Goal: Task Accomplishment & Management: Complete application form

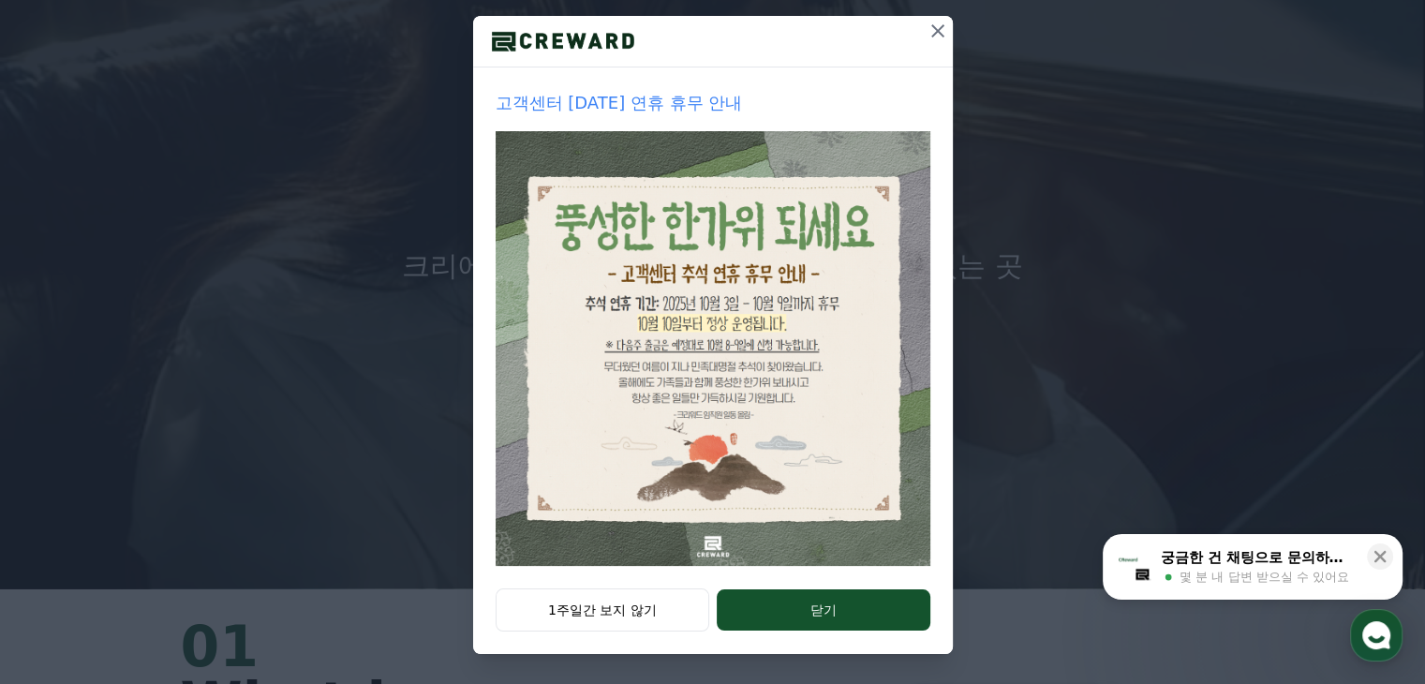
scroll to position [109, 0]
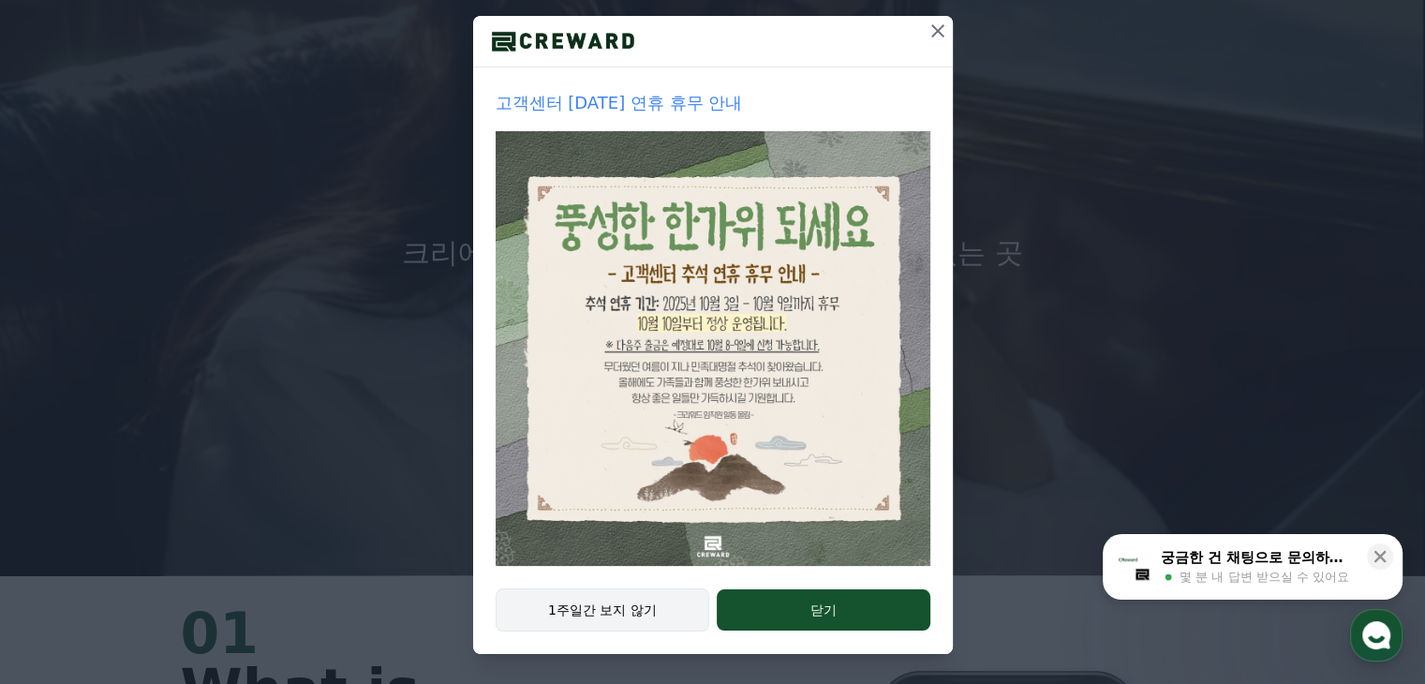
click at [623, 612] on button "1주일간 보지 않기" at bounding box center [603, 610] width 215 height 43
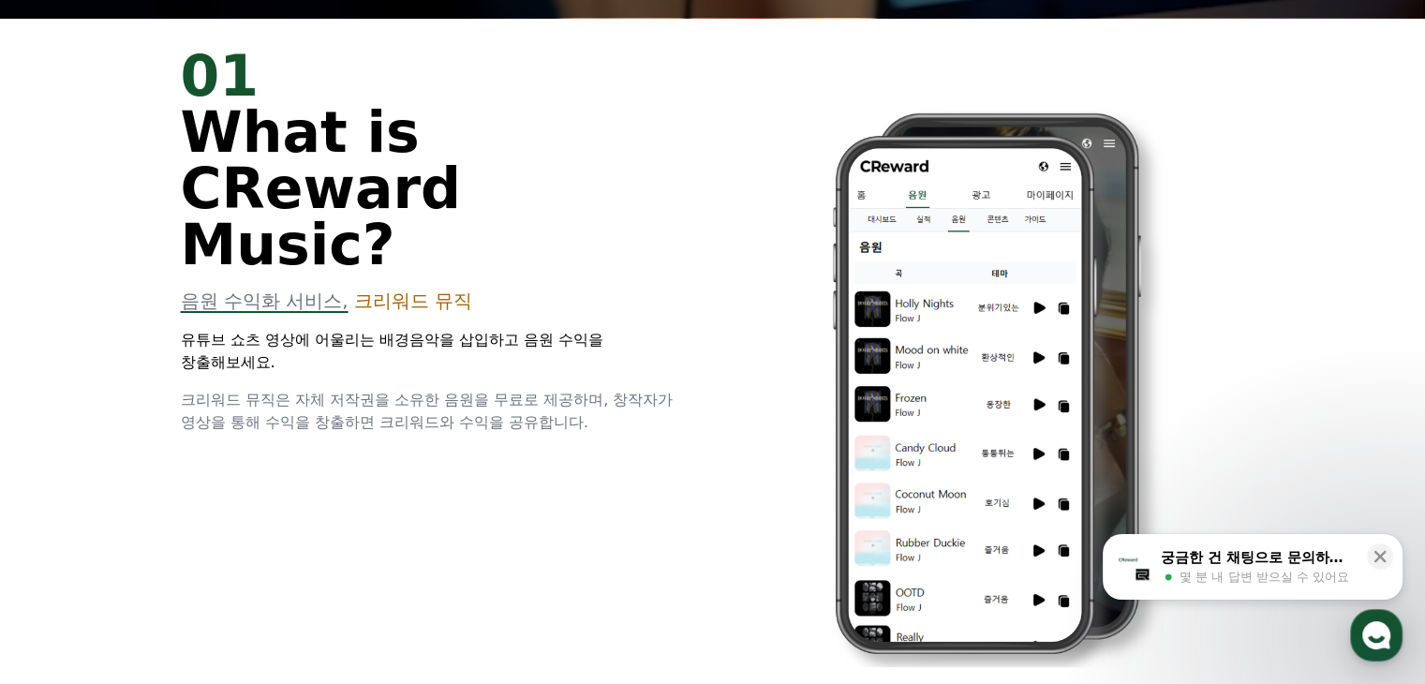
scroll to position [664, 0]
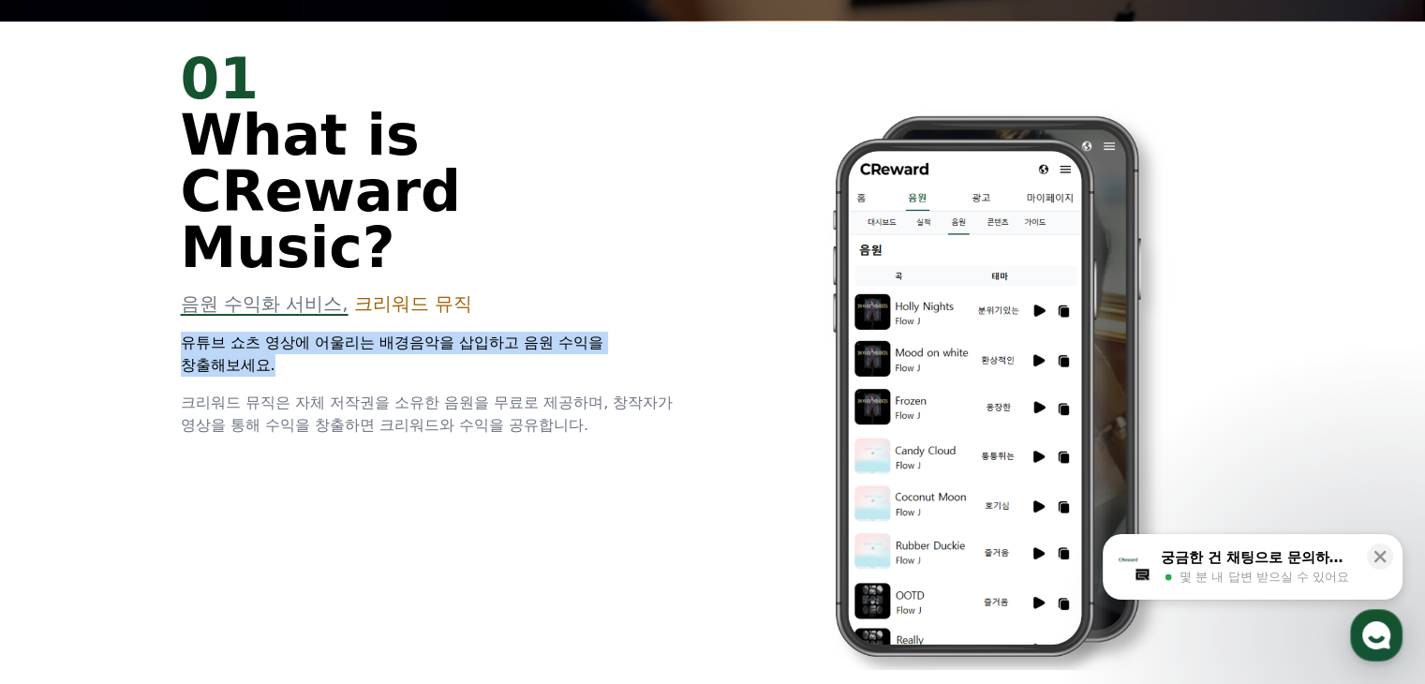
drag, startPoint x: 172, startPoint y: 278, endPoint x: 311, endPoint y: 309, distance: 143.0
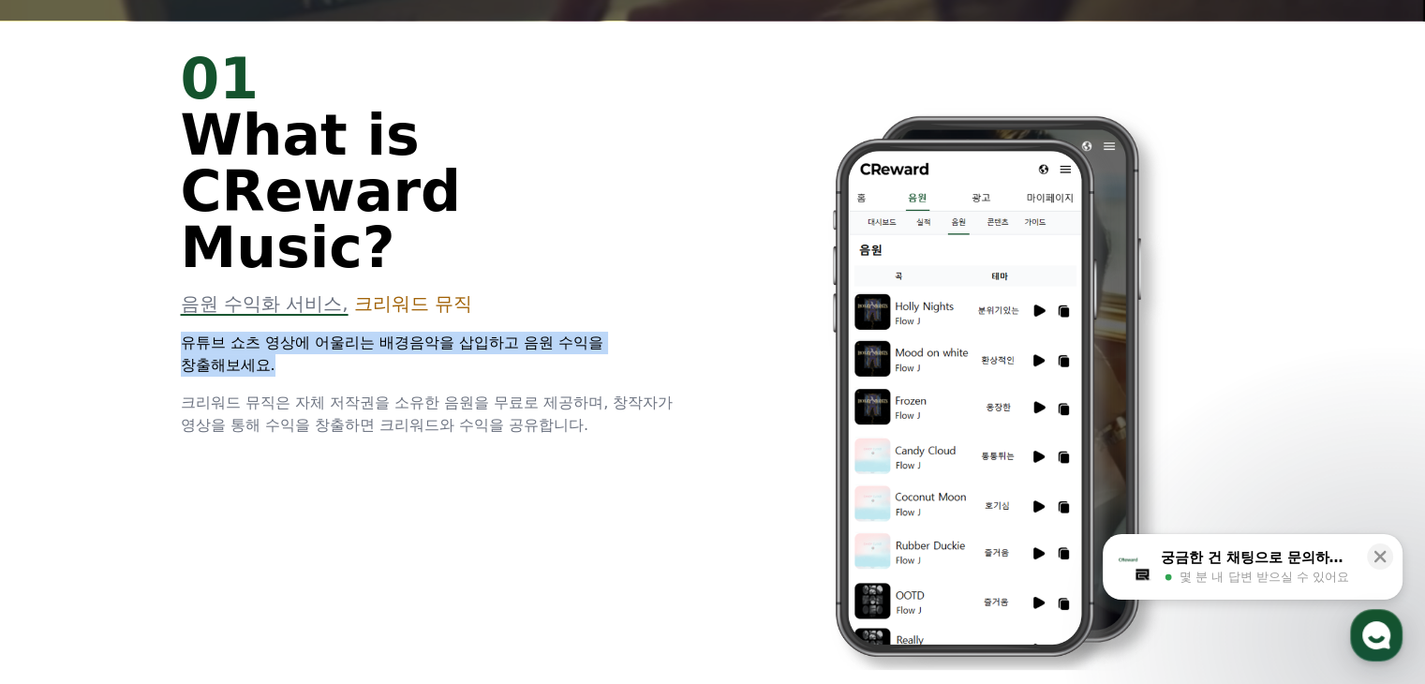
click at [311, 309] on div "01 What is CReward Music? 음원 수익화 서비스, 크리워드 뮤직 유튜브 쇼츠 영상에 어울리는 배경음악을 삽입하고 음원 수익을…" at bounding box center [713, 374] width 1125 height 706
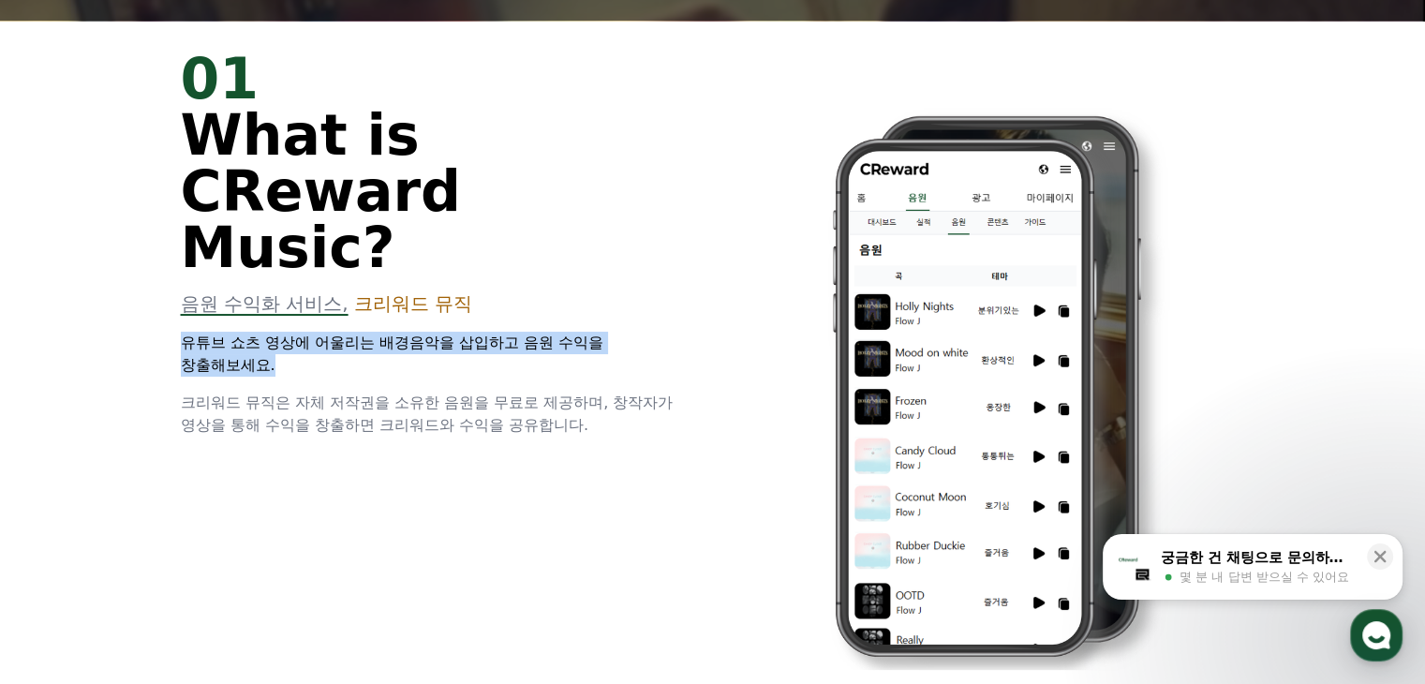
click at [311, 332] on p "유튜브 쇼츠 영상에 어울리는 배경음악을 삽입하고 음원 수익을 창출해보세요." at bounding box center [436, 354] width 510 height 45
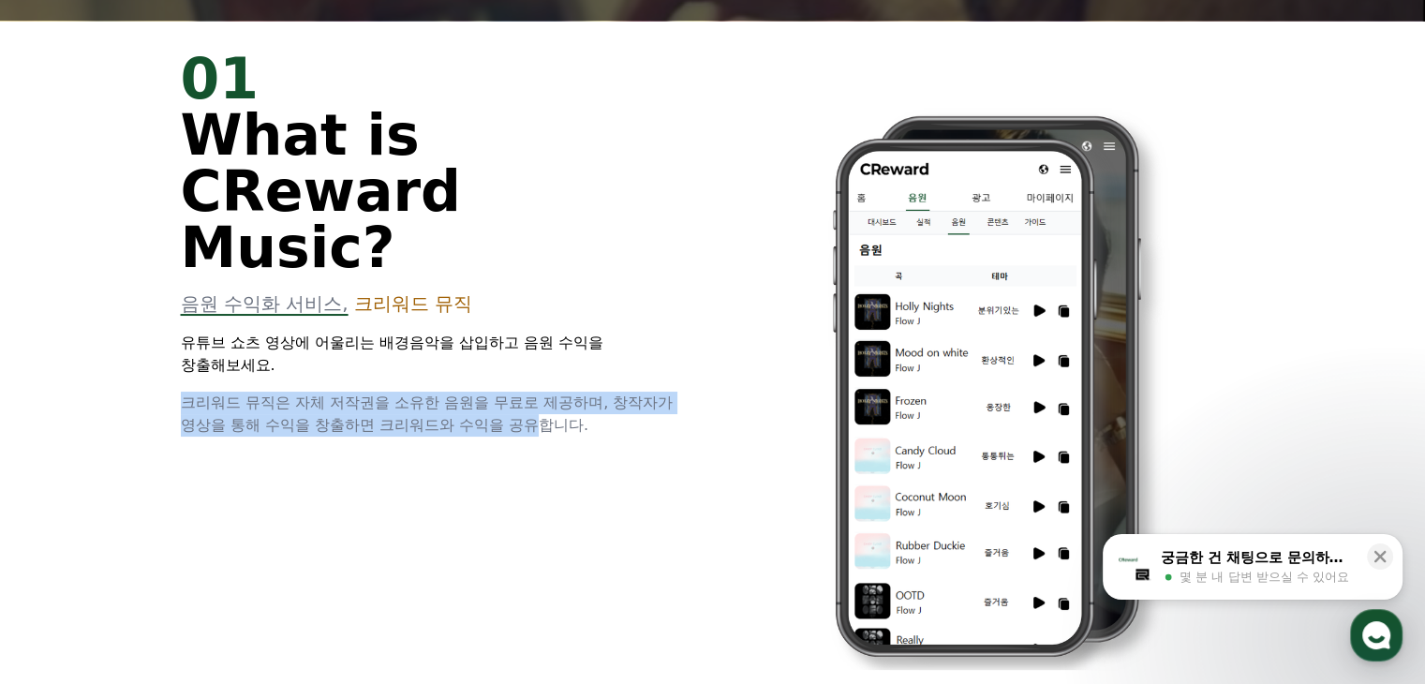
drag, startPoint x: 176, startPoint y: 343, endPoint x: 542, endPoint y: 365, distance: 366.2
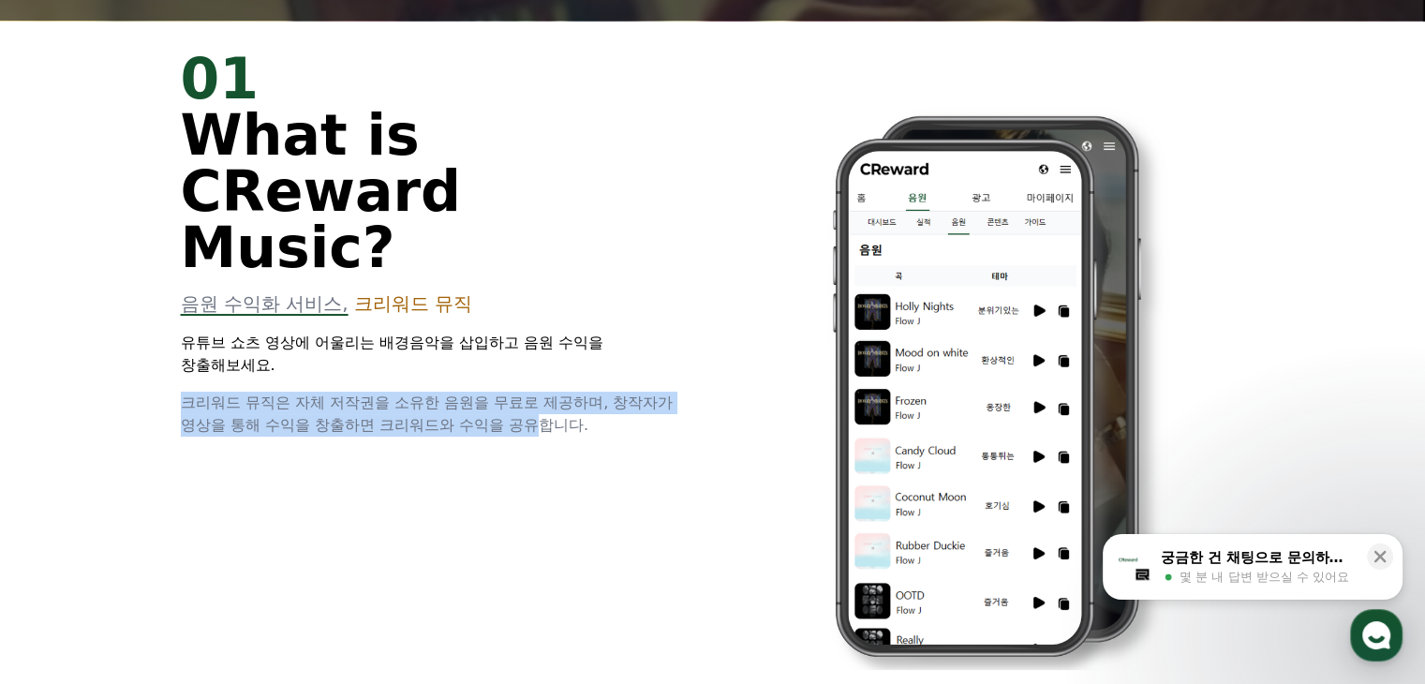
click at [542, 365] on div "01 What is CReward Music? 음원 수익화 서비스, 크리워드 뮤직 유튜브 쇼츠 영상에 어울리는 배경음악을 삽입하고 음원 수익을…" at bounding box center [713, 374] width 1125 height 706
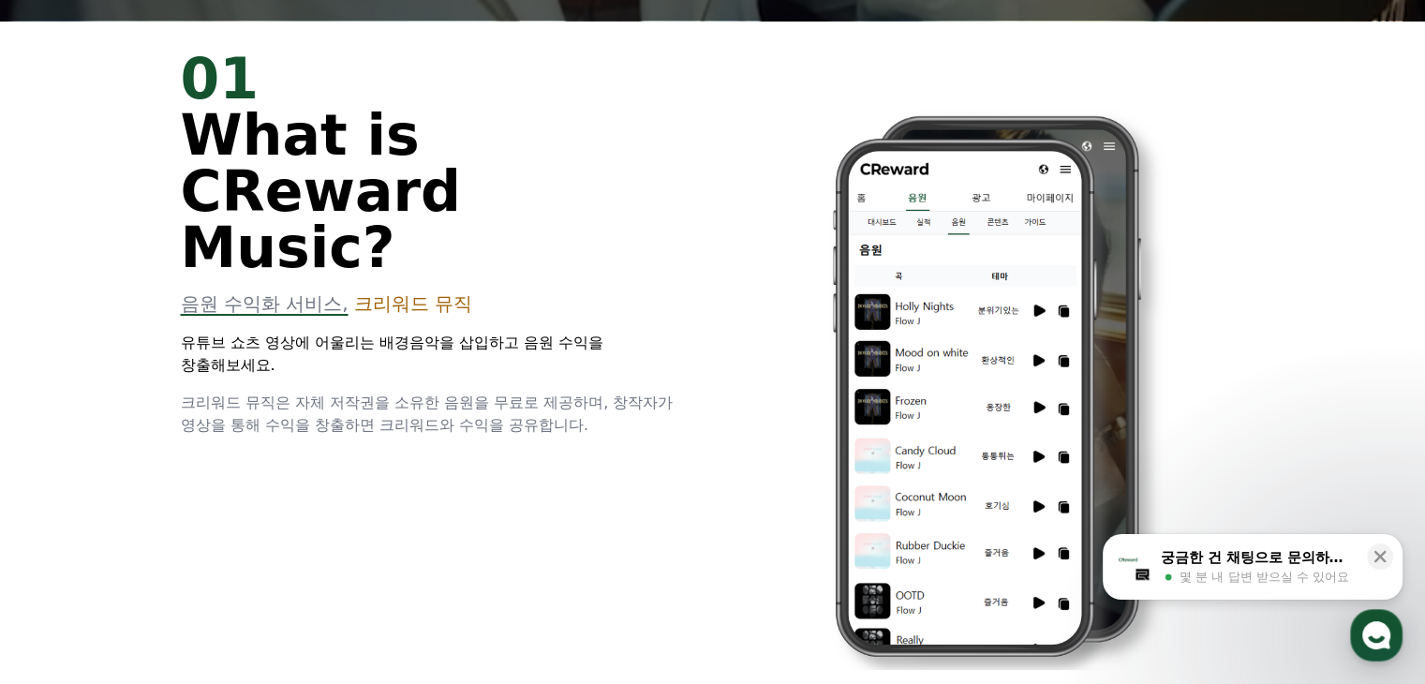
click at [570, 394] on span "크리워드 뮤직은 자체 저작권을 소유한 음원을 무료로 제공하며, 창작자가 영상을 통해 수익을 창출하면 크리워드와 수익을 공유합니다." at bounding box center [427, 414] width 493 height 40
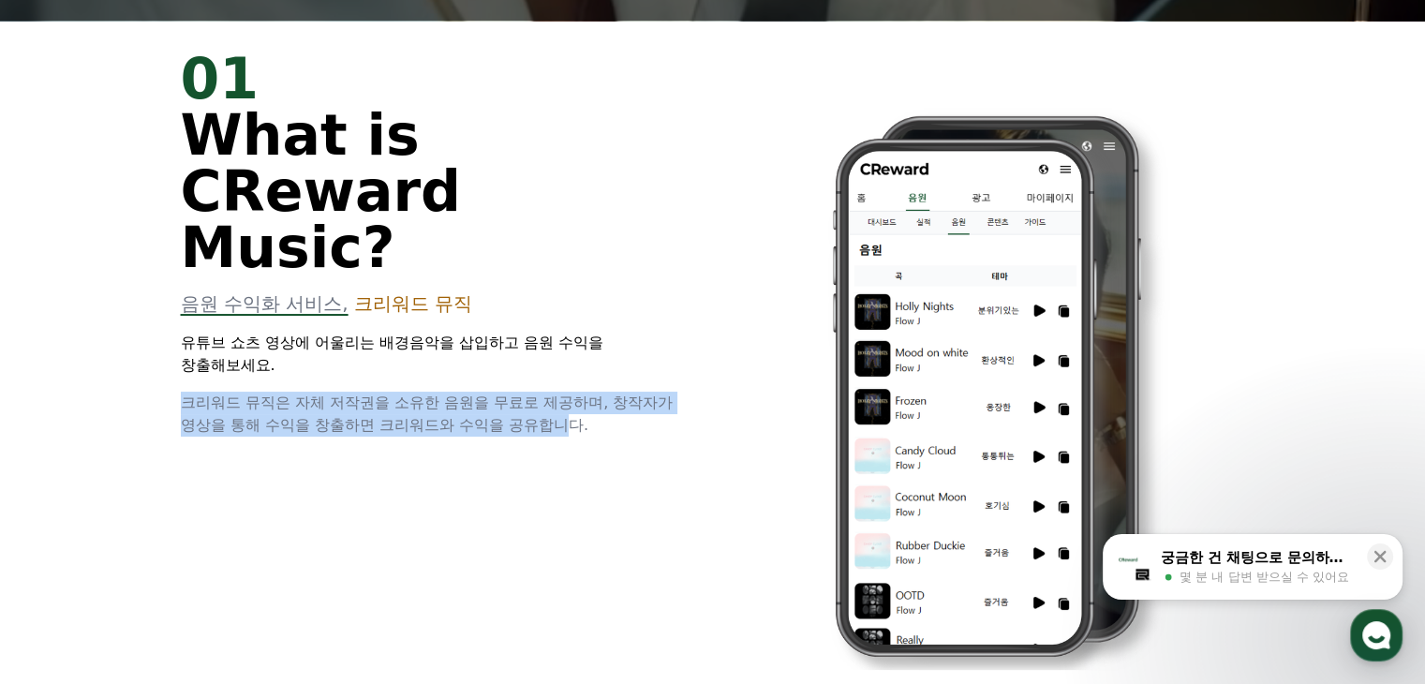
drag, startPoint x: 573, startPoint y: 372, endPoint x: 181, endPoint y: 342, distance: 392.9
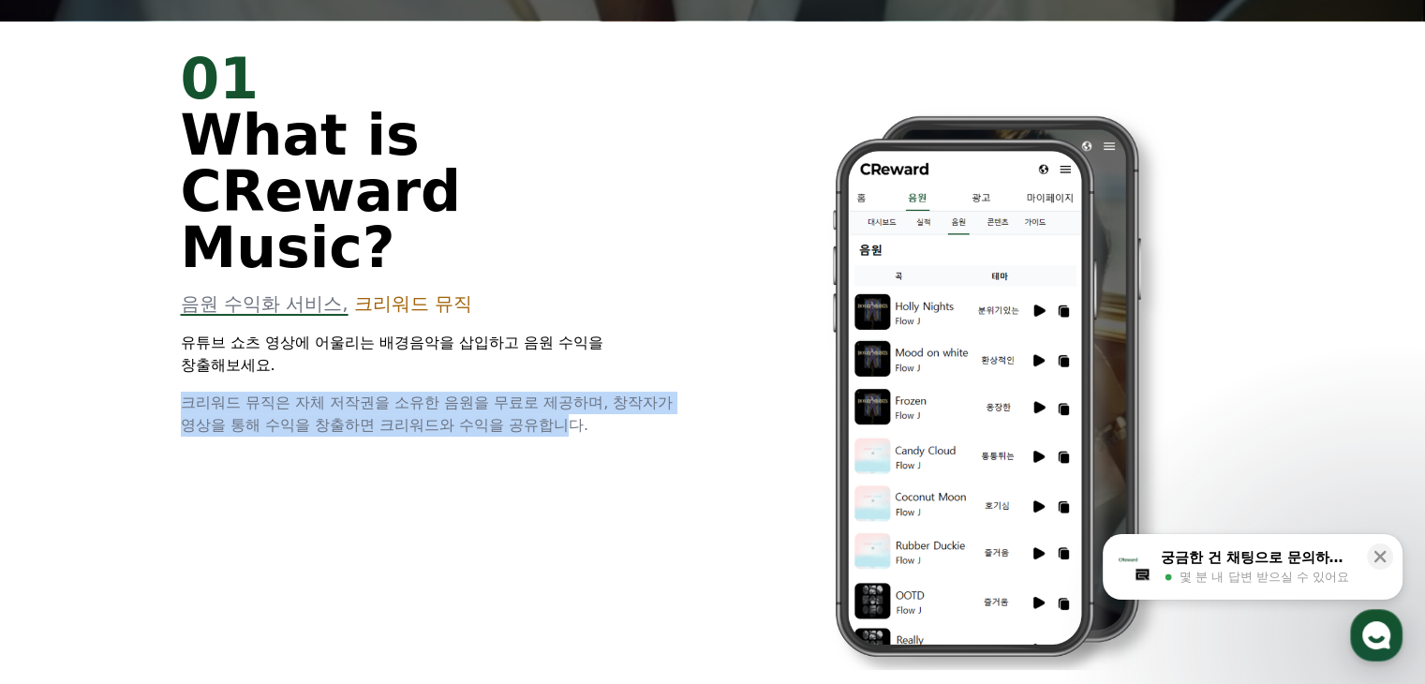
click at [181, 394] on span "크리워드 뮤직은 자체 저작권을 소유한 음원을 무료로 제공하며, 창작자가 영상을 통해 수익을 창출하면 크리워드와 수익을 공유합니다." at bounding box center [427, 414] width 493 height 40
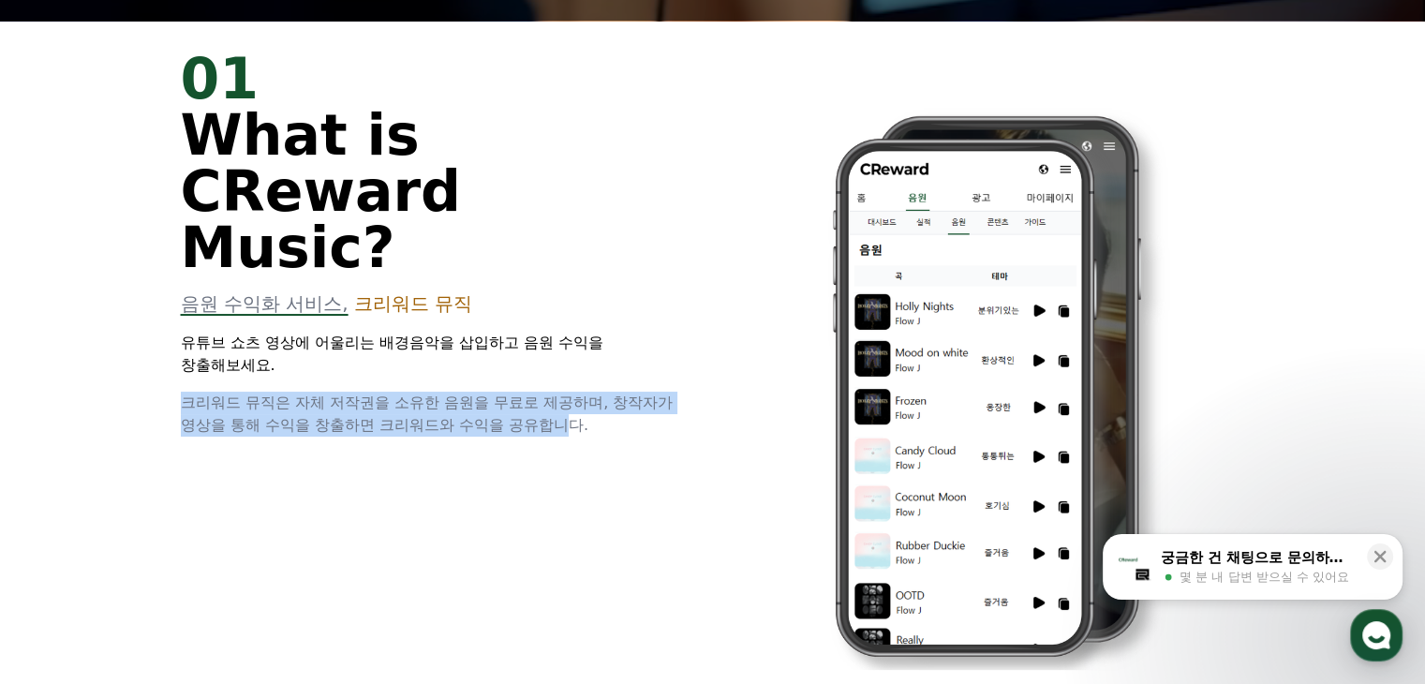
click at [288, 394] on span "크리워드 뮤직은 자체 저작권을 소유한 음원을 무료로 제공하며, 창작자가 영상을 통해 수익을 창출하면 크리워드와 수익을 공유합니다." at bounding box center [427, 414] width 493 height 40
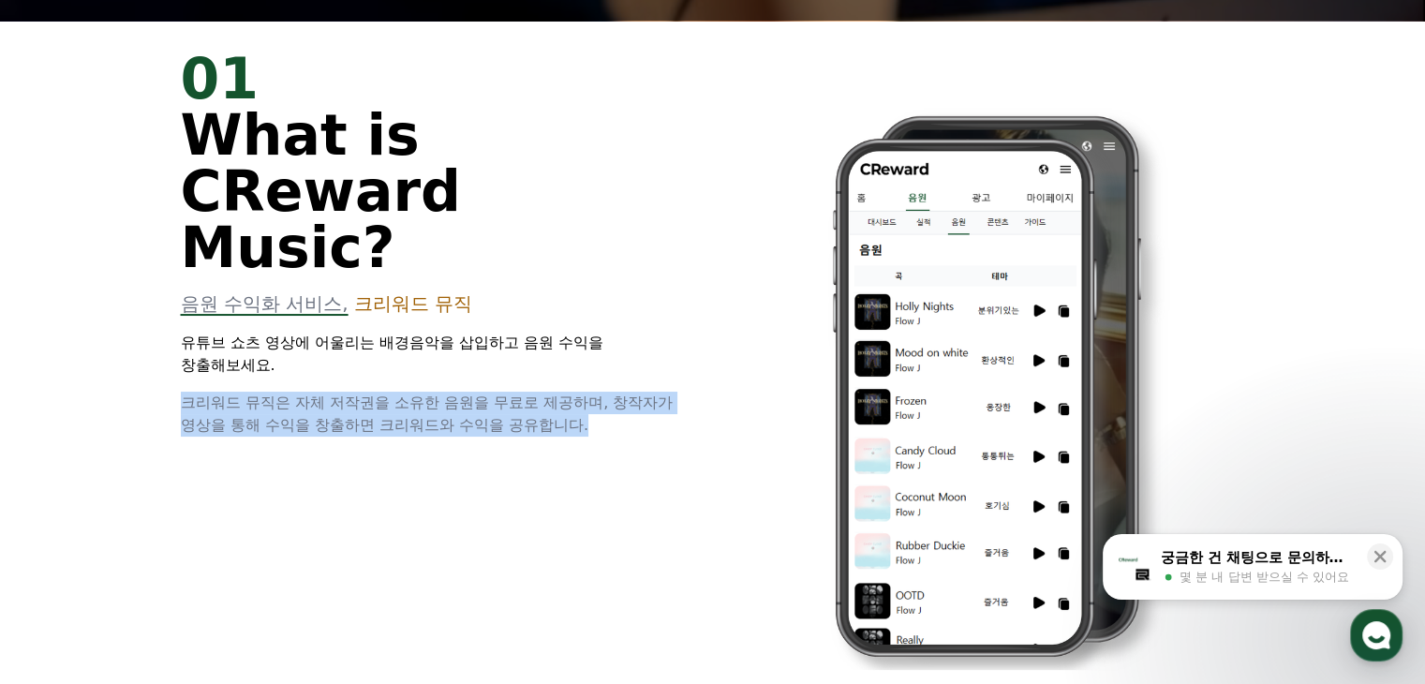
drag, startPoint x: 184, startPoint y: 346, endPoint x: 634, endPoint y: 359, distance: 451.0
click at [634, 392] on p "크리워드 뮤직은 자체 저작권을 소유한 음원을 무료로 제공하며, 창작자가 영상을 통해 수익을 창출하면 크리워드와 수익을 공유합니다." at bounding box center [436, 414] width 510 height 45
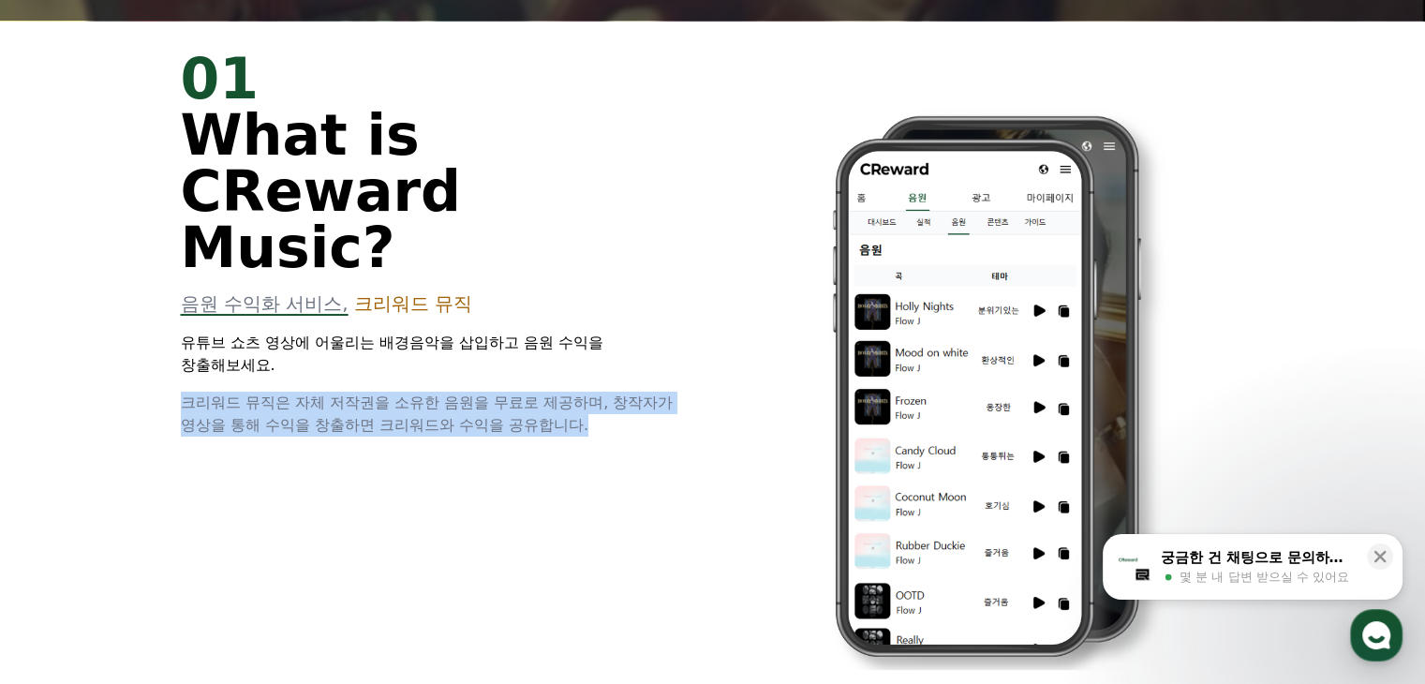
click at [634, 392] on p "크리워드 뮤직은 자체 저작권을 소유한 음원을 무료로 제공하며, 창작자가 영상을 통해 수익을 창출하면 크리워드와 수익을 공유합니다." at bounding box center [436, 414] width 510 height 45
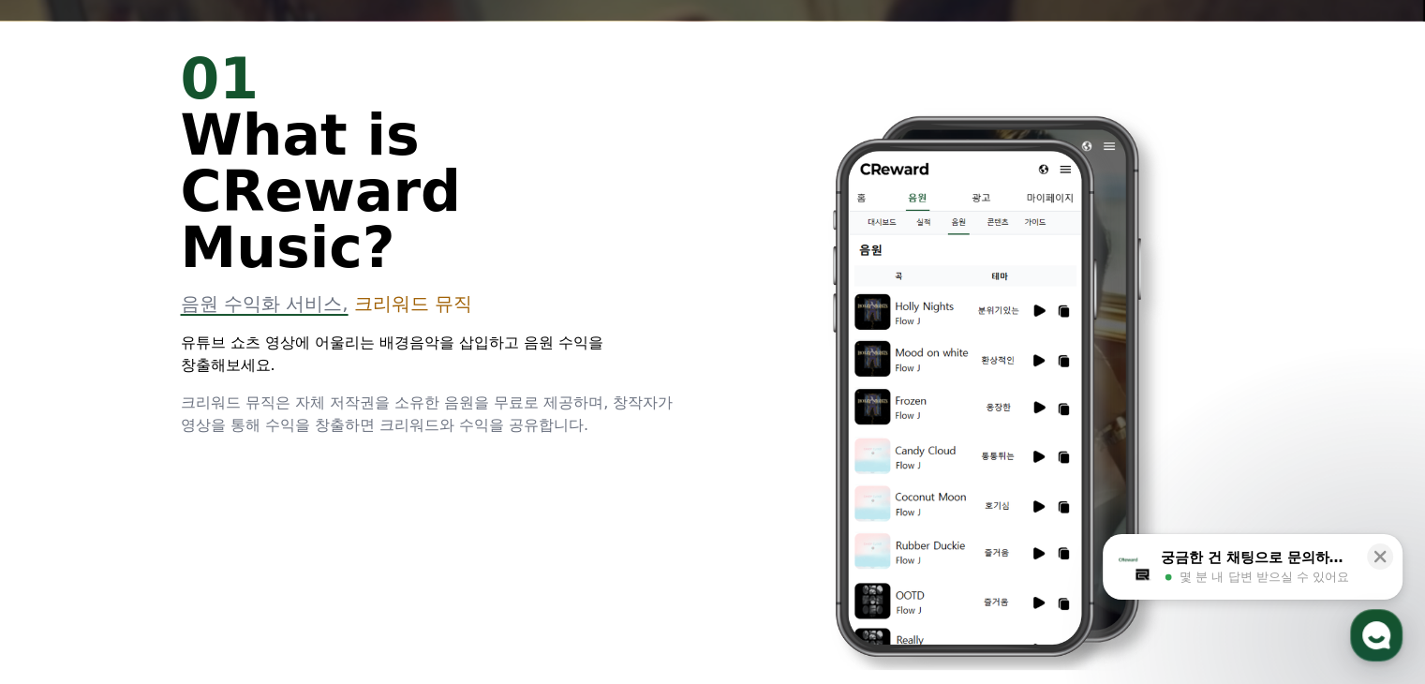
click at [532, 387] on div "01 What is CReward Music? 음원 수익화 서비스, 크리워드 뮤직 유튜브 쇼츠 영상에 어울리는 배경음악을 삽입하고 음원 수익을…" at bounding box center [713, 374] width 1125 height 706
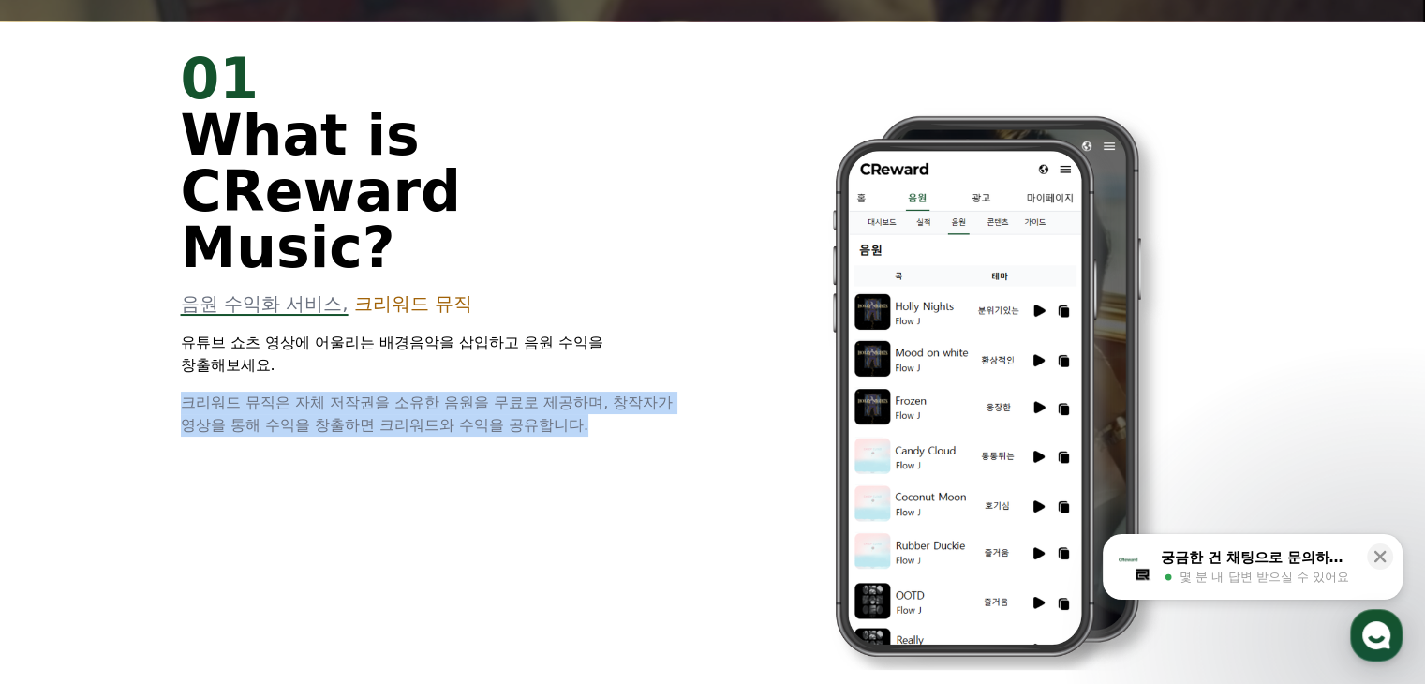
drag, startPoint x: 600, startPoint y: 383, endPoint x: 150, endPoint y: 339, distance: 452.0
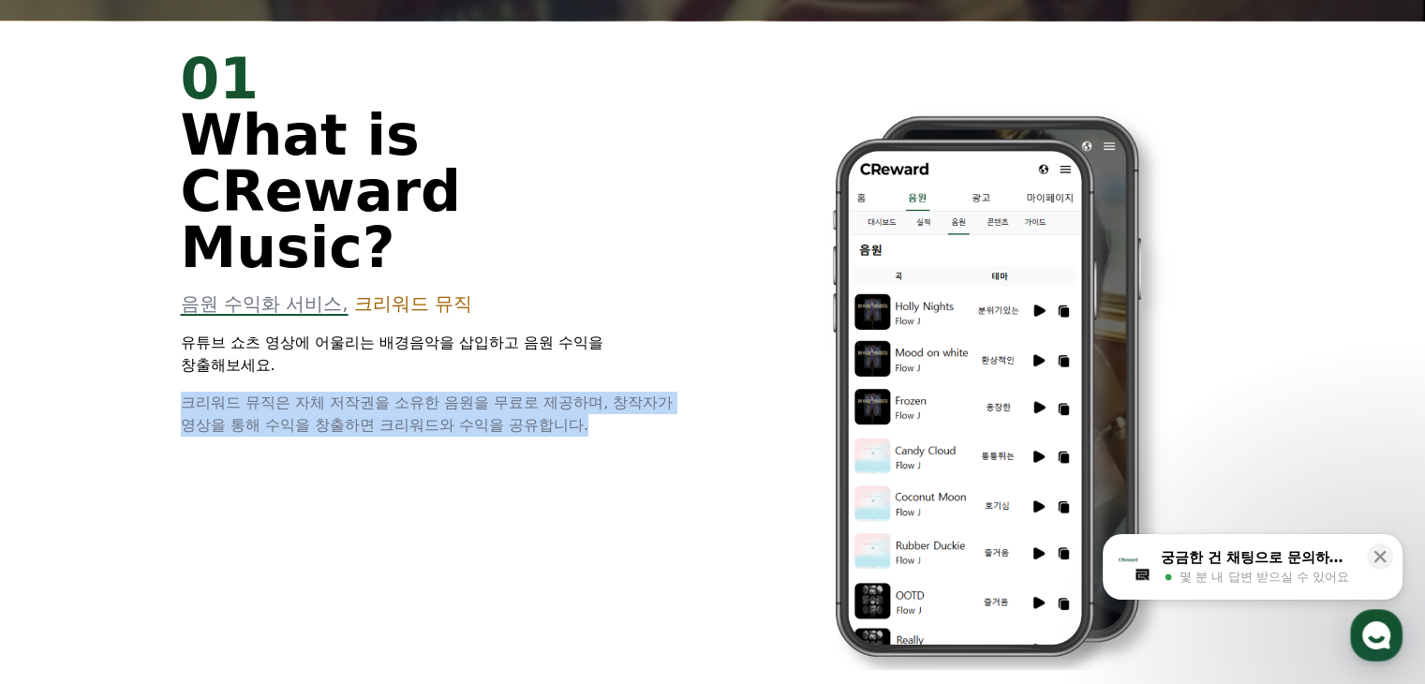
click at [151, 339] on div "01 What is CReward Music? 음원 수익화 서비스, 크리워드 뮤직 유튜브 쇼츠 영상에 어울리는 배경음악을 삽입하고 음원 수익을…" at bounding box center [713, 374] width 1125 height 706
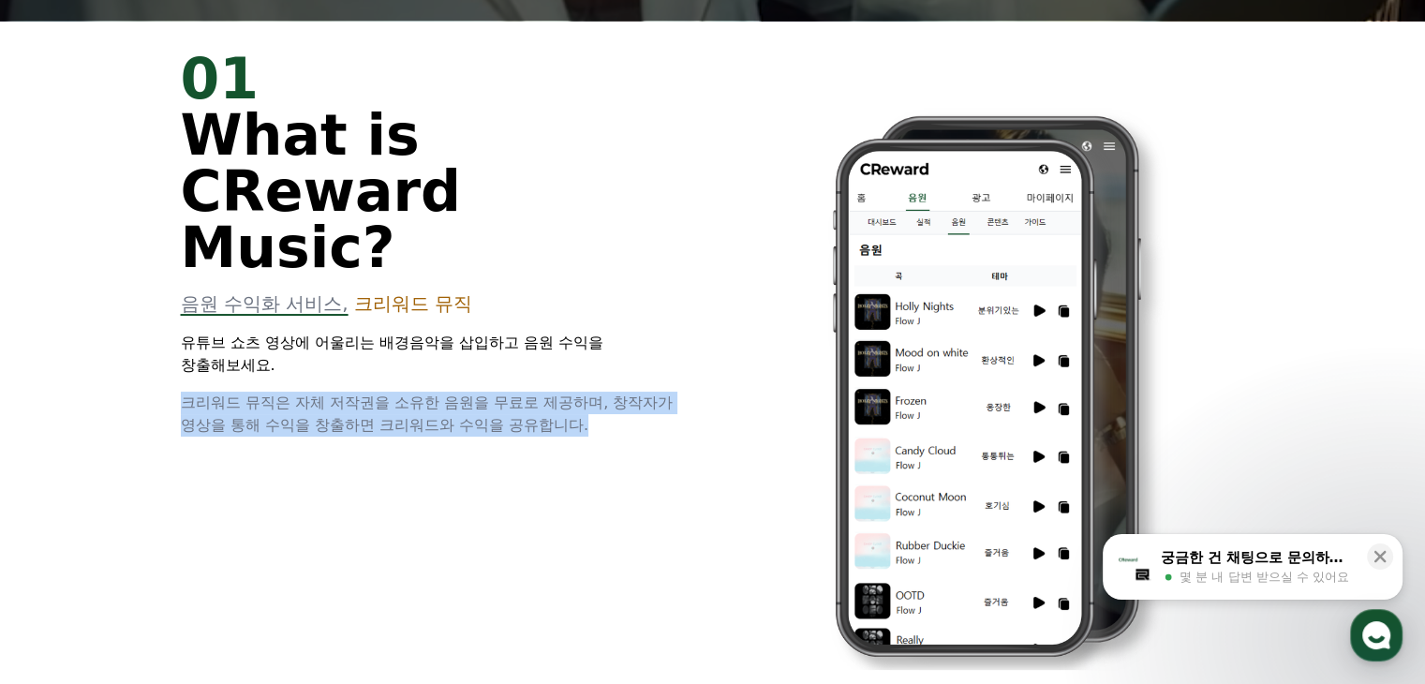
click at [223, 394] on span "크리워드 뮤직은 자체 저작권을 소유한 음원을 무료로 제공하며, 창작자가 영상을 통해 수익을 창출하면 크리워드와 수익을 공유합니다." at bounding box center [427, 414] width 493 height 40
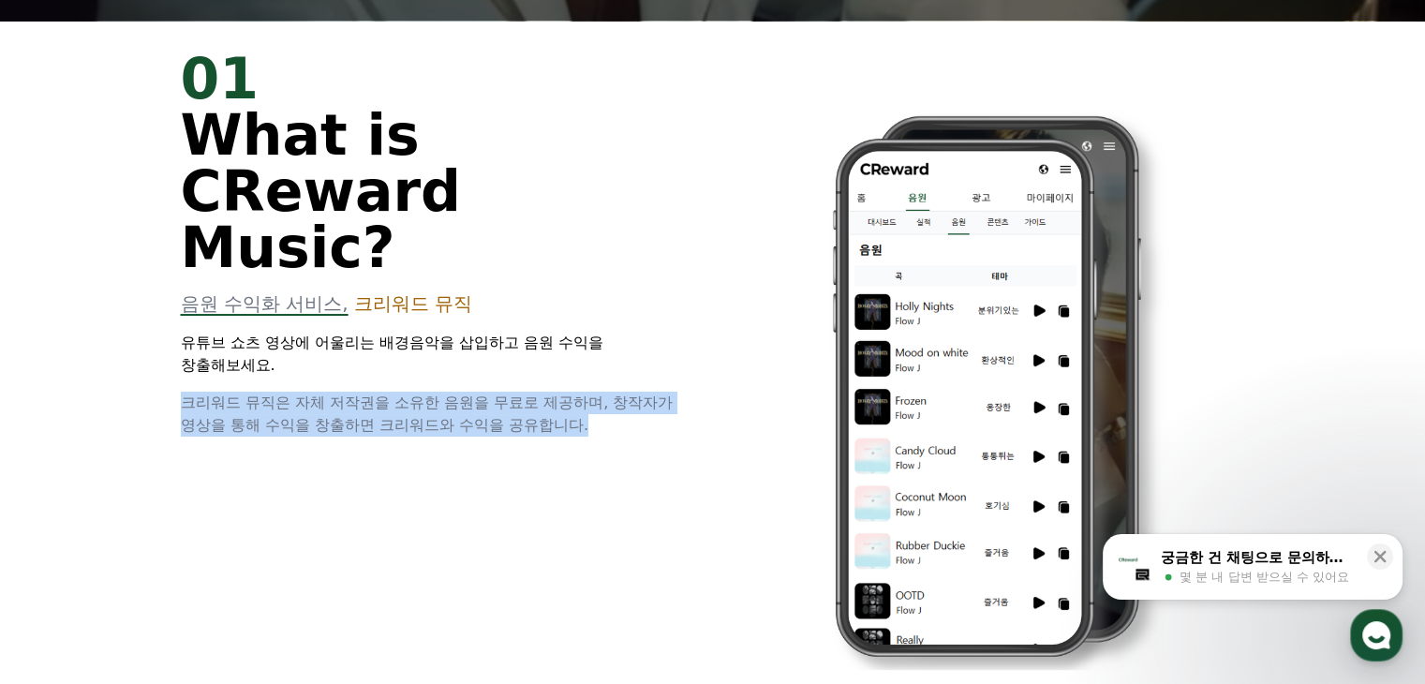
drag, startPoint x: 183, startPoint y: 341, endPoint x: 607, endPoint y: 375, distance: 425.9
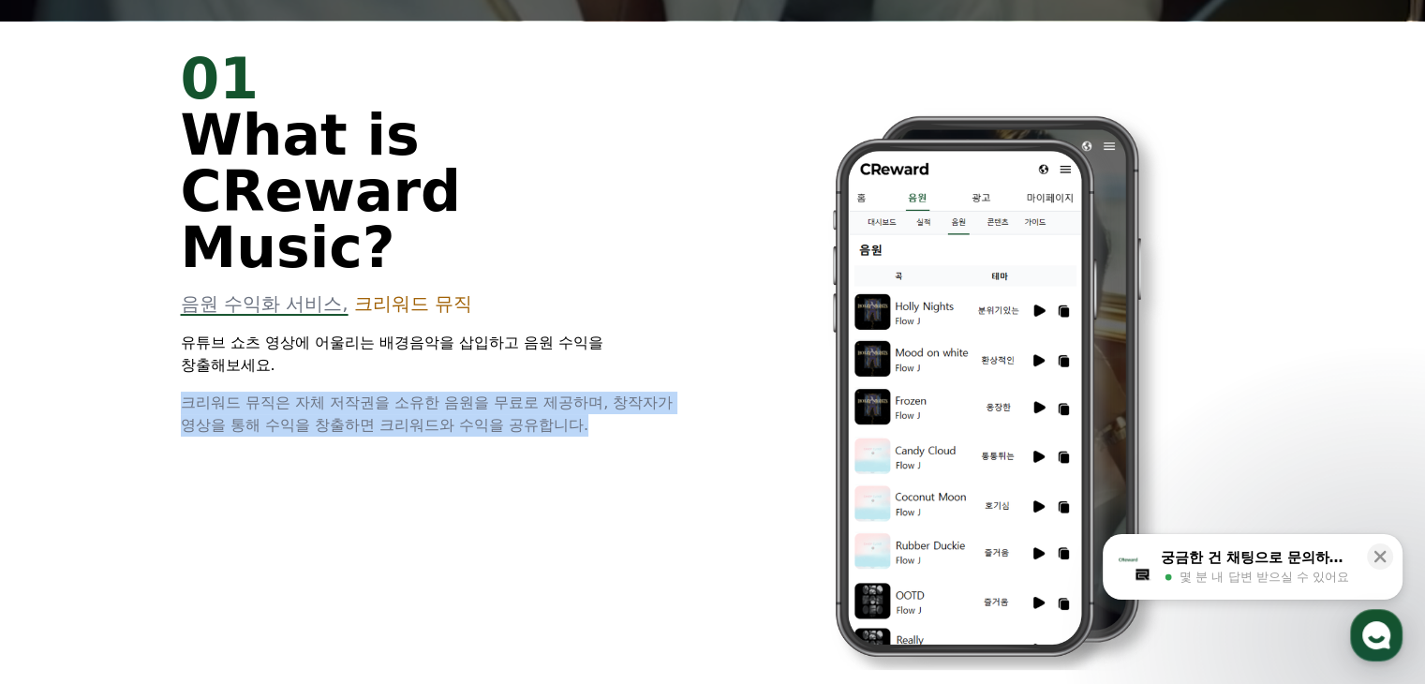
click at [607, 392] on p "크리워드 뮤직은 자체 저작권을 소유한 음원을 무료로 제공하며, 창작자가 영상을 통해 수익을 창출하면 크리워드와 수익을 공유합니다." at bounding box center [436, 414] width 510 height 45
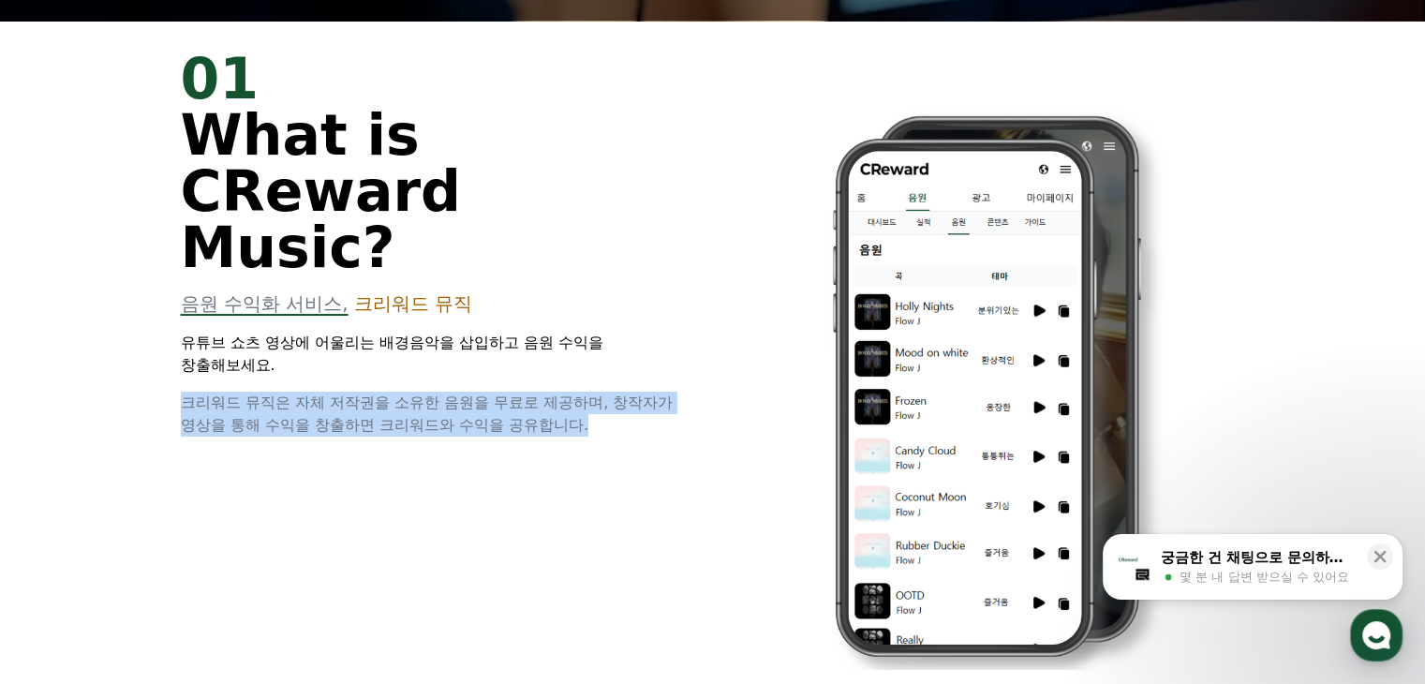
click at [604, 392] on p "크리워드 뮤직은 자체 저작권을 소유한 음원을 무료로 제공하며, 창작자가 영상을 통해 수익을 창출하면 크리워드와 수익을 공유합니다." at bounding box center [436, 414] width 510 height 45
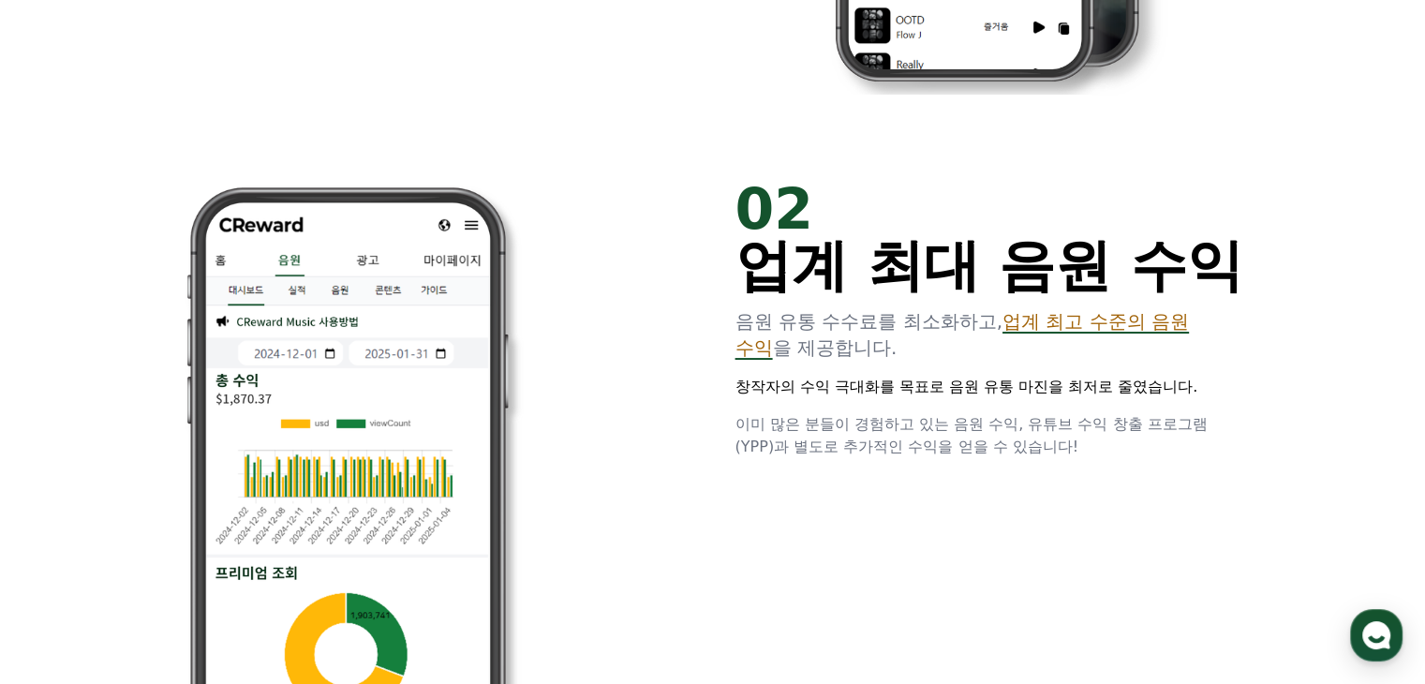
scroll to position [1240, 0]
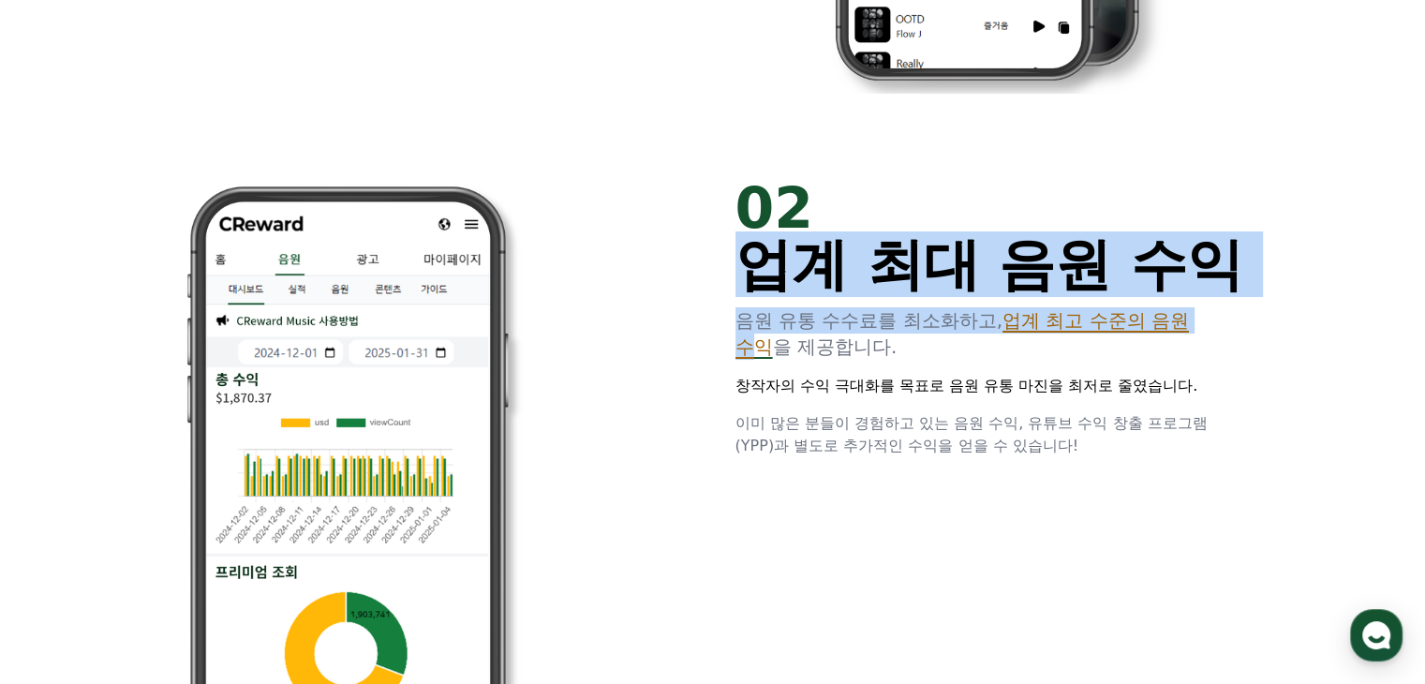
drag, startPoint x: 753, startPoint y: 264, endPoint x: 1231, endPoint y: 316, distance: 480.7
click at [1231, 316] on div "02 업계 최대 음원 수익 음원 유통 수수료를 최소화하고, 업계 최고 수준의 음원 수익 을 제공합니다. 창작자의 수익 극대화를 목표로 음원 유…" at bounding box center [991, 318] width 510 height 277
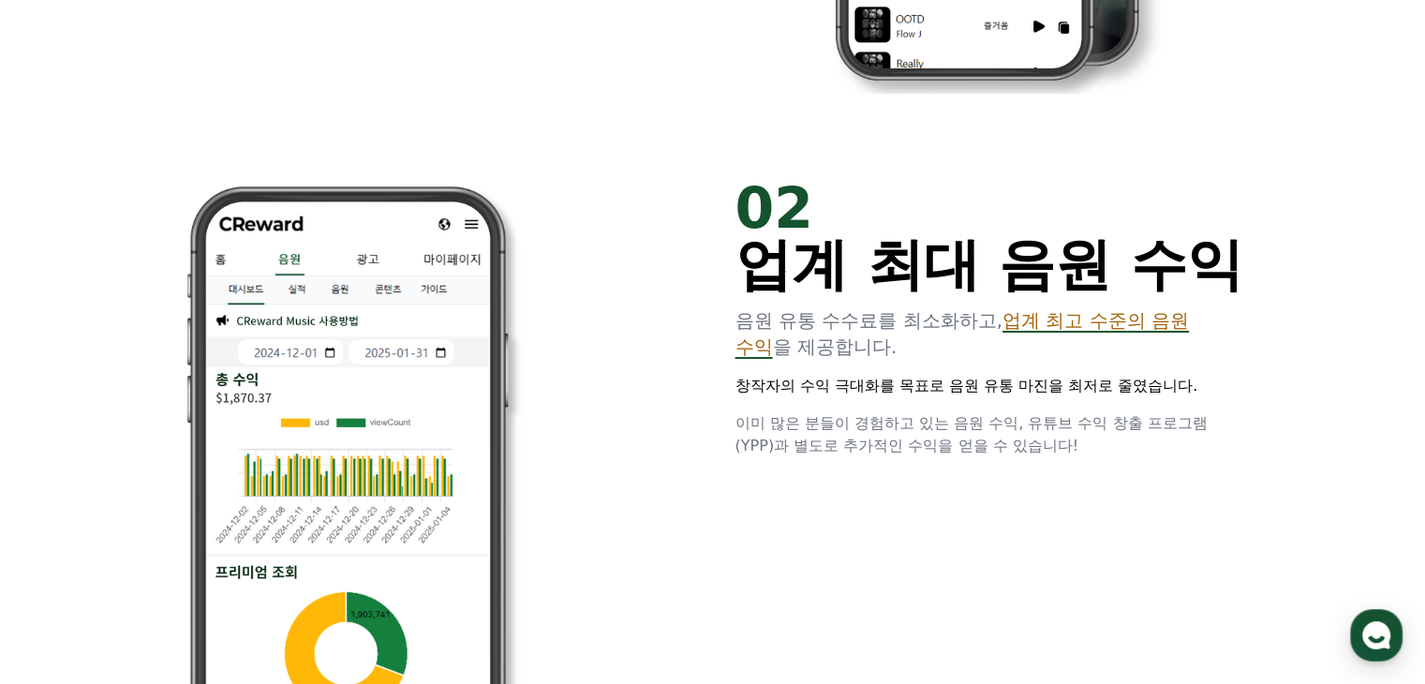
click at [912, 338] on p "음원 유통 수수료를 최소화하고, 업계 최고 수준의 음원 수익 을 제공합니다." at bounding box center [991, 333] width 510 height 52
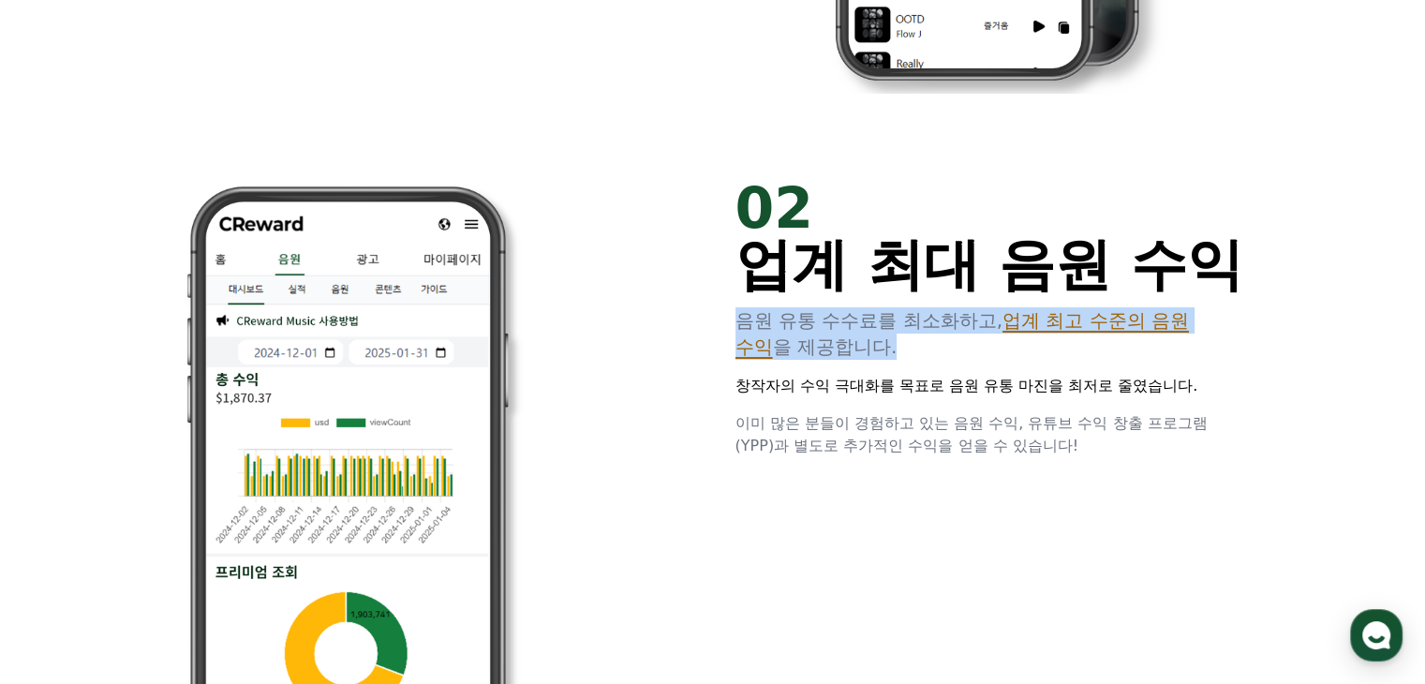
drag, startPoint x: 724, startPoint y: 321, endPoint x: 869, endPoint y: 346, distance: 146.5
click at [869, 346] on div "02 업계 최대 음원 수익 음원 유통 수수료를 최소화하고, 업계 최고 수준의 음원 수익 을 제공합니다. 창작자의 수익 극대화를 목표로 음원 유…" at bounding box center [713, 503] width 1125 height 706
click at [869, 346] on p "음원 유통 수수료를 최소화하고, 업계 최고 수준의 음원 수익 을 제공합니다." at bounding box center [991, 333] width 510 height 52
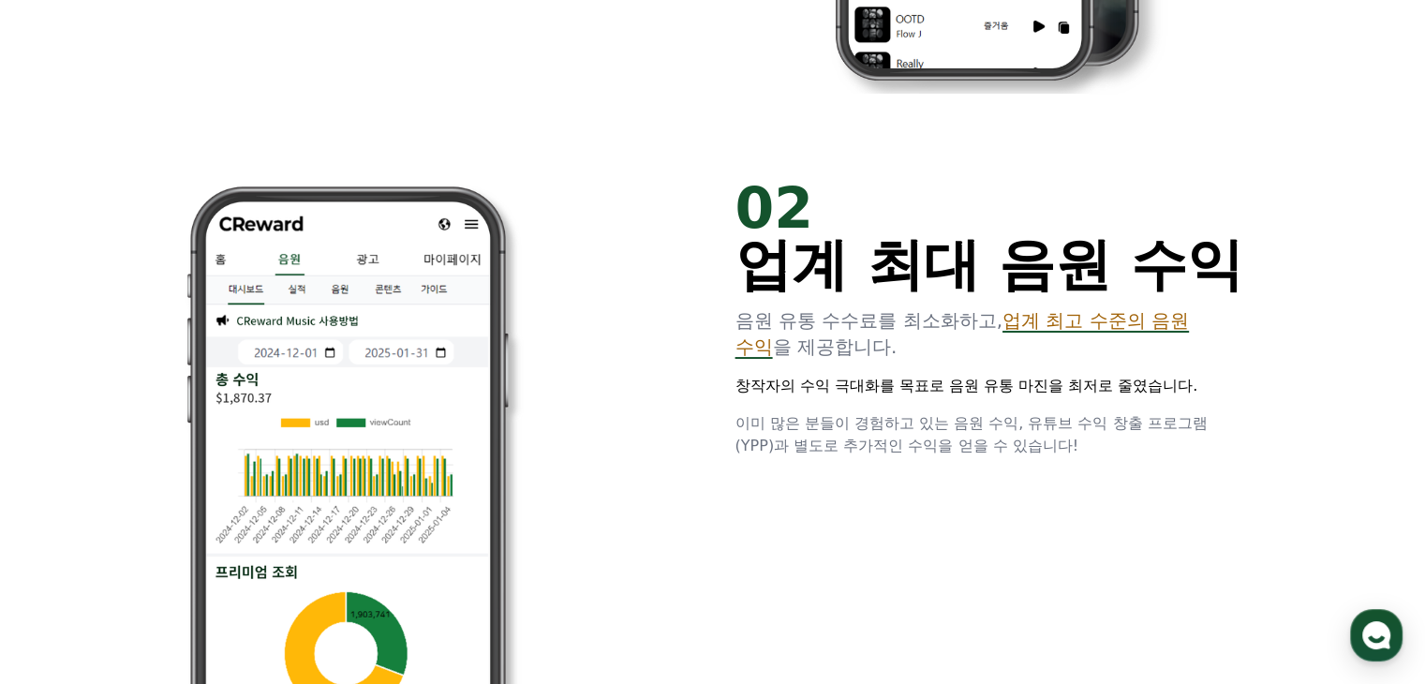
scroll to position [1439, 0]
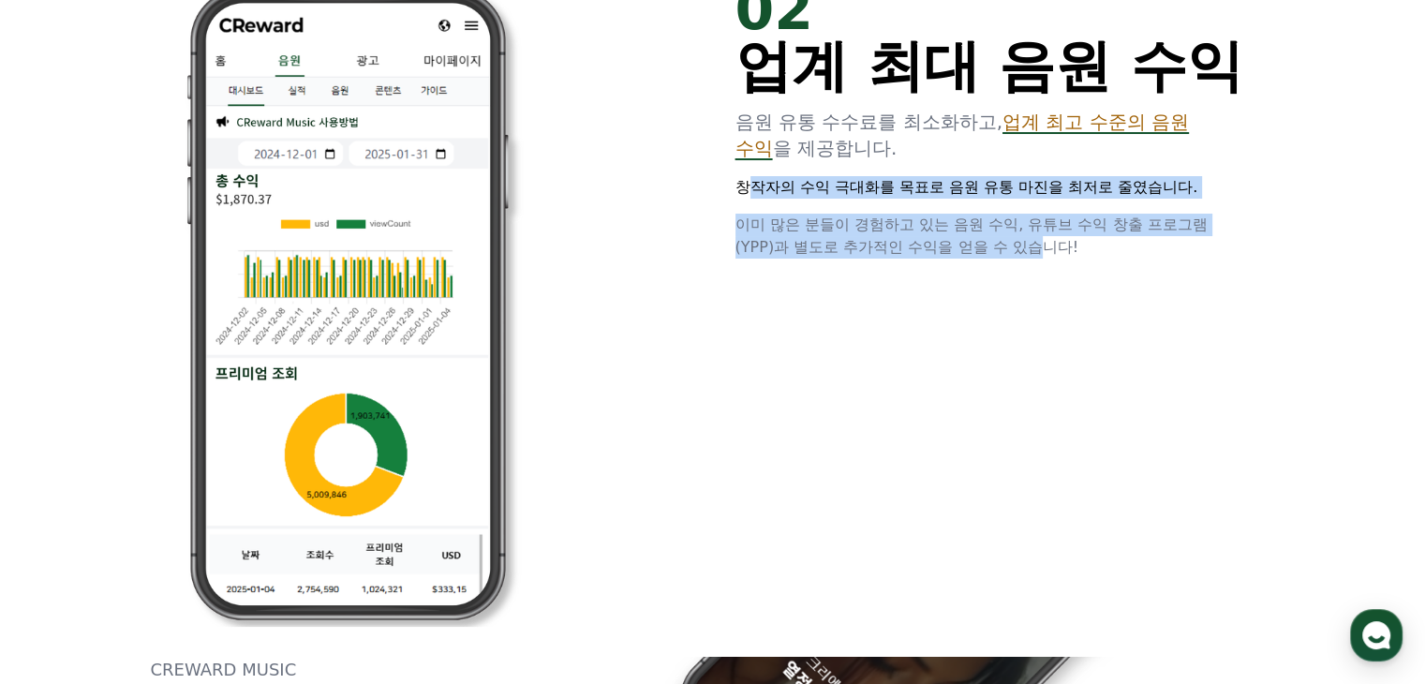
drag, startPoint x: 746, startPoint y: 186, endPoint x: 1039, endPoint y: 296, distance: 313.5
click at [1039, 296] on div "02 업계 최대 음원 수익 음원 유통 수수료를 최소화하고, 업계 최고 수준의 음원 수익 을 제공합니다. 창작자의 수익 극대화를 목표로 음원 유…" at bounding box center [713, 304] width 1125 height 706
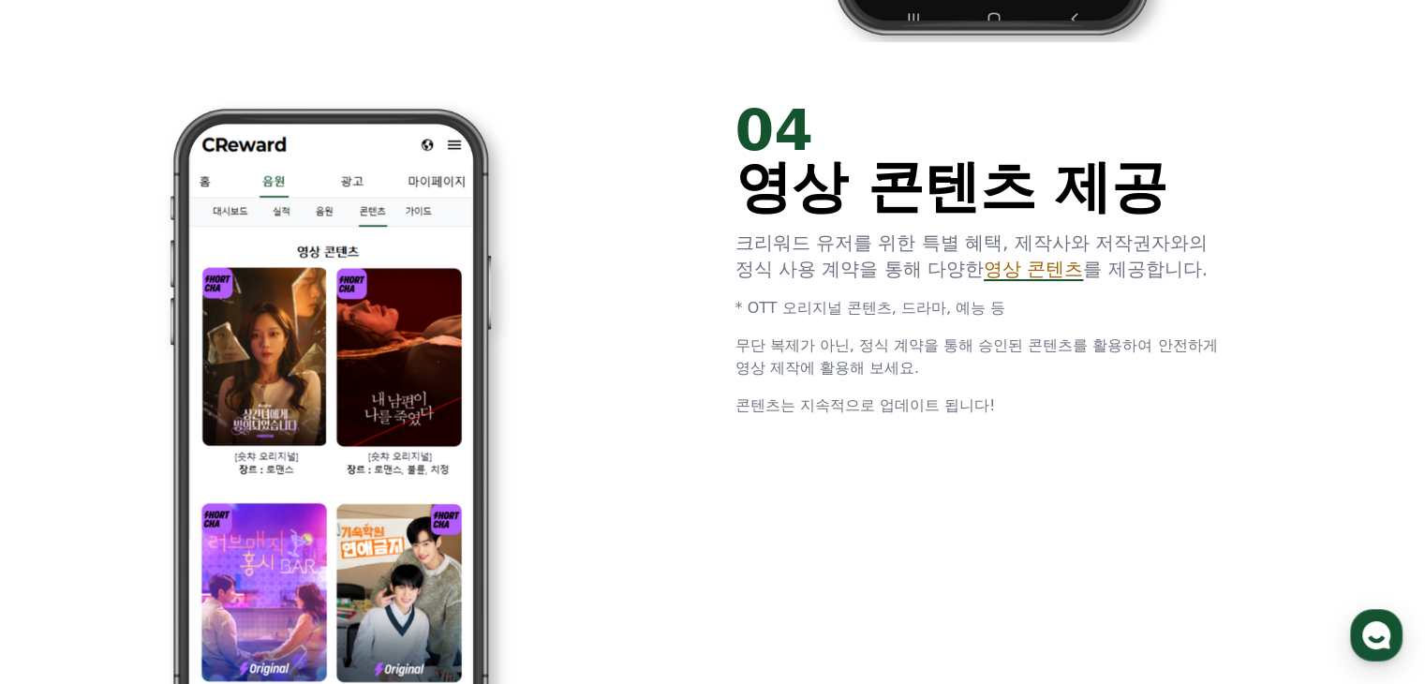
scroll to position [3481, 0]
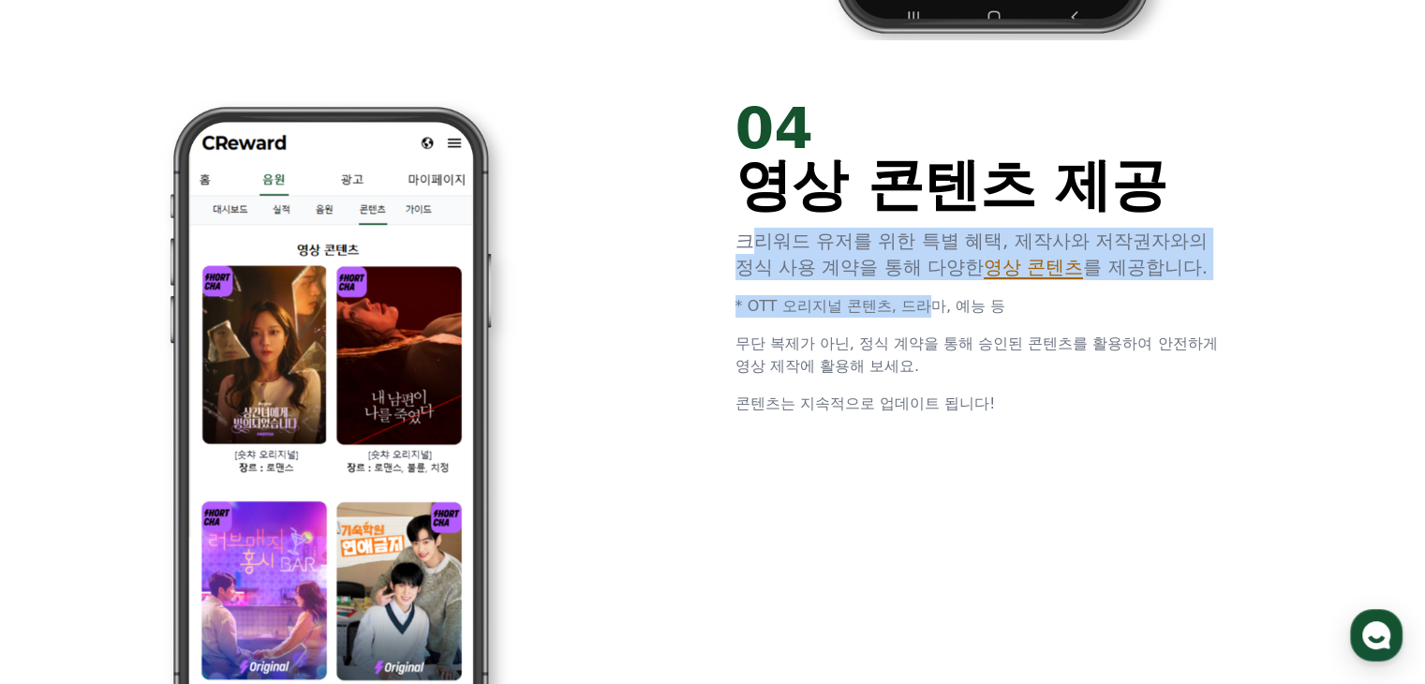
drag, startPoint x: 749, startPoint y: 240, endPoint x: 912, endPoint y: 282, distance: 168.4
click at [912, 282] on div "04 영상 콘텐츠 제공 크리워드 유저를 위한 특별 혜택, 제작사와 저작권자와의 정식 사용 계약을 통해 다양한 영상 콘텐츠 를 제공합니다. * …" at bounding box center [991, 257] width 510 height 315
drag, startPoint x: 731, startPoint y: 243, endPoint x: 1100, endPoint y: 299, distance: 373.5
click at [1100, 299] on div "04 영상 콘텐츠 제공 크리워드 유저를 위한 특별 혜택, 제작사와 저작권자와의 정식 사용 계약을 통해 다양한 영상 콘텐츠 를 제공합니다. * …" at bounding box center [713, 423] width 1125 height 706
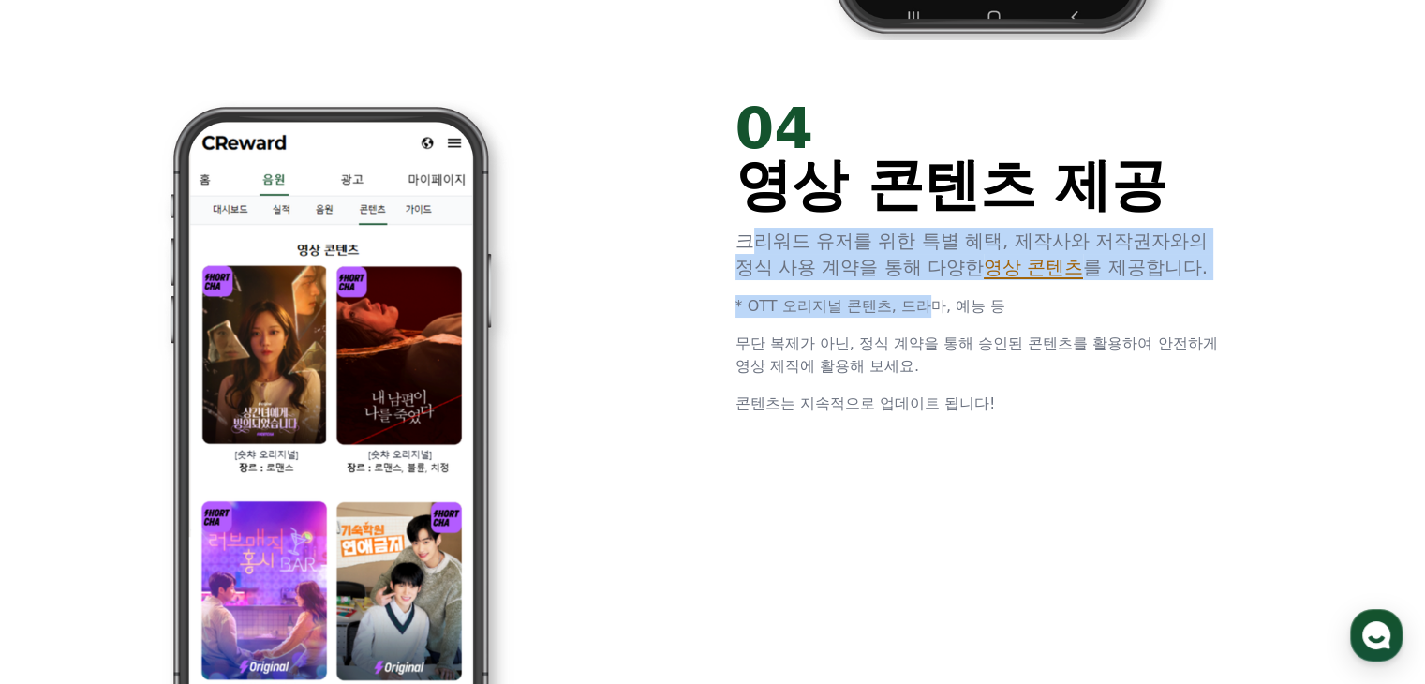
click at [1100, 299] on p "* OTT 오리지널 콘텐츠, 드라마, 예능 등" at bounding box center [991, 306] width 510 height 22
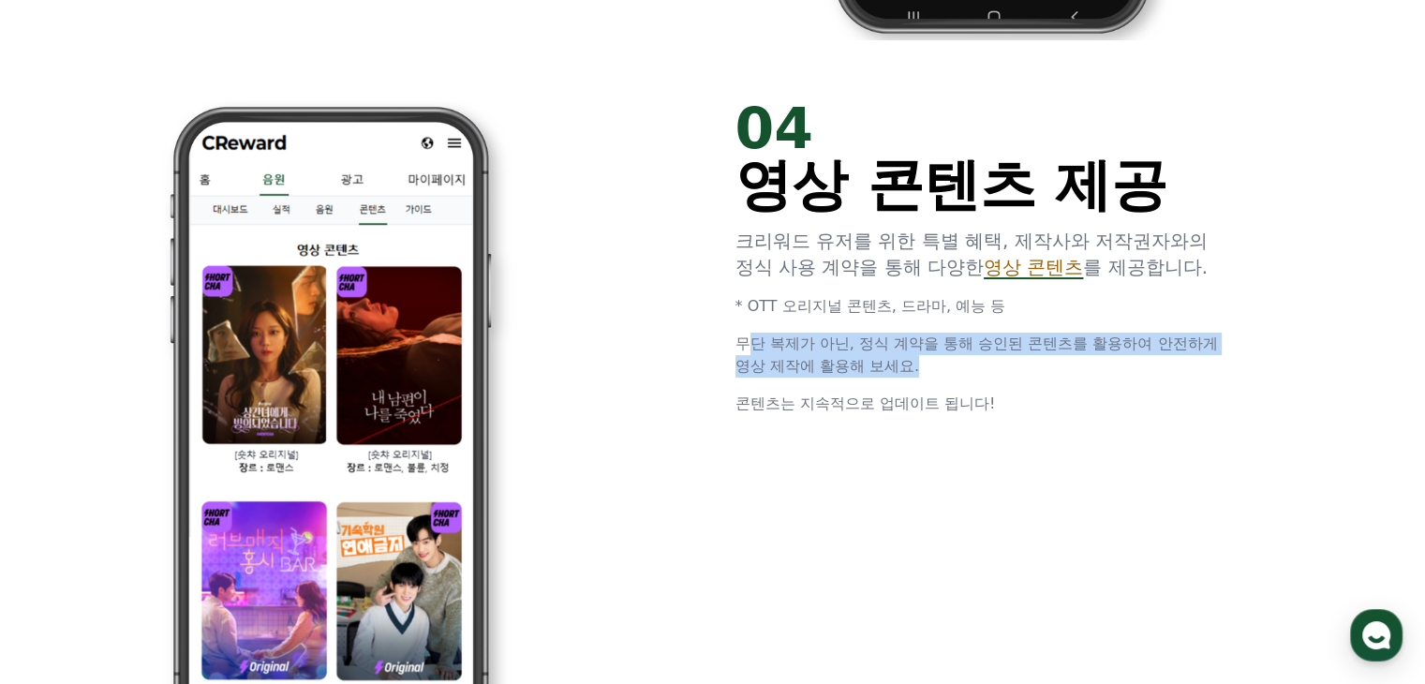
drag, startPoint x: 742, startPoint y: 344, endPoint x: 921, endPoint y: 365, distance: 180.2
click at [921, 365] on p "무단 복제가 아닌, 정식 계약을 통해 승인된 콘텐츠를 활용하여 안전하게 영상 제작에 활용해 보세요." at bounding box center [991, 355] width 510 height 45
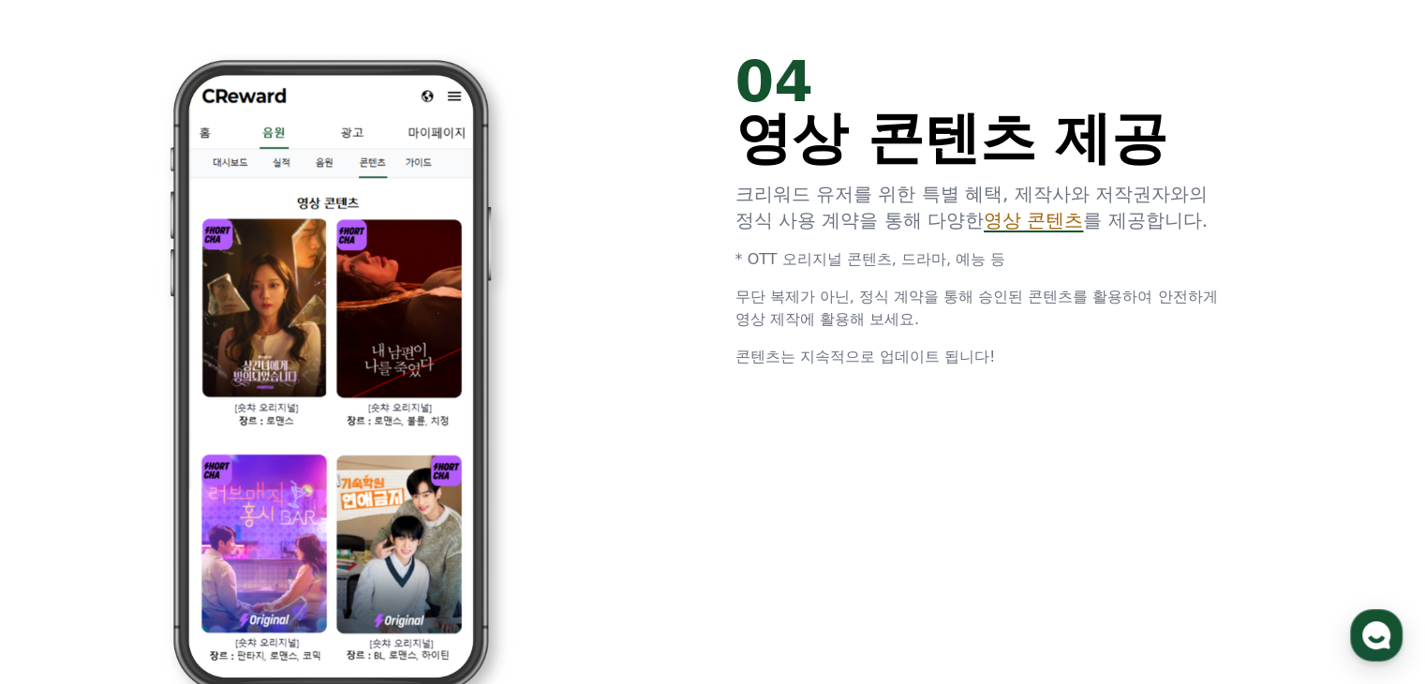
scroll to position [3528, 0]
drag, startPoint x: 741, startPoint y: 355, endPoint x: 981, endPoint y: 357, distance: 239.9
click at [981, 357] on span "콘텐츠는 지속적으로 업데이트 됩니다!" at bounding box center [866, 357] width 261 height 18
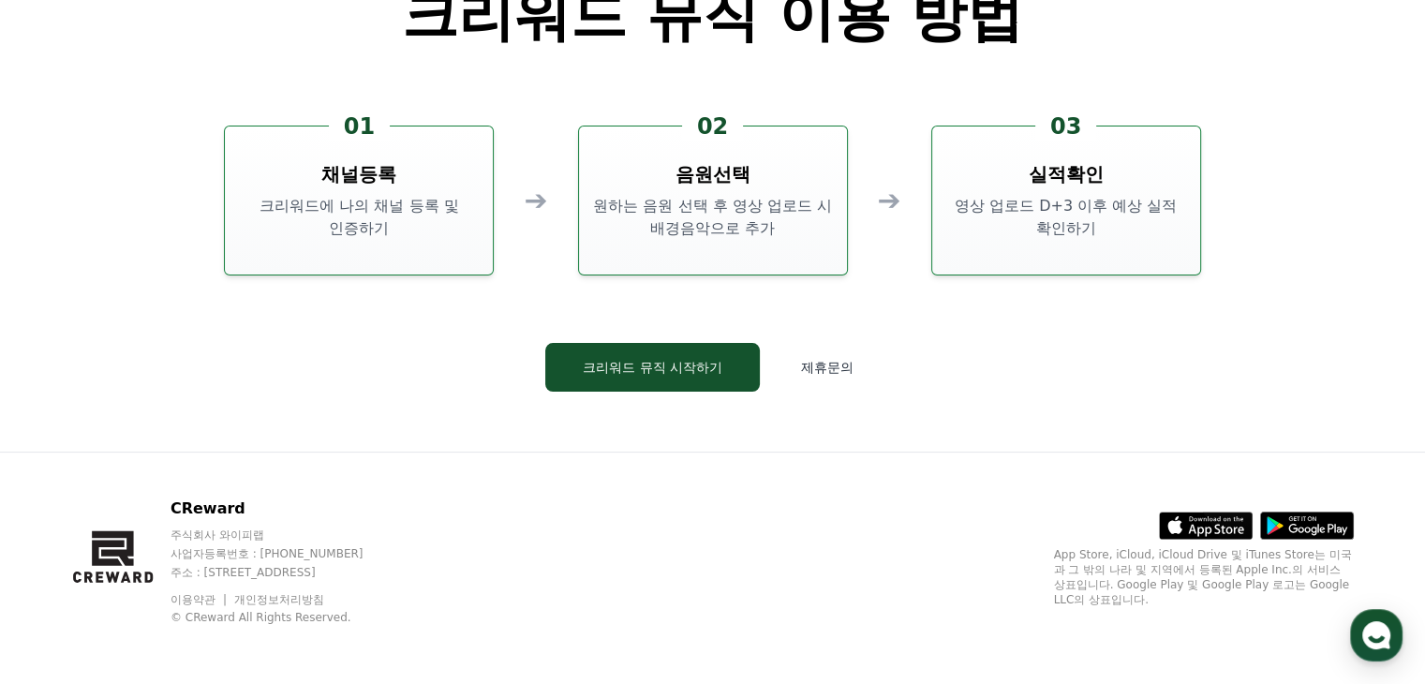
scroll to position [5076, 0]
drag, startPoint x: 350, startPoint y: 211, endPoint x: 425, endPoint y: 211, distance: 75.9
click at [425, 211] on p "크리워드에 나의 채널 등록 및 인증하기" at bounding box center [358, 218] width 253 height 45
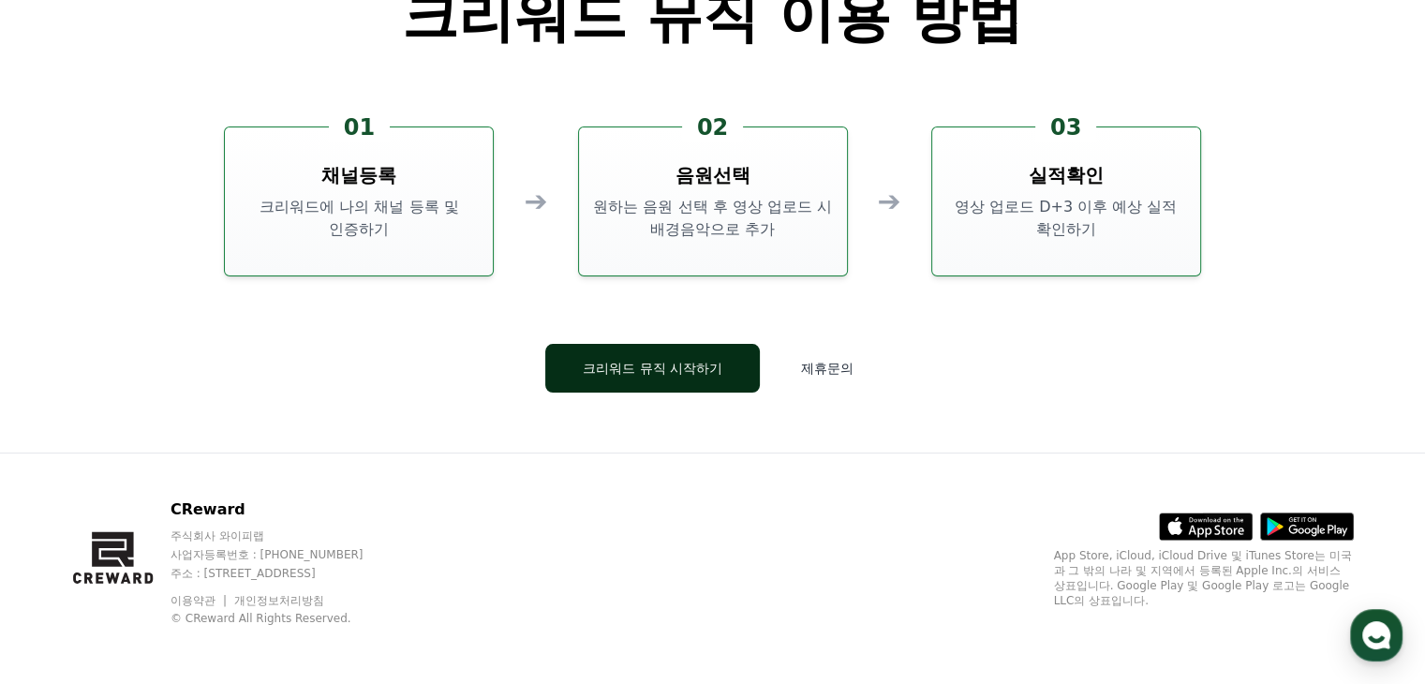
click at [660, 383] on button "크리워드 뮤직 시작하기" at bounding box center [652, 368] width 215 height 49
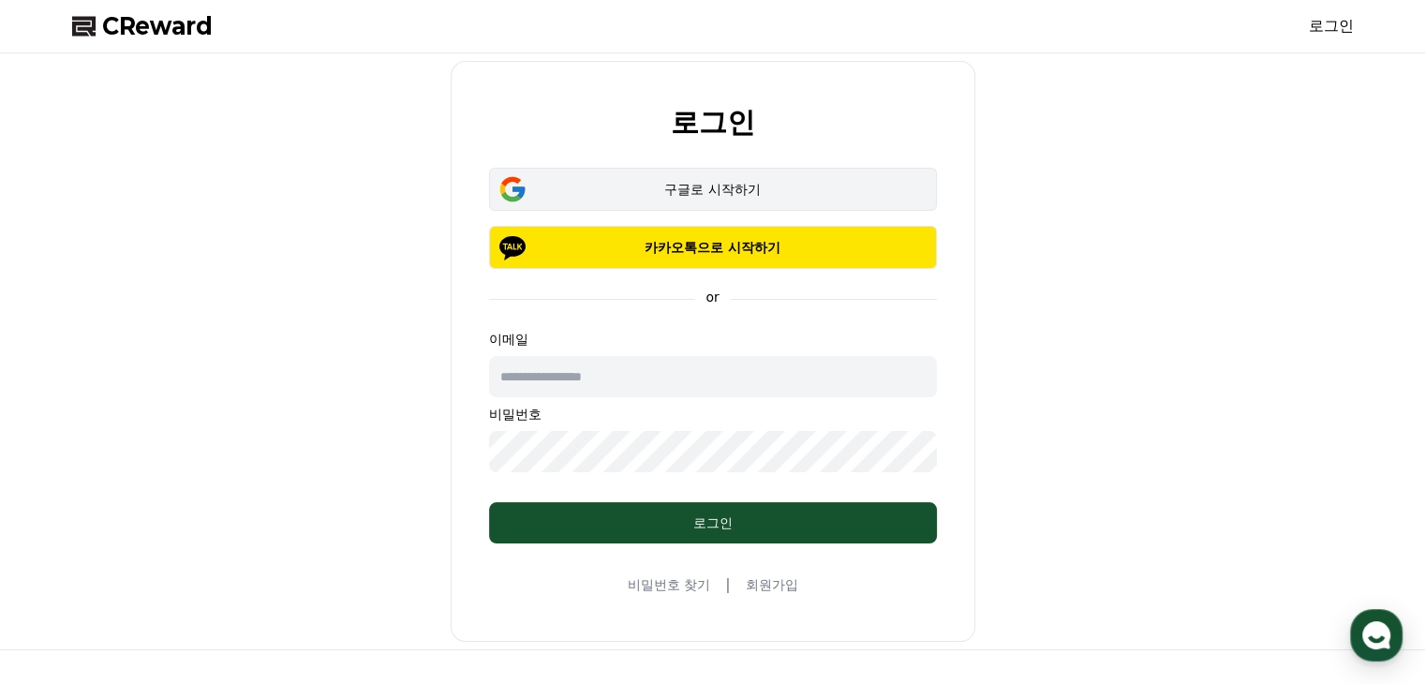
click at [712, 200] on button "구글로 시작하기" at bounding box center [713, 189] width 448 height 43
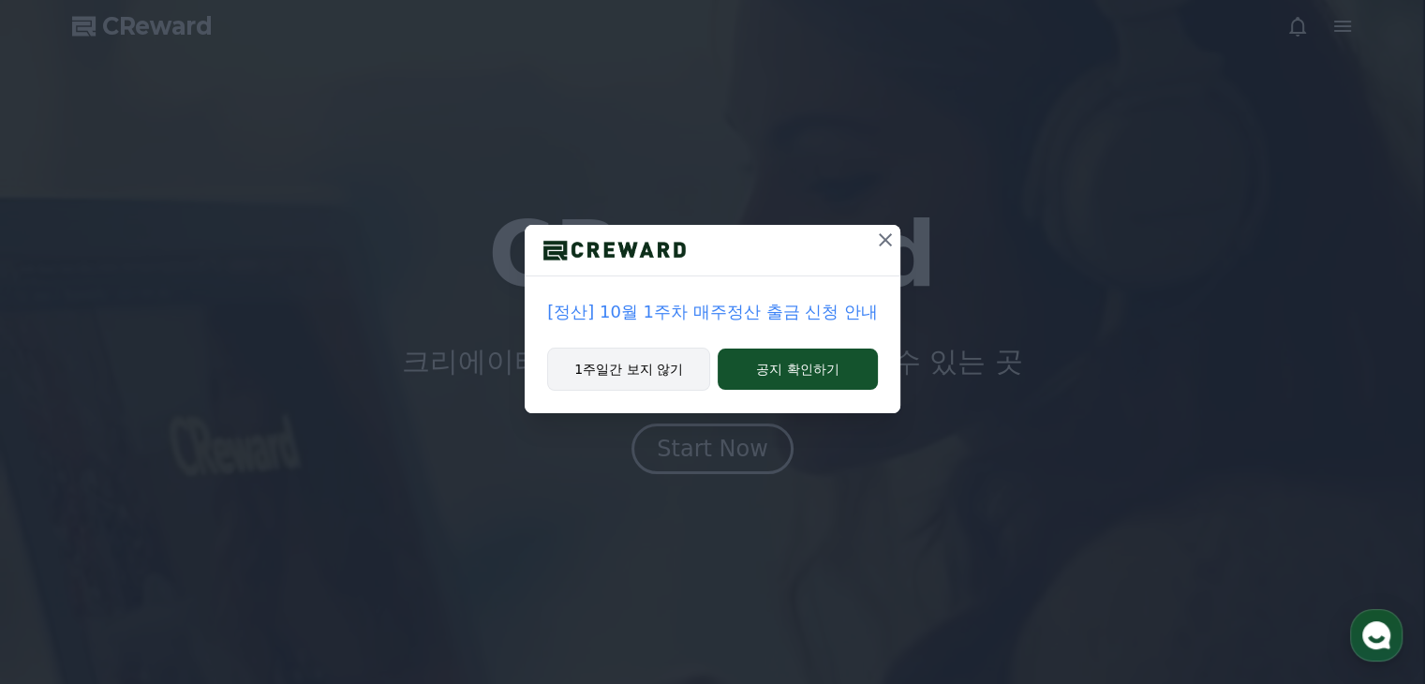
click at [660, 366] on button "1주일간 보지 않기" at bounding box center [628, 369] width 163 height 43
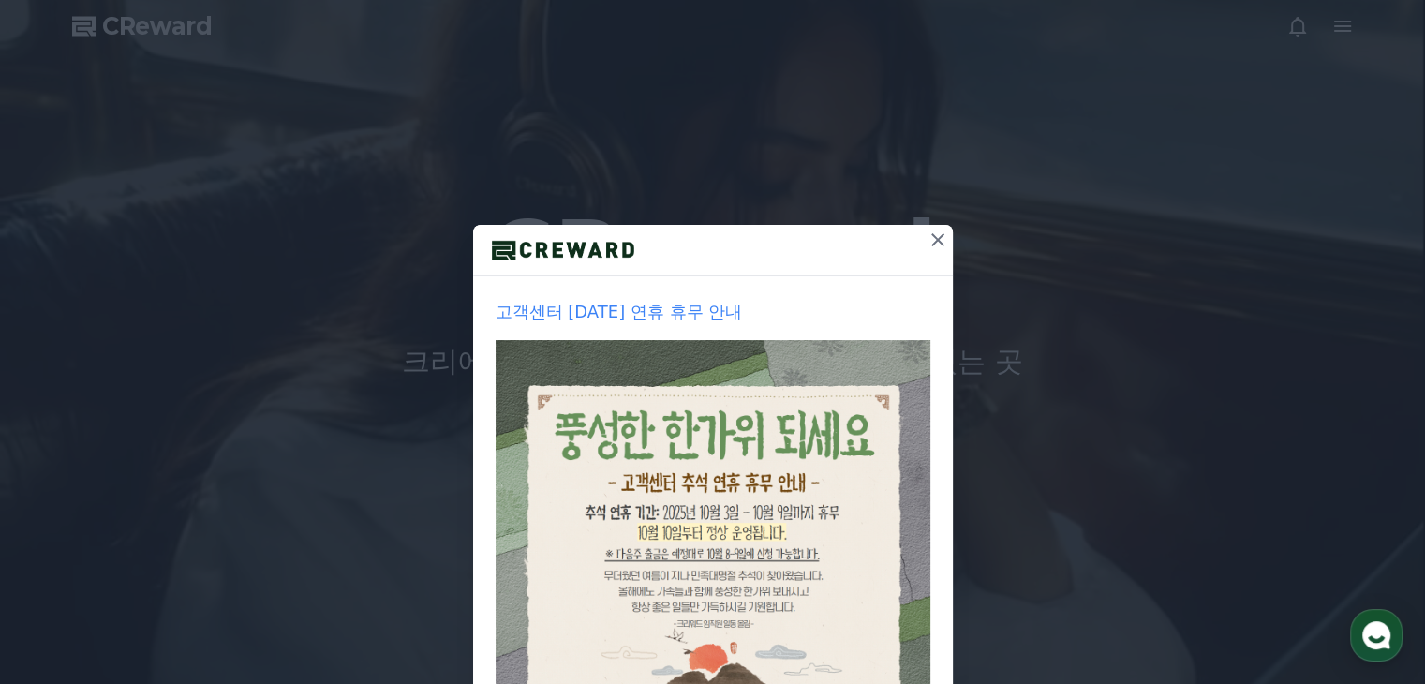
scroll to position [209, 0]
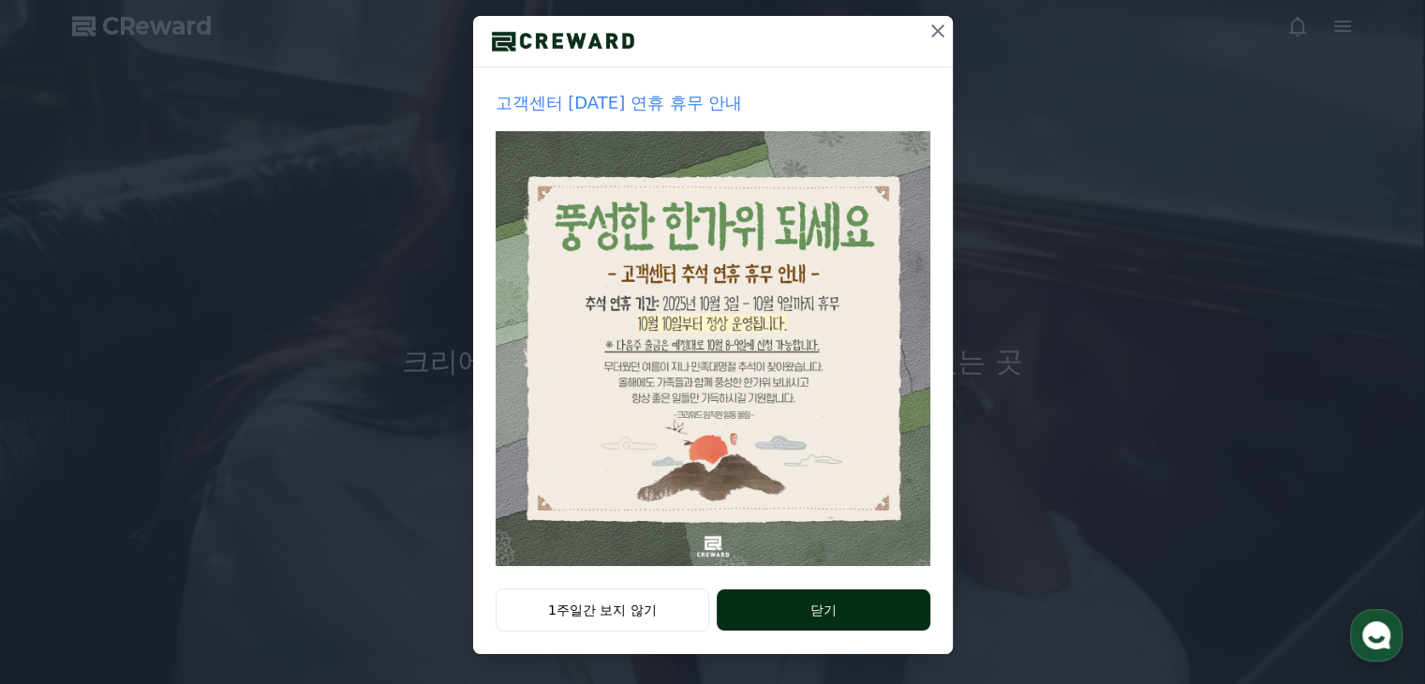
click at [830, 612] on button "닫기" at bounding box center [823, 609] width 213 height 41
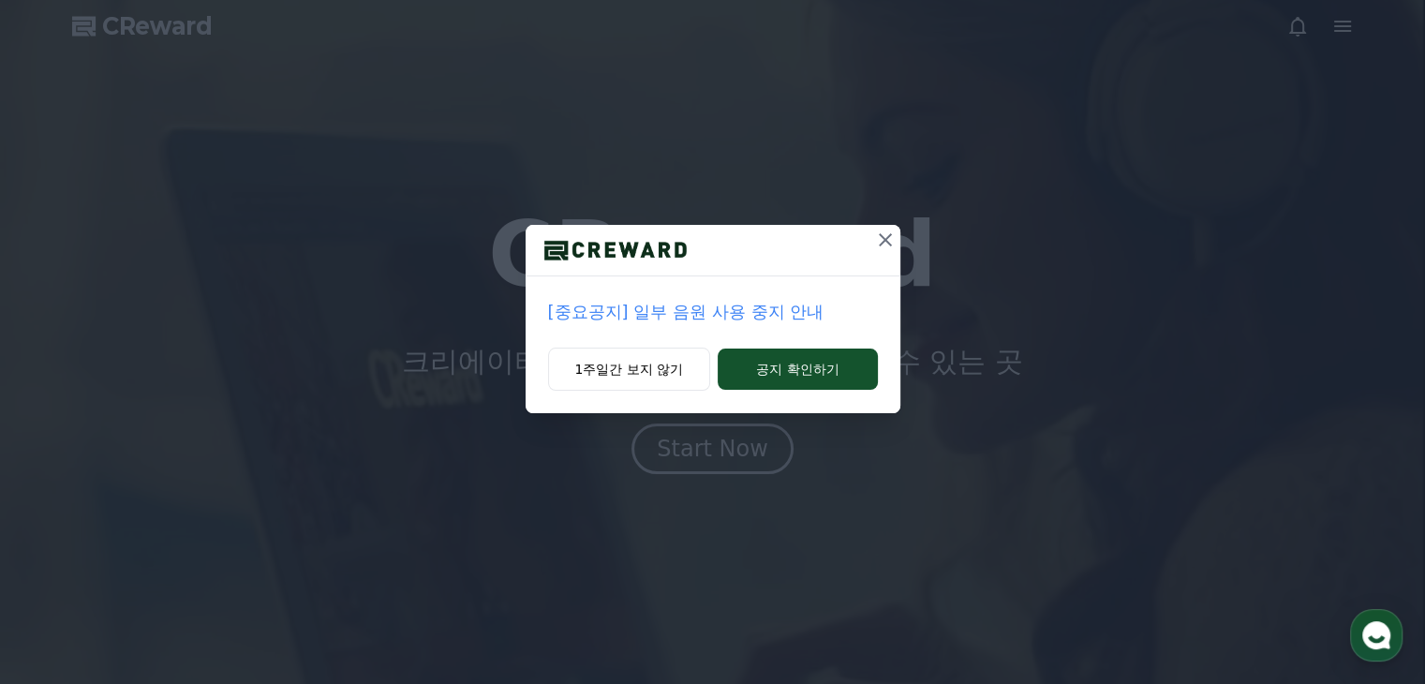
scroll to position [145, 0]
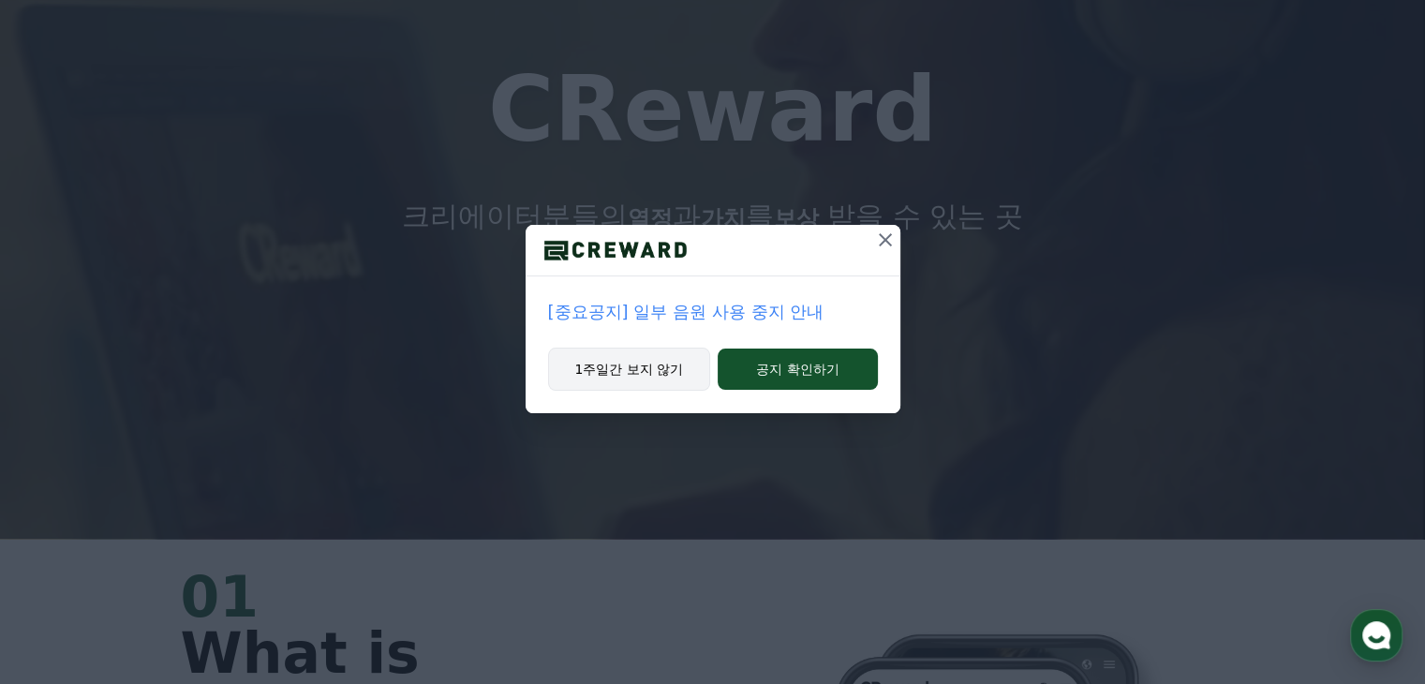
click at [665, 359] on button "1주일간 보지 않기" at bounding box center [629, 369] width 163 height 43
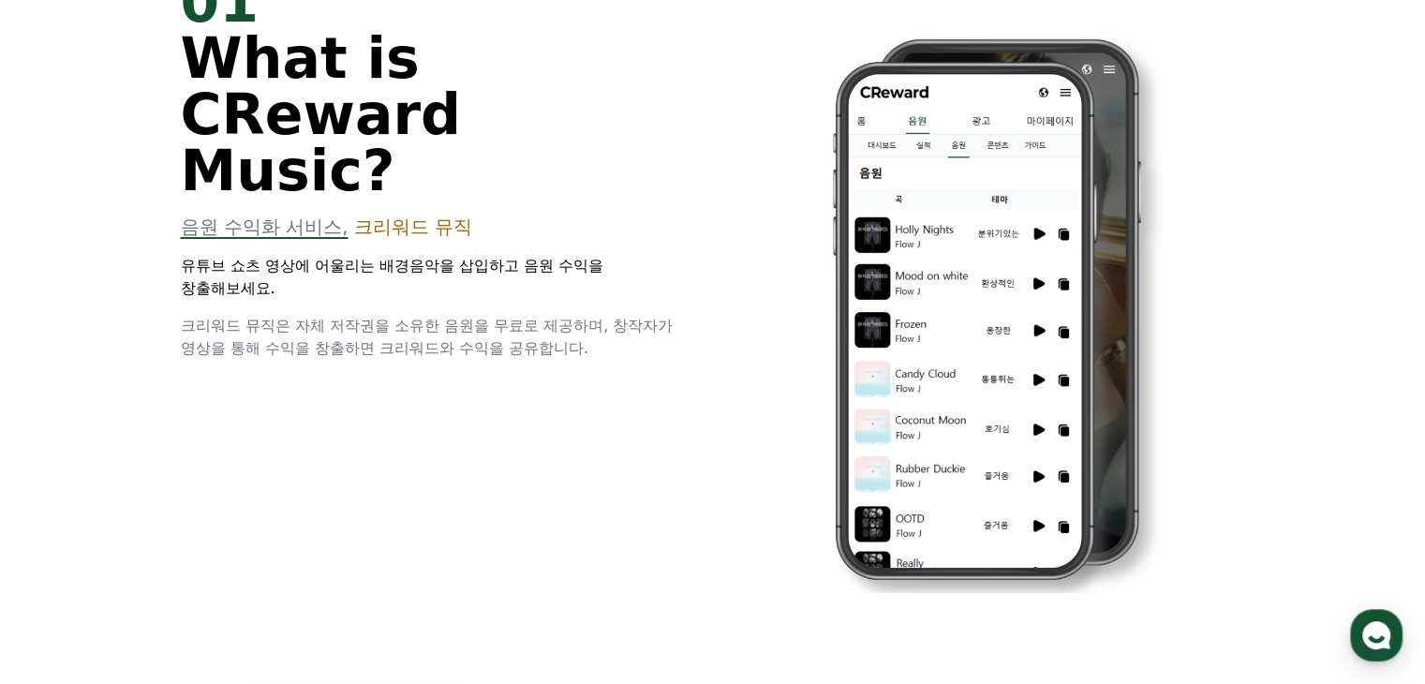
scroll to position [561, 0]
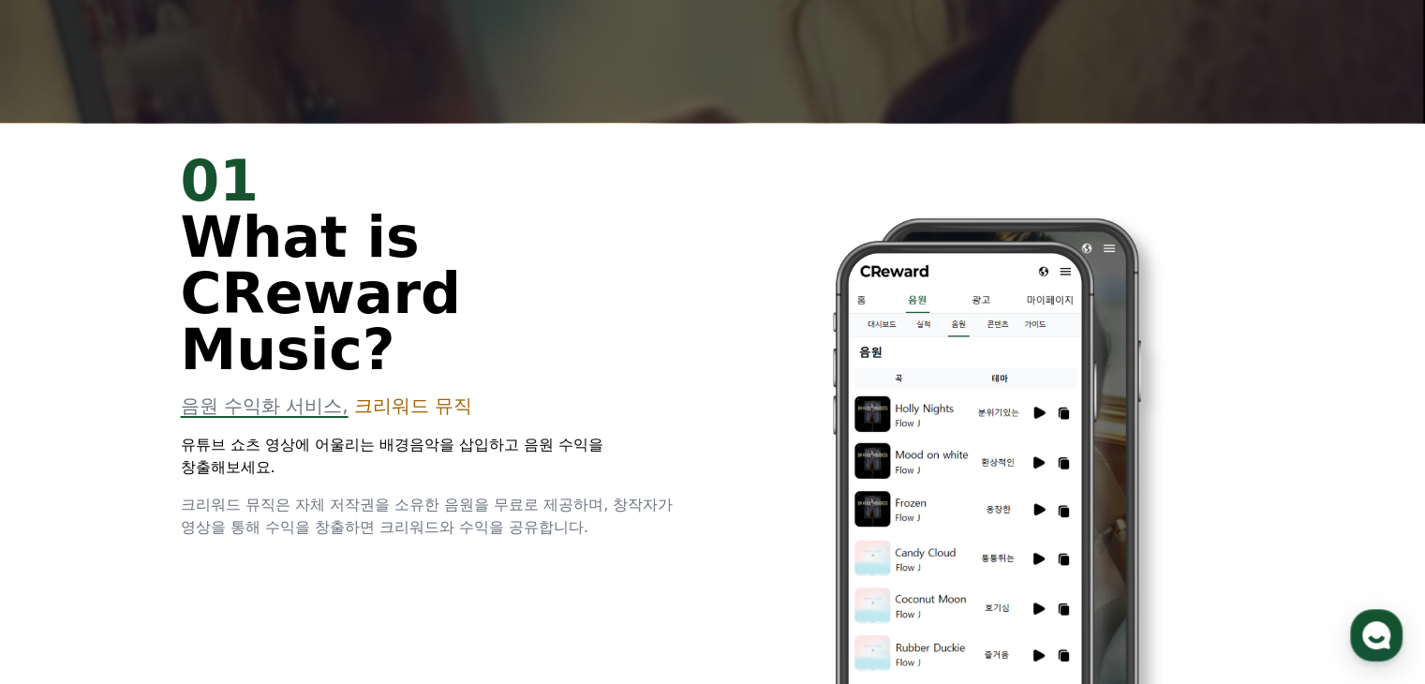
drag, startPoint x: 179, startPoint y: 231, endPoint x: 567, endPoint y: 425, distance: 433.4
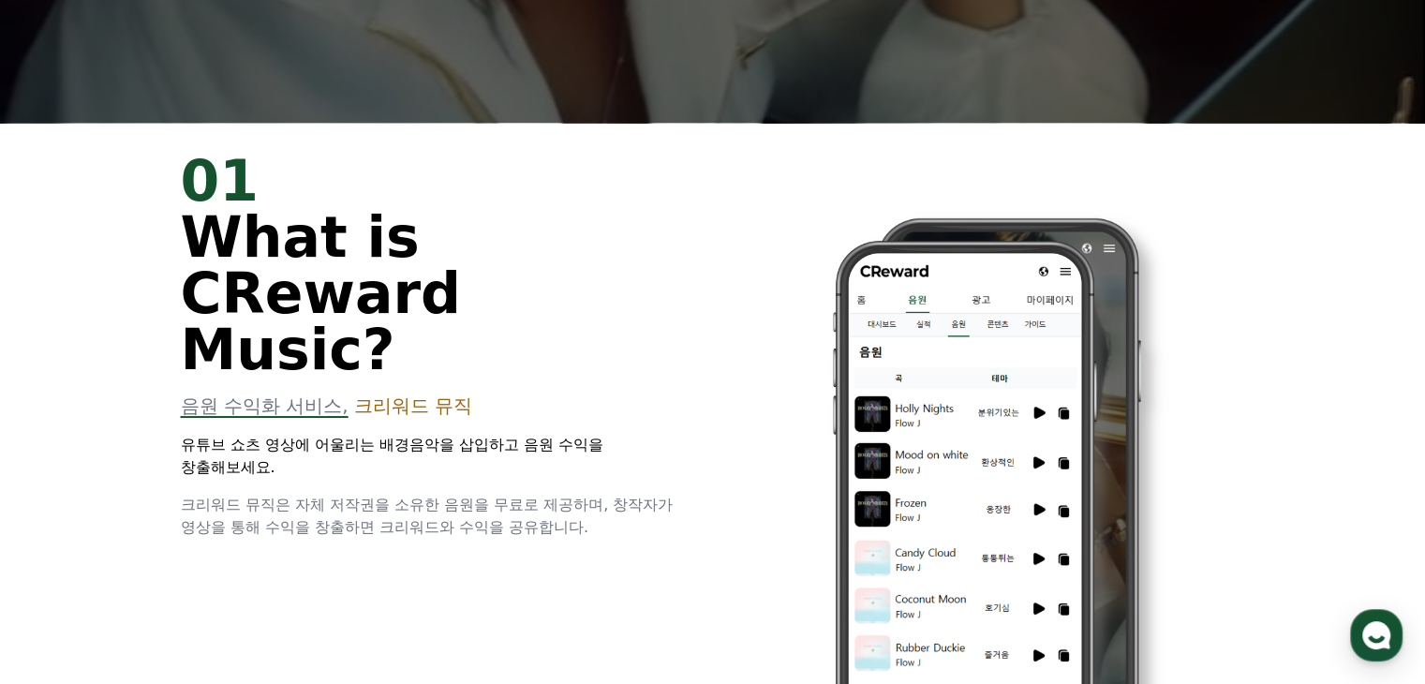
click at [567, 425] on div "01 What is CReward Music? 음원 수익화 서비스, 크리워드 뮤직 유튜브 쇼츠 영상에 어울리는 배경음악을 삽입하고 음원 수익을…" at bounding box center [713, 476] width 1125 height 706
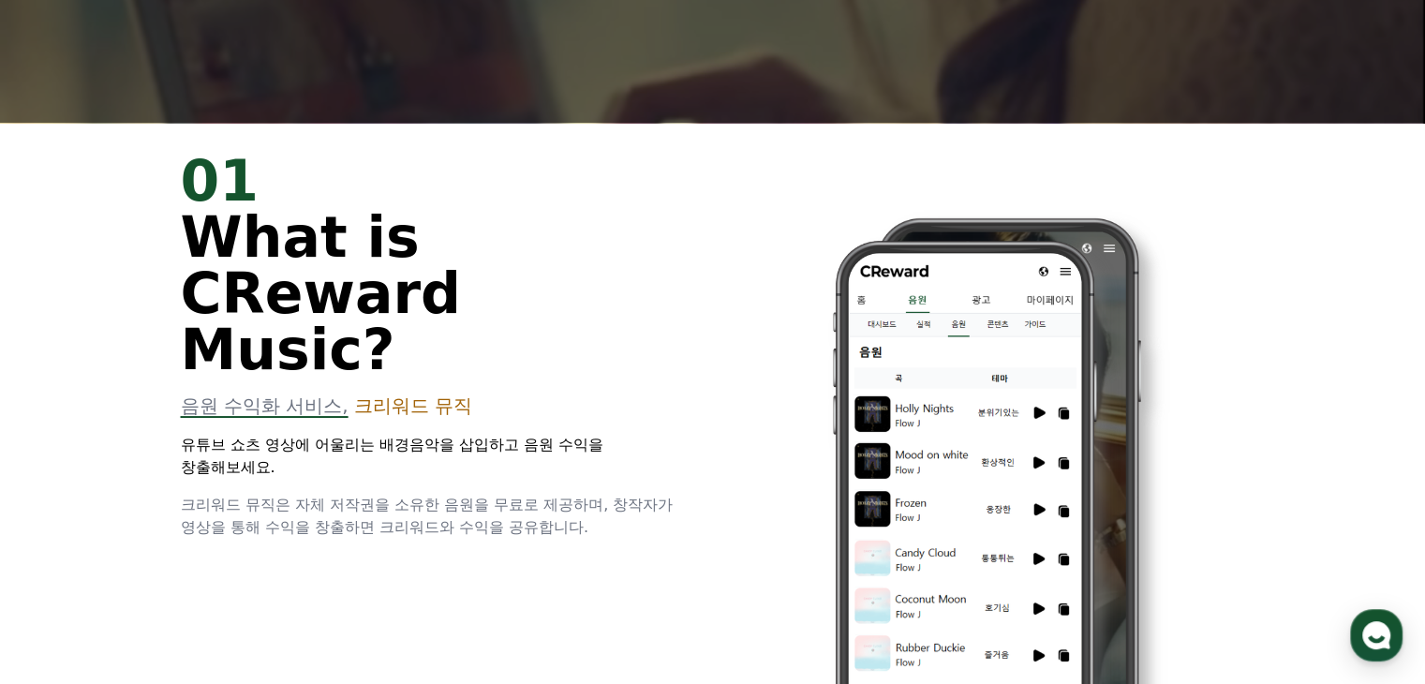
click at [567, 425] on div "01 What is CReward Music? 음원 수익화 서비스, 크리워드 뮤직 유튜브 쇼츠 영상에 어울리는 배경음악을 삽입하고 음원 수익을…" at bounding box center [436, 346] width 510 height 386
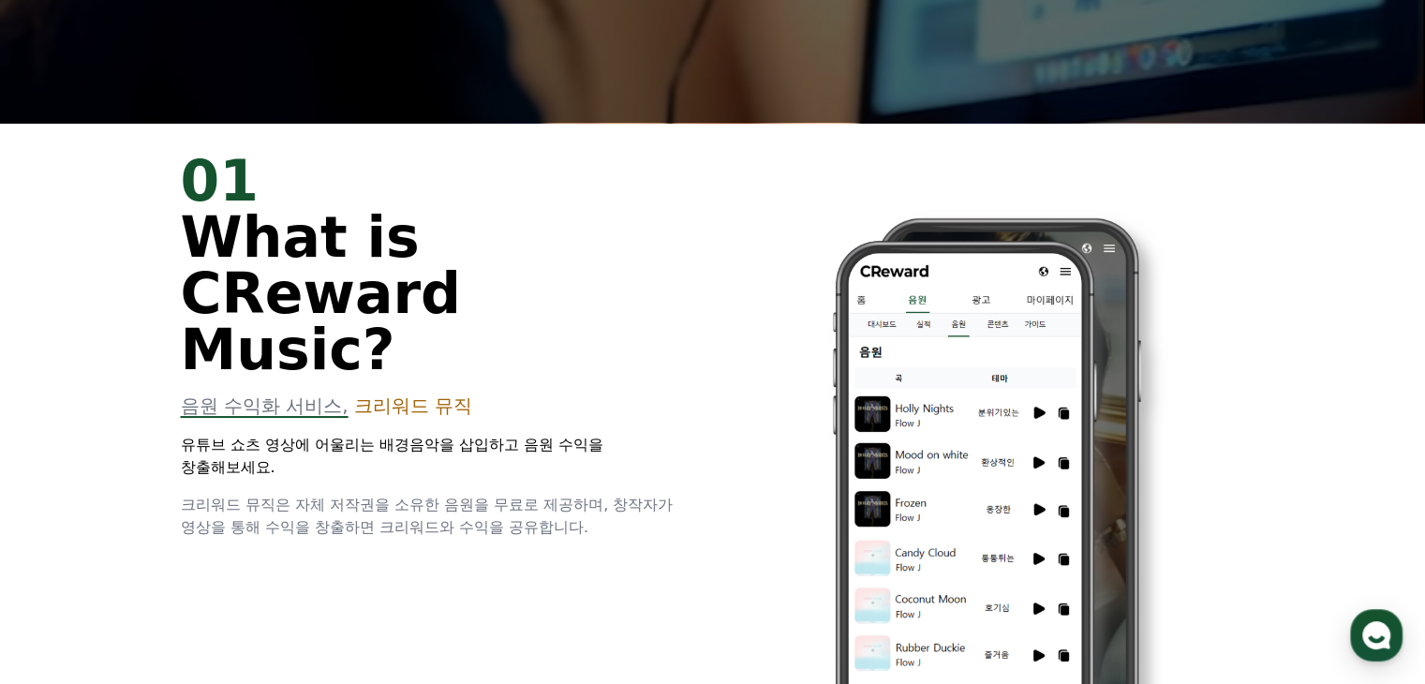
drag, startPoint x: 199, startPoint y: 385, endPoint x: 364, endPoint y: 411, distance: 167.0
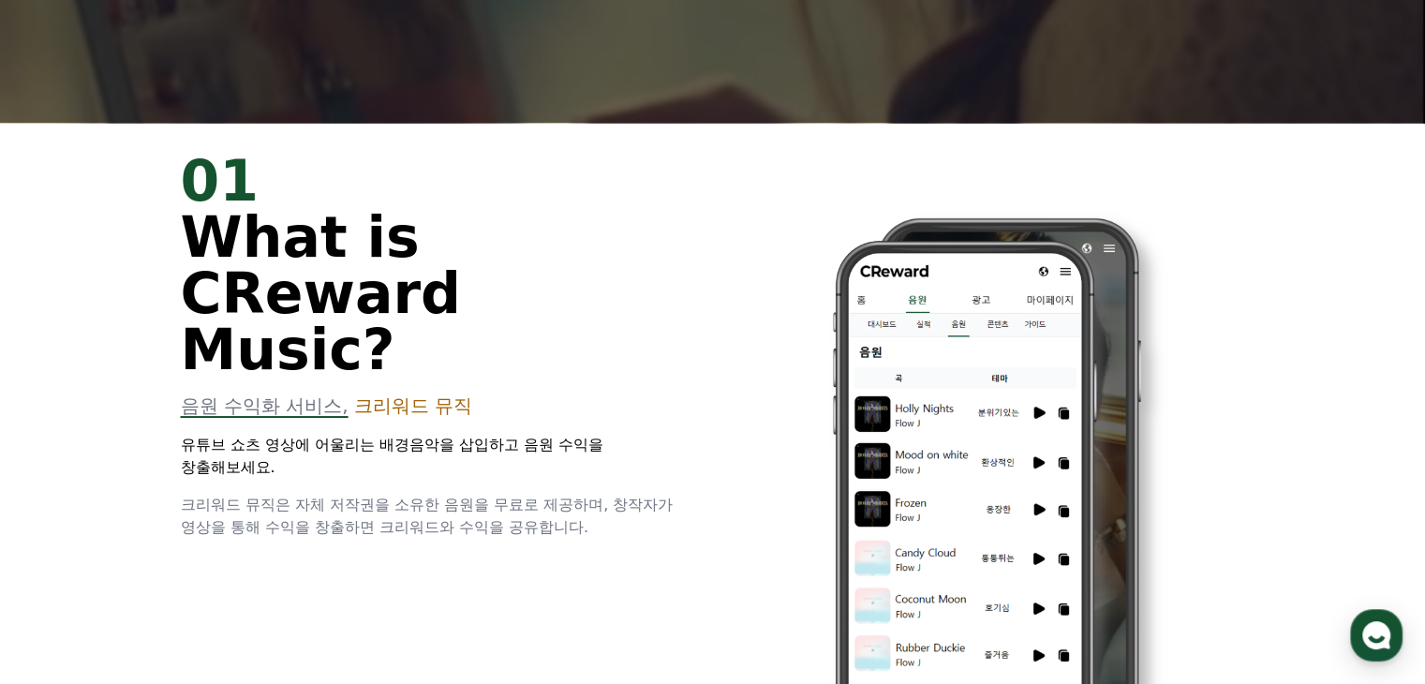
click at [364, 434] on p "유튜브 쇼츠 영상에 어울리는 배경음악을 삽입하고 음원 수익을 창출해보세요." at bounding box center [436, 456] width 510 height 45
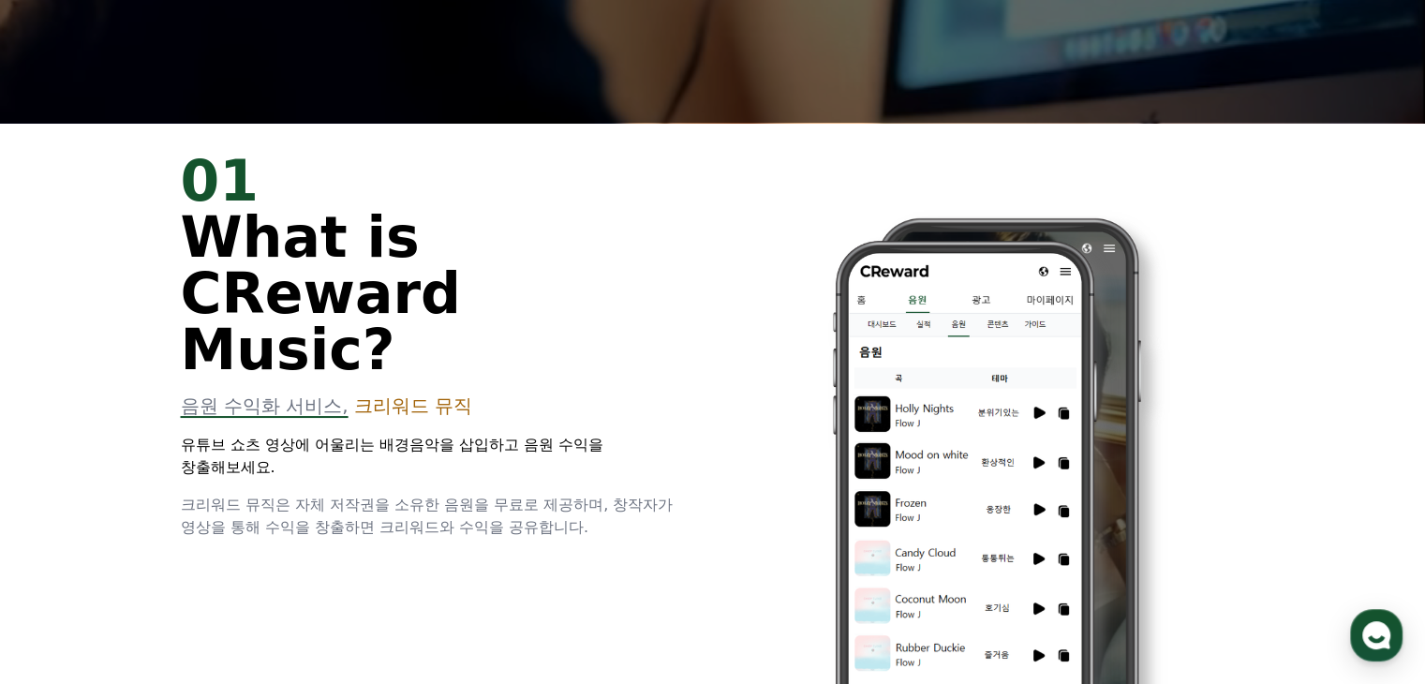
click at [364, 434] on p "유튜브 쇼츠 영상에 어울리는 배경음악을 삽입하고 음원 수익을 창출해보세요." at bounding box center [436, 456] width 510 height 45
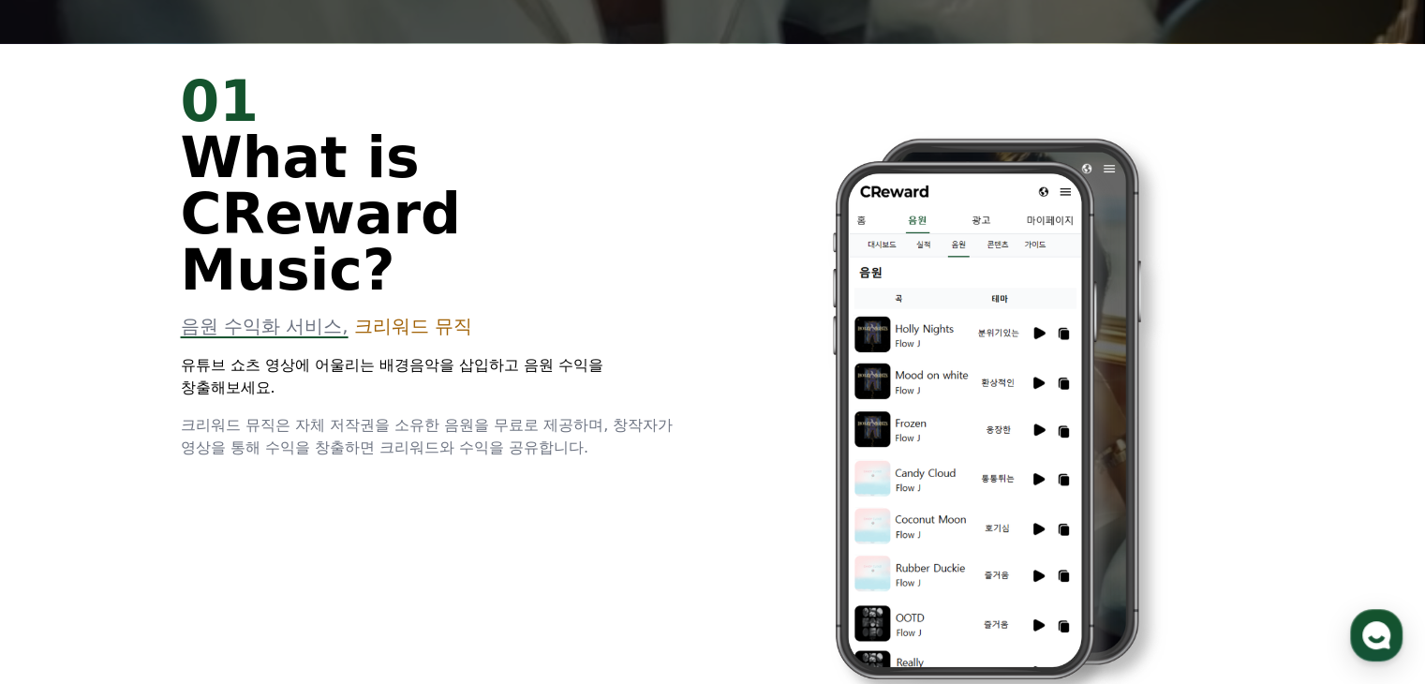
scroll to position [643, 0]
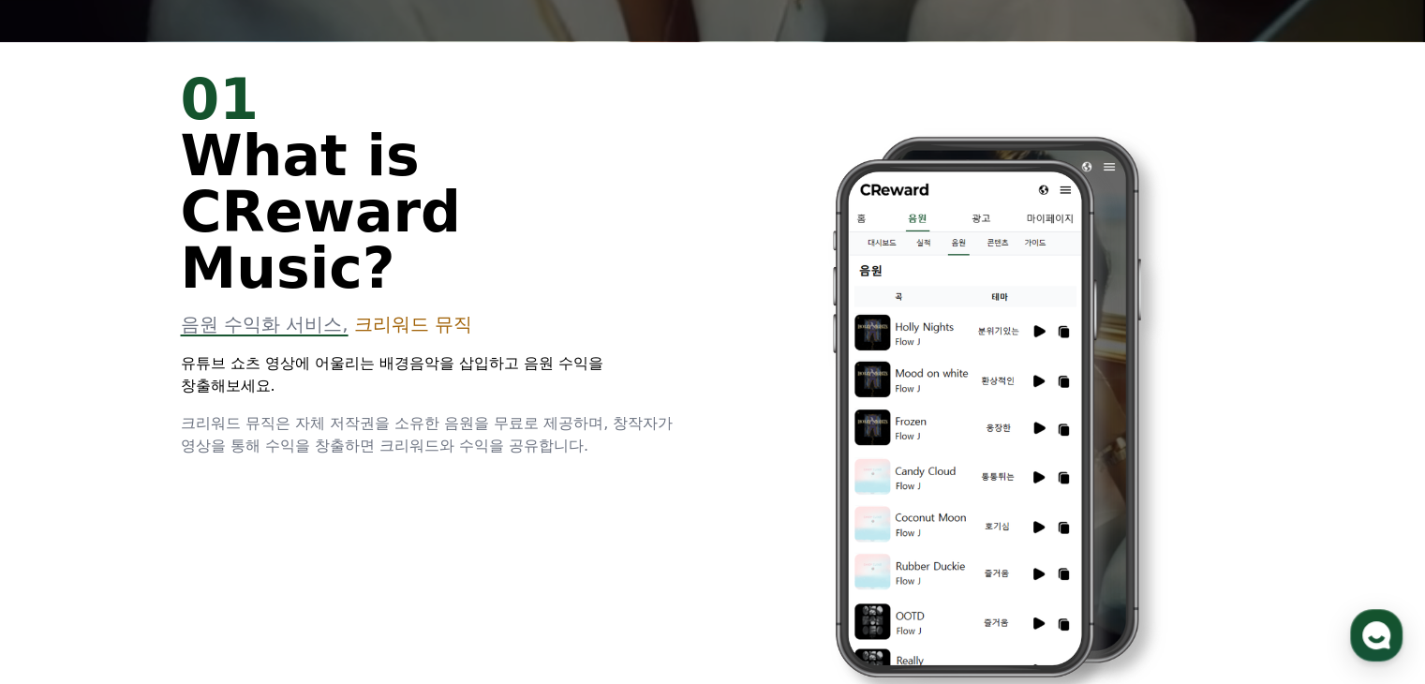
drag, startPoint x: 181, startPoint y: 359, endPoint x: 544, endPoint y: 395, distance: 364.4
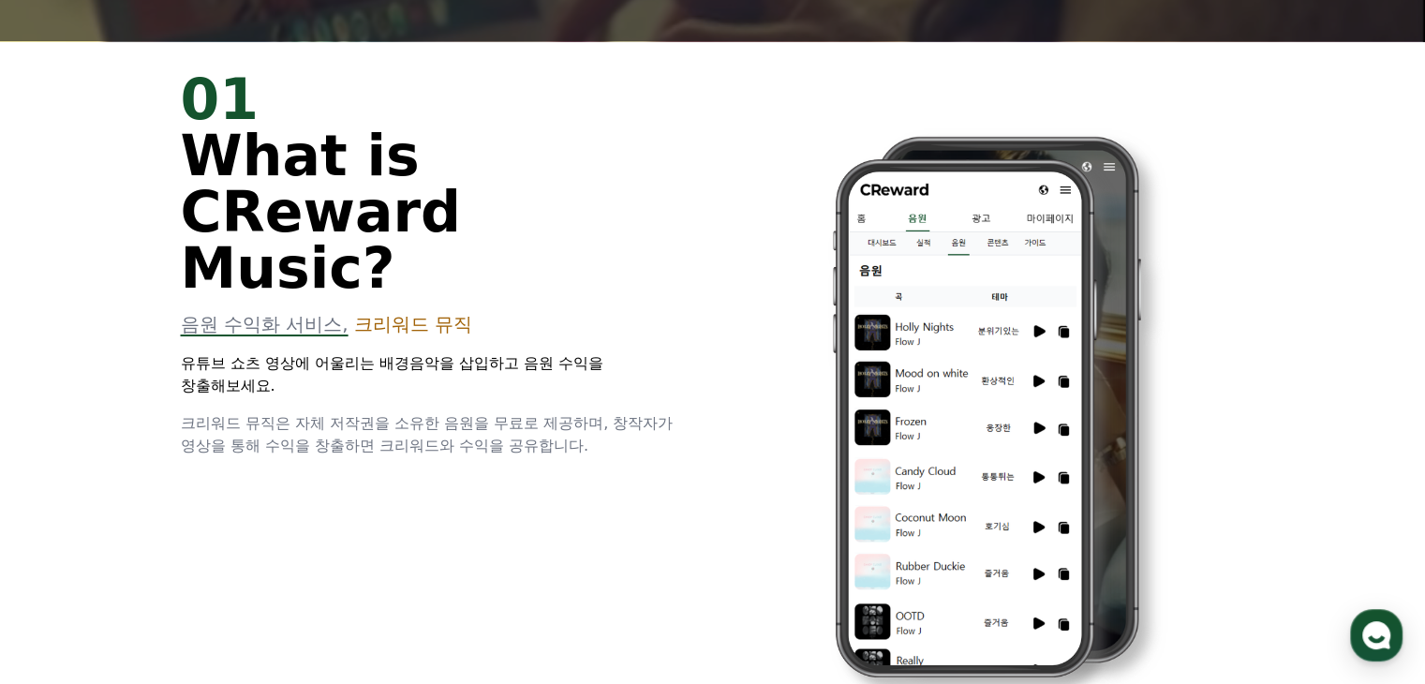
click at [544, 414] on span "크리워드 뮤직은 자체 저작권을 소유한 음원을 무료로 제공하며, 창작자가 영상을 통해 수익을 창출하면 크리워드와 수익을 공유합니다." at bounding box center [427, 434] width 493 height 40
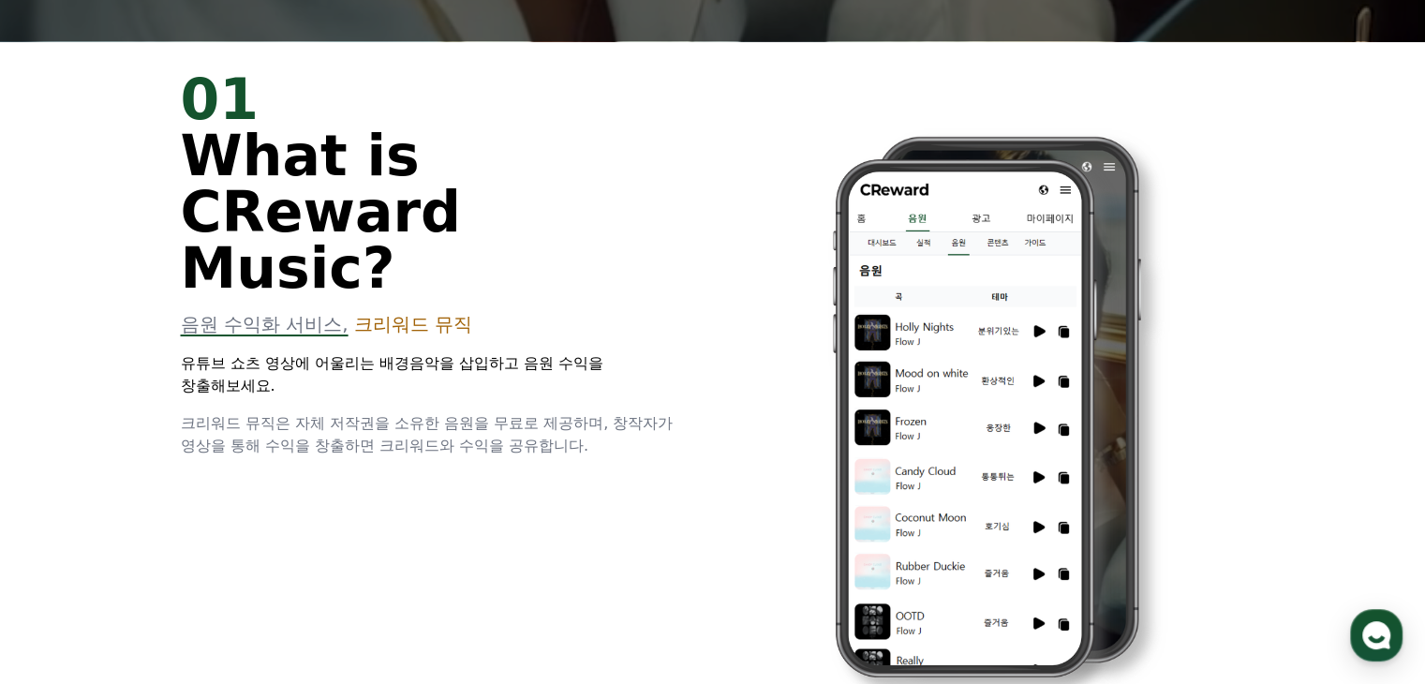
click at [544, 414] on span "크리워드 뮤직은 자체 저작권을 소유한 음원을 무료로 제공하며, 창작자가 영상을 통해 수익을 창출하면 크리워드와 수익을 공유합니다." at bounding box center [427, 434] width 493 height 40
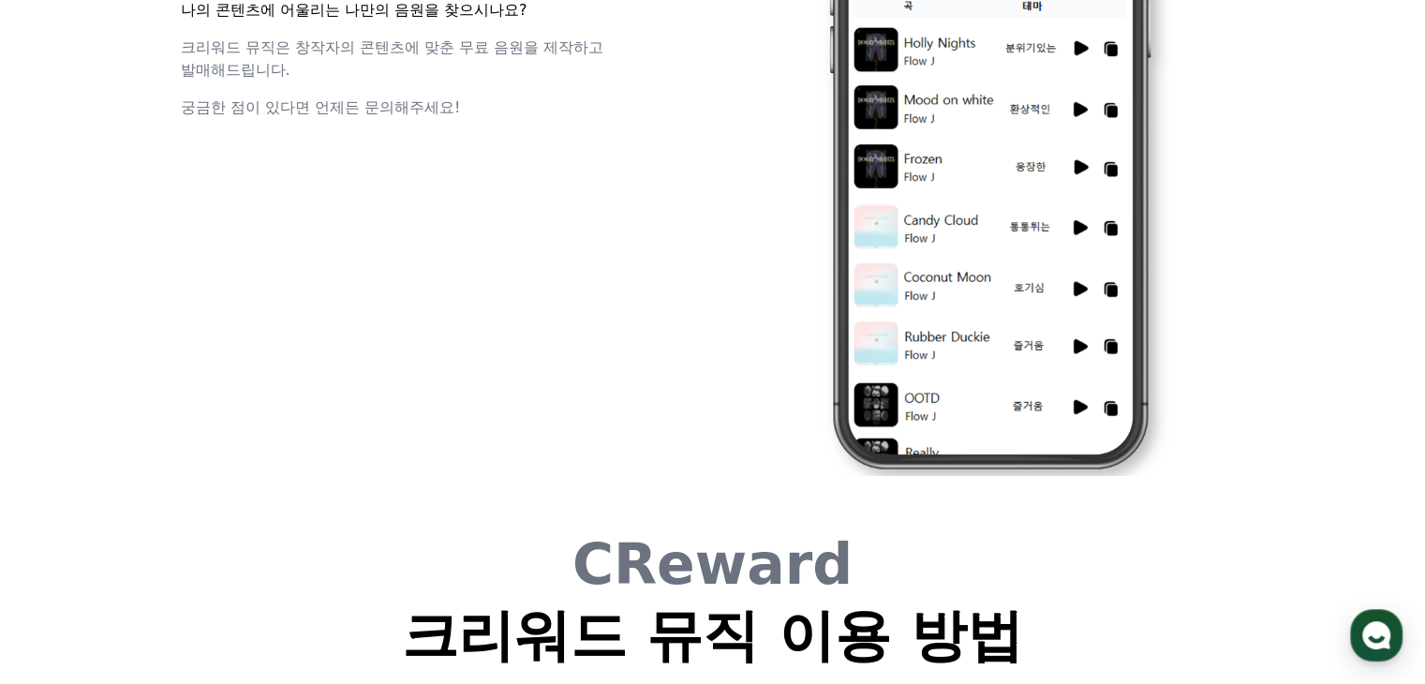
scroll to position [5078, 0]
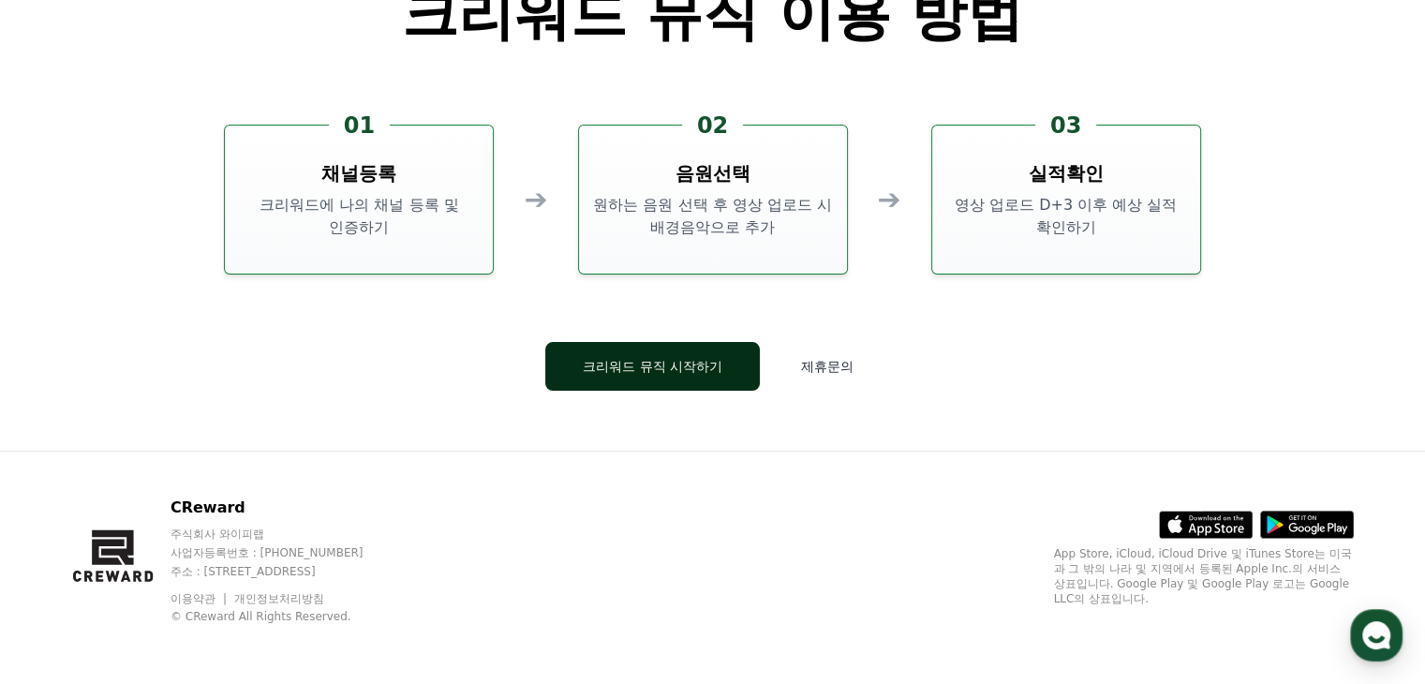
click at [639, 363] on button "크리워드 뮤직 시작하기" at bounding box center [652, 366] width 215 height 49
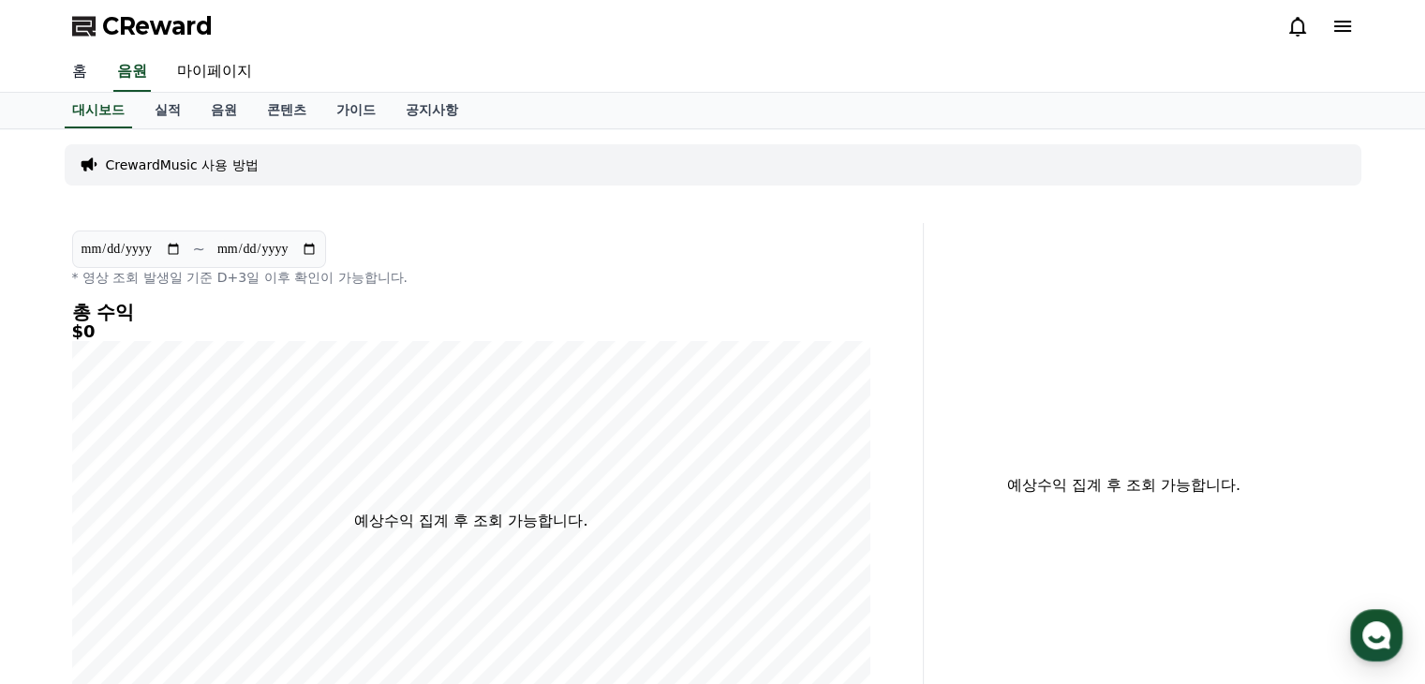
click at [86, 82] on link "홈" at bounding box center [79, 71] width 45 height 39
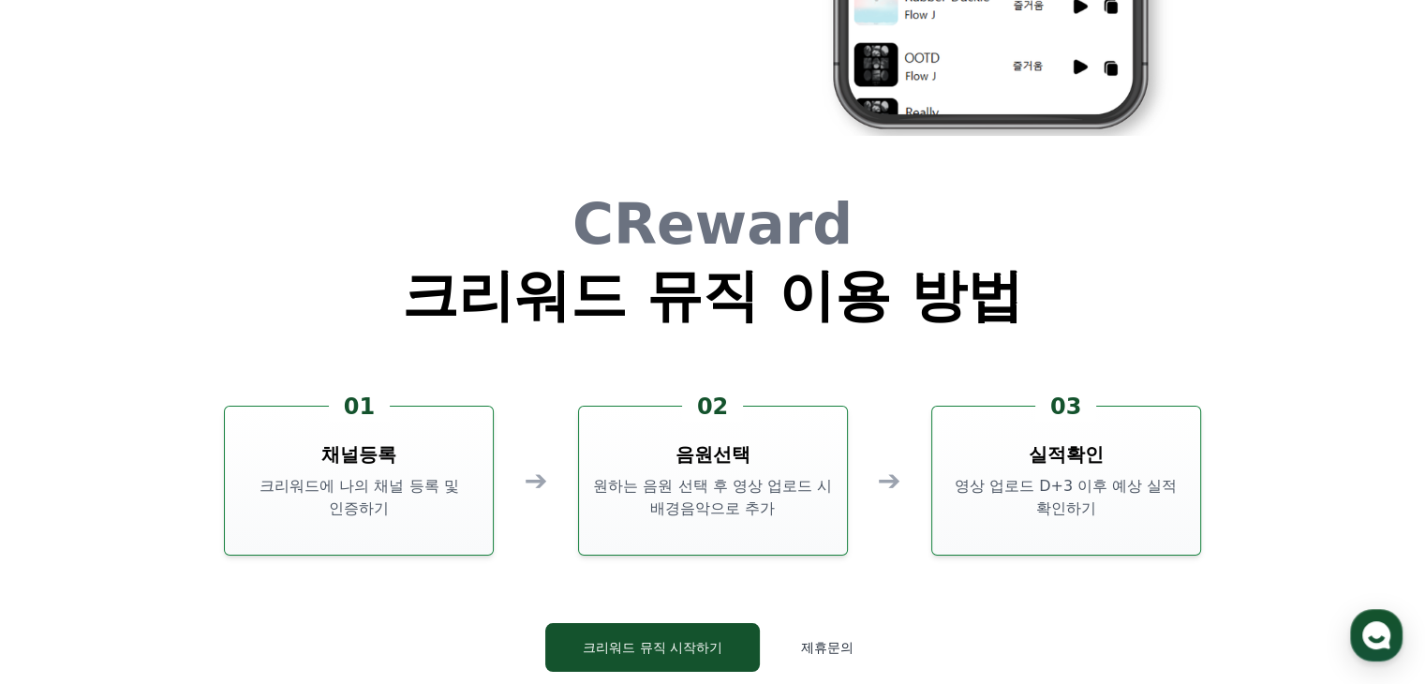
scroll to position [5078, 0]
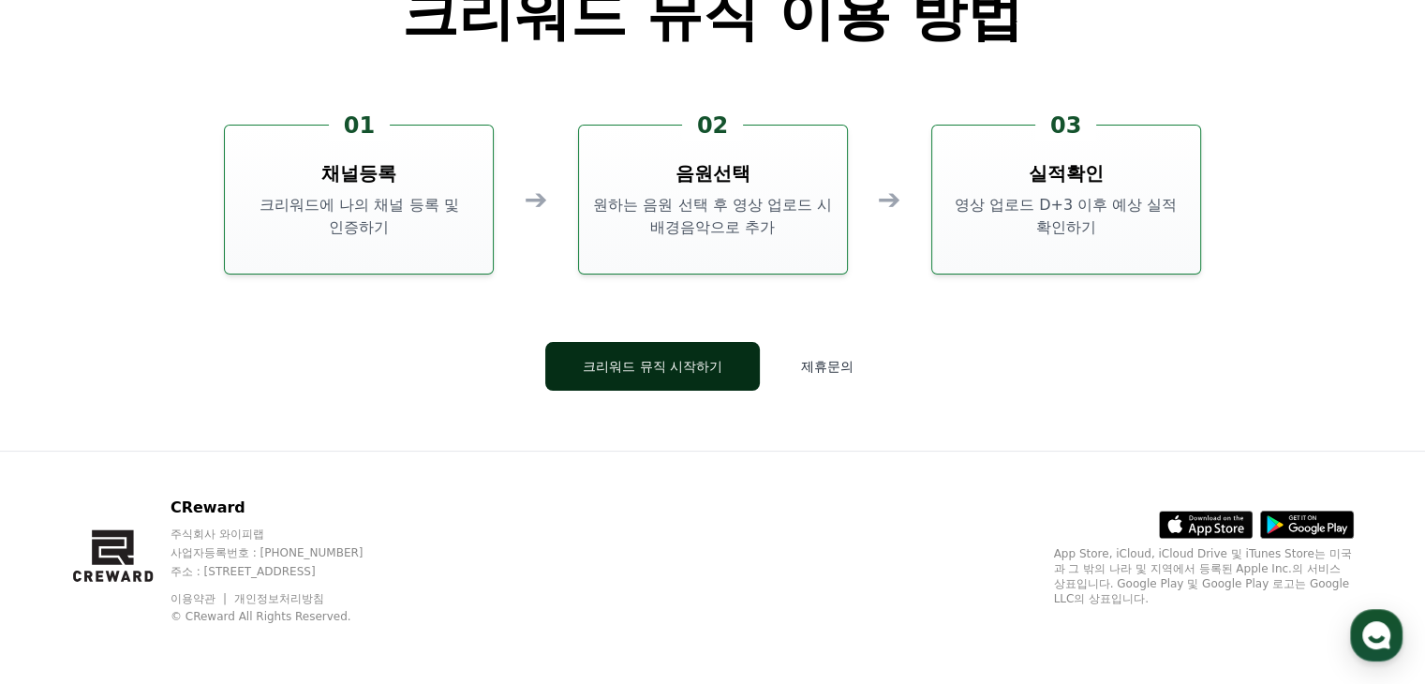
click at [626, 355] on button "크리워드 뮤직 시작하기" at bounding box center [652, 366] width 215 height 49
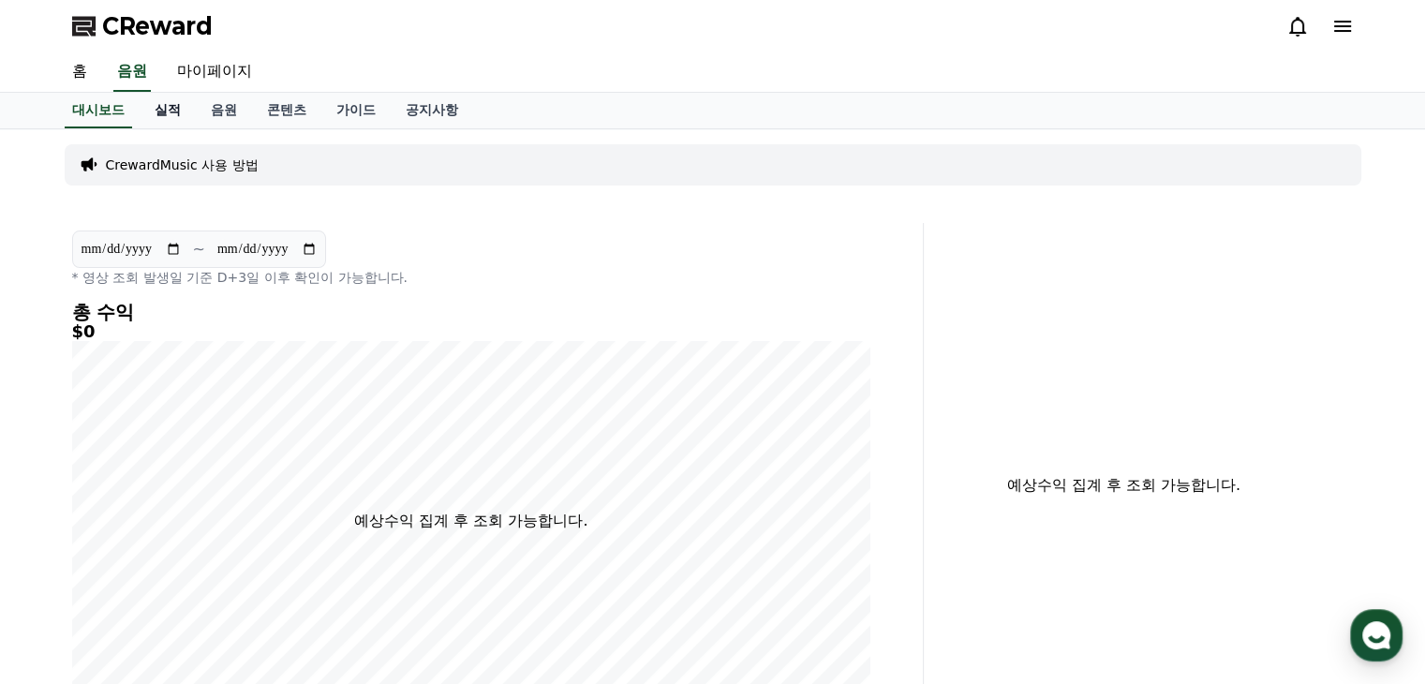
click at [154, 118] on link "실적" at bounding box center [168, 111] width 56 height 36
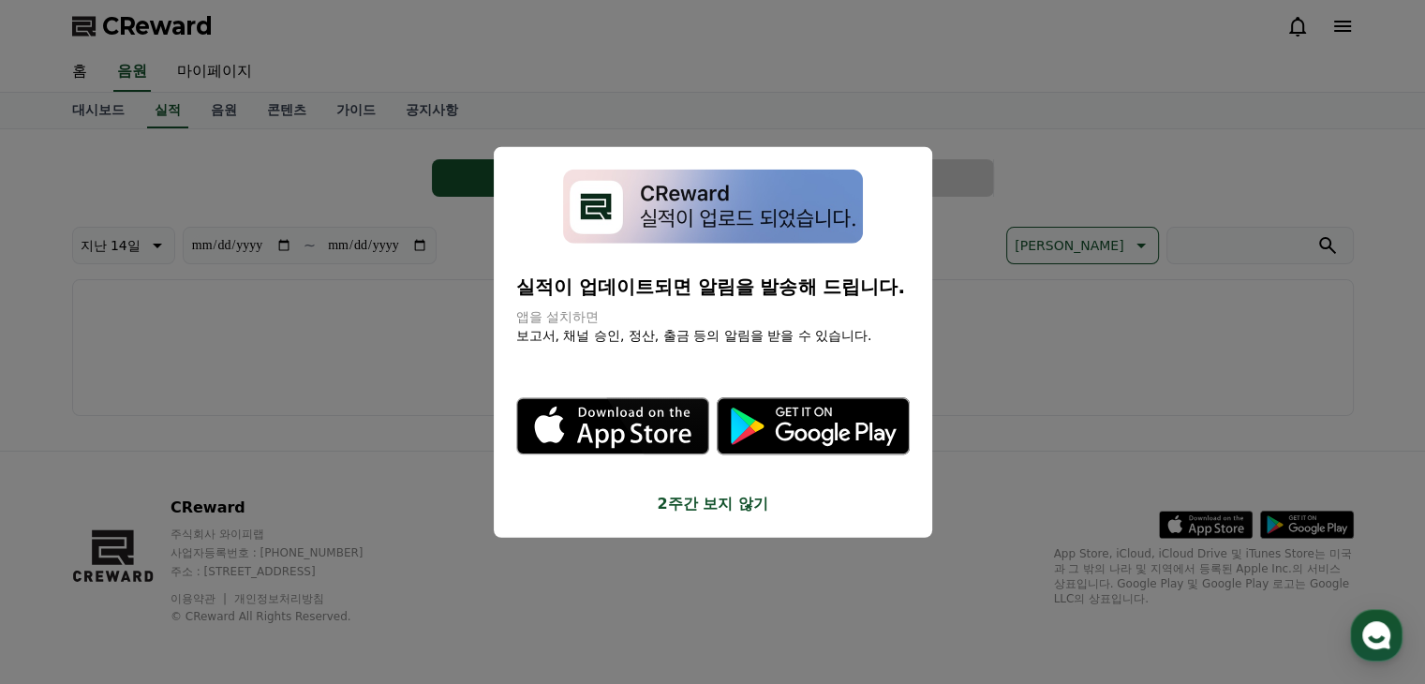
click at [1079, 171] on button "close modal" at bounding box center [712, 342] width 1425 height 684
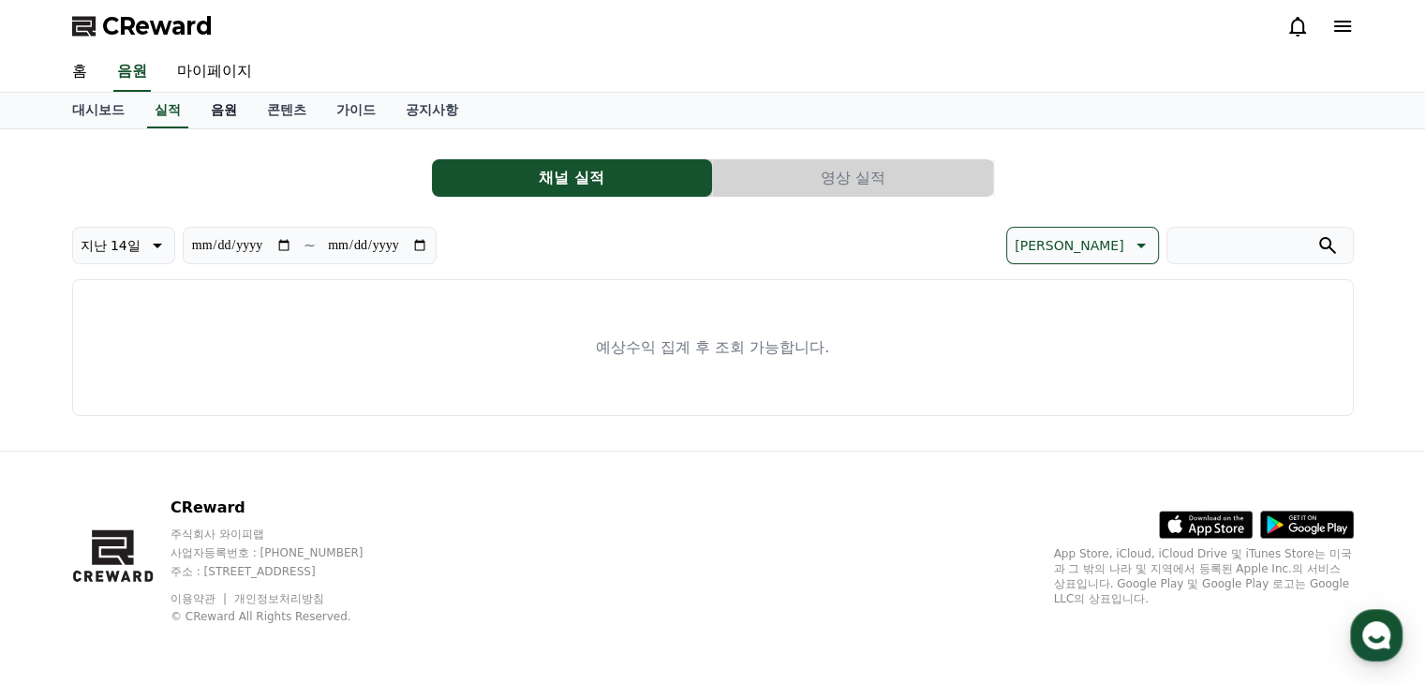
click at [221, 114] on link "음원" at bounding box center [224, 111] width 56 height 36
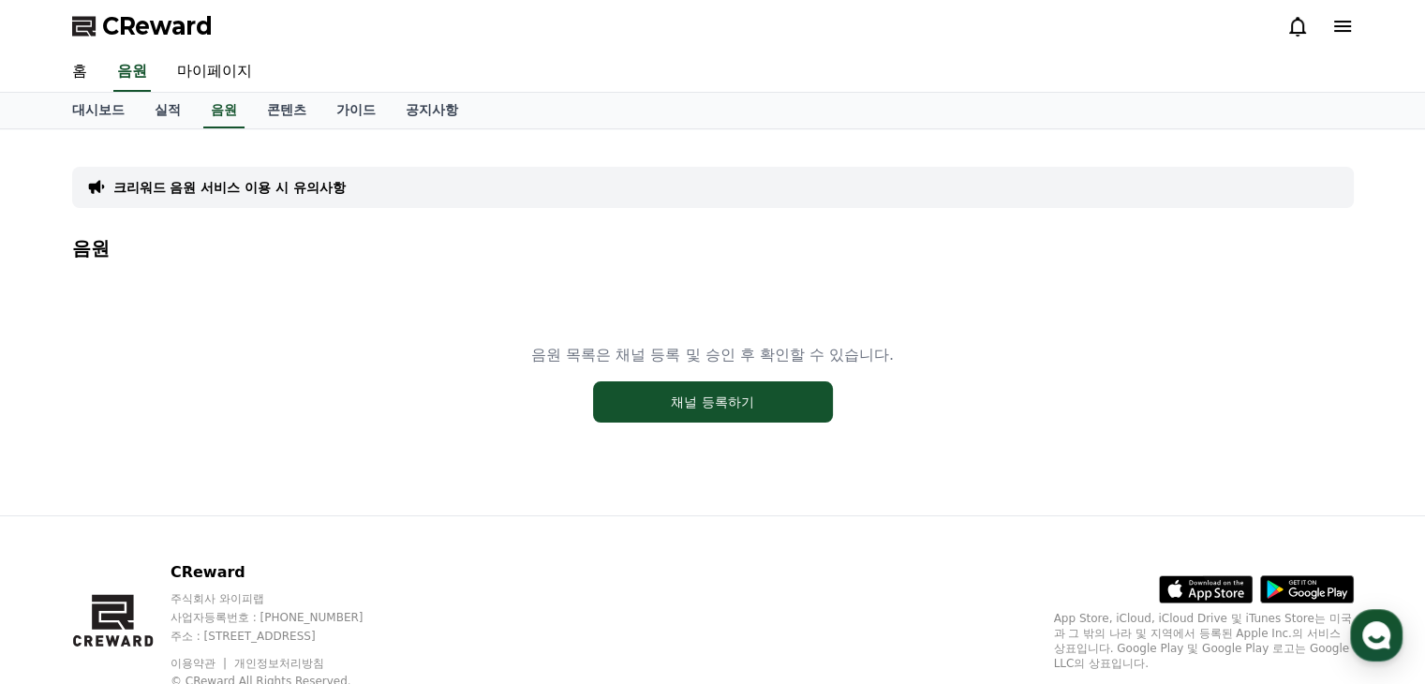
drag, startPoint x: 531, startPoint y: 362, endPoint x: 787, endPoint y: 362, distance: 255.8
click at [787, 362] on p "음원 목록은 채널 등록 및 승인 후 확인할 수 있습니다." at bounding box center [712, 355] width 363 height 22
click at [718, 403] on button "채널 등록하기" at bounding box center [713, 401] width 240 height 41
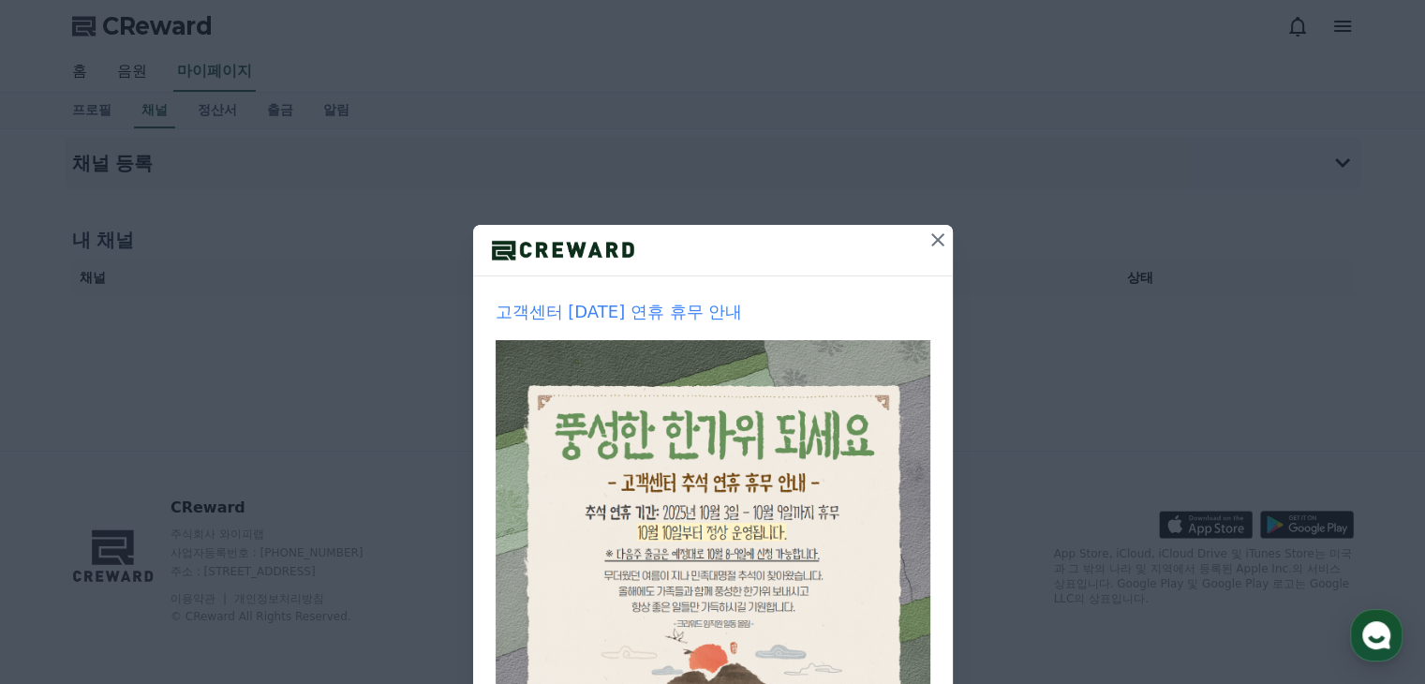
scroll to position [209, 0]
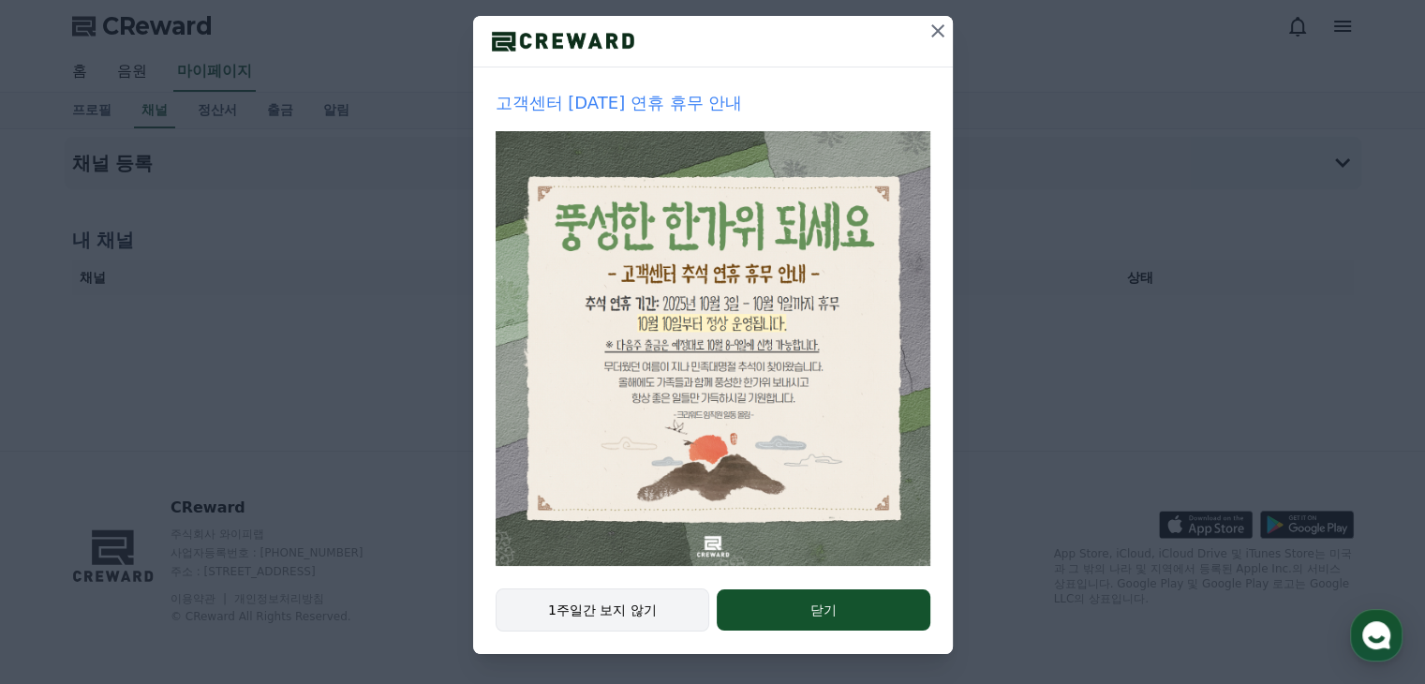
click at [611, 618] on button "1주일간 보지 않기" at bounding box center [603, 610] width 215 height 43
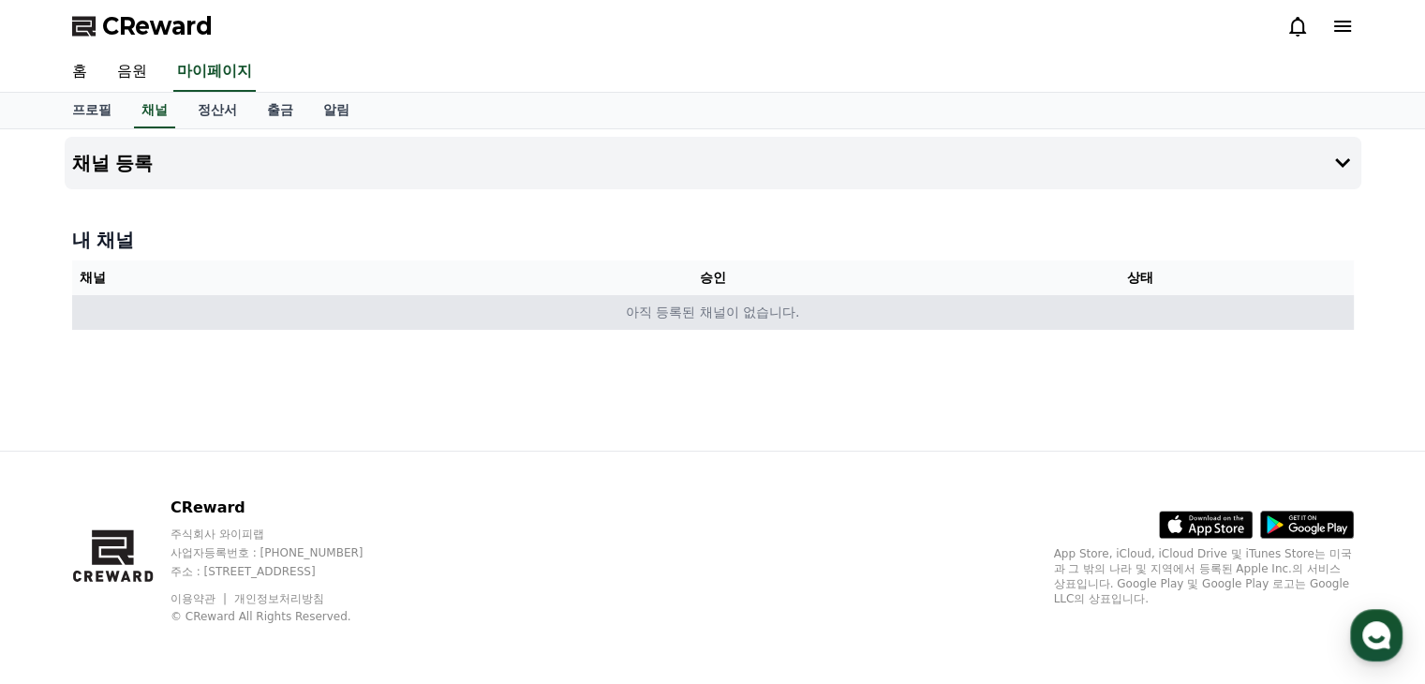
click at [569, 314] on td "아직 등록된 채널이 없습니다." at bounding box center [713, 312] width 1282 height 35
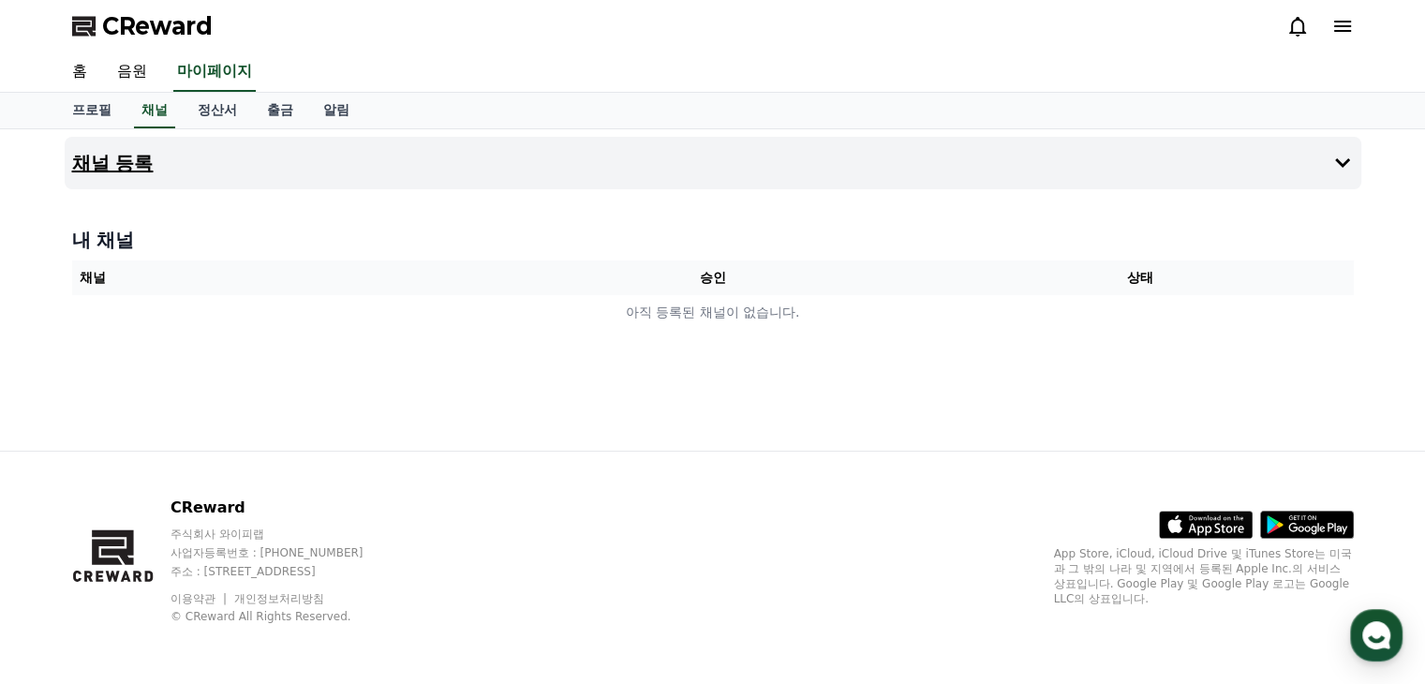
click at [135, 158] on h4 "채널 등록" at bounding box center [113, 163] width 82 height 21
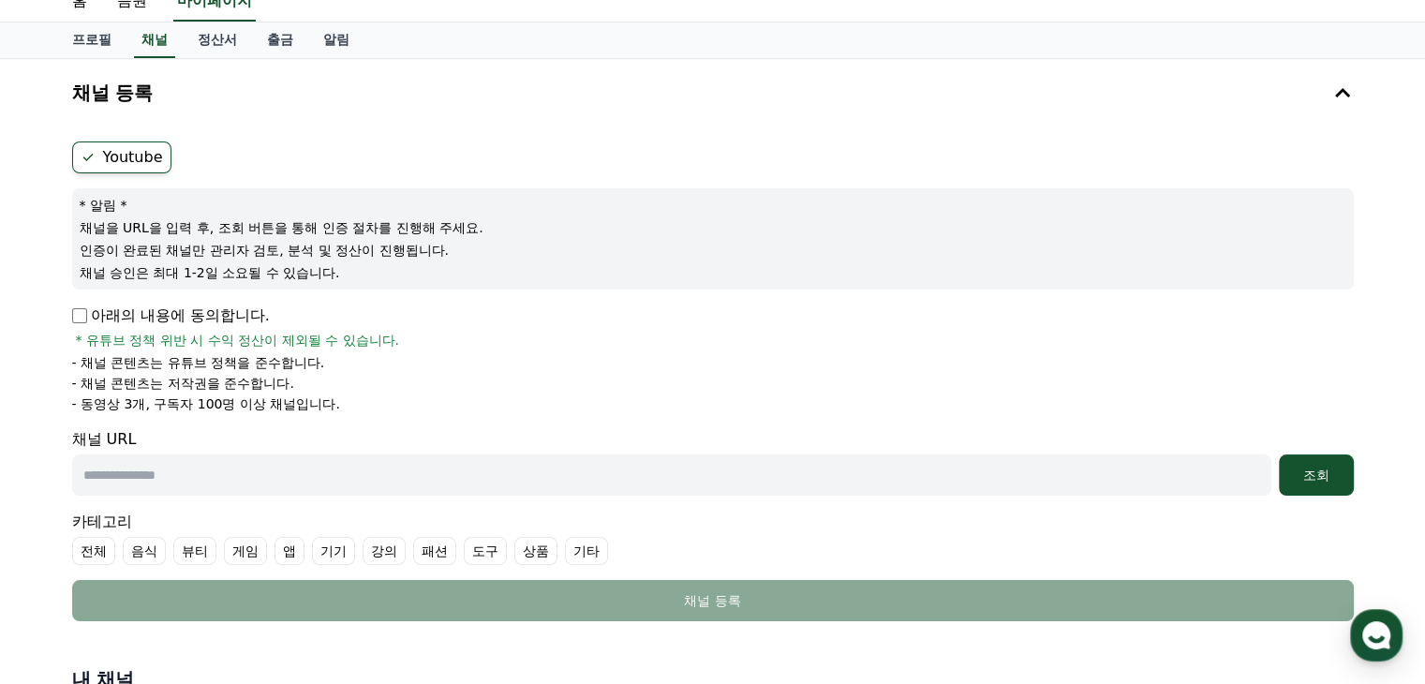
scroll to position [71, 0]
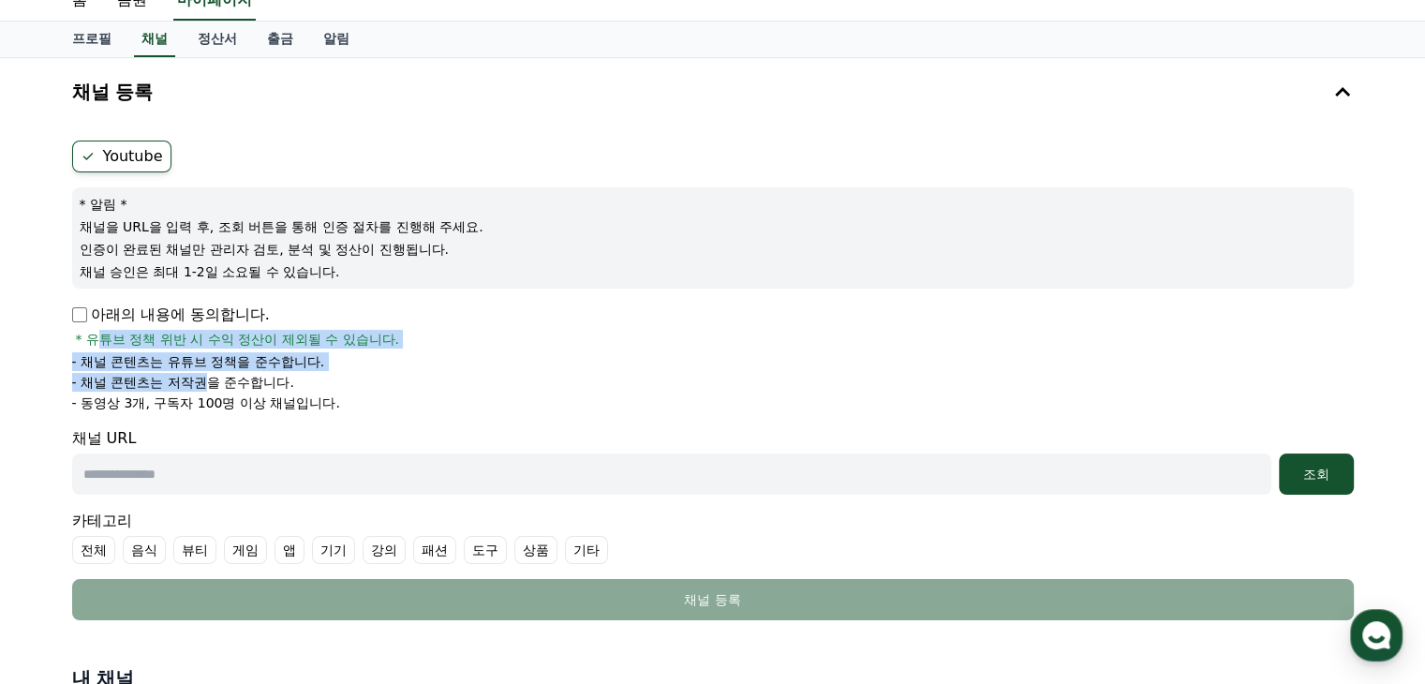
drag, startPoint x: 98, startPoint y: 348, endPoint x: 215, endPoint y: 372, distance: 118.7
click at [215, 372] on div "아래의 내용에 동의합니다. * 유튜브 정책 위반 시 수익 정산이 제외될 수 있습니다. - 채널 콘텐츠는 유튜브 정책을 준수합니다. - 채널 콘…" at bounding box center [713, 358] width 1282 height 109
click at [215, 373] on p "- 채널 콘텐츠는 저작권을 준수합니다." at bounding box center [183, 382] width 222 height 19
drag, startPoint x: 80, startPoint y: 361, endPoint x: 274, endPoint y: 390, distance: 196.2
click at [274, 390] on ul "- 채널 콘텐츠는 유튜브 정책을 준수합니다. - 채널 콘텐츠는 저작권을 준수합니다. - 동영상 3개, 구독자 100명 이상 채널입니다." at bounding box center [713, 382] width 1282 height 60
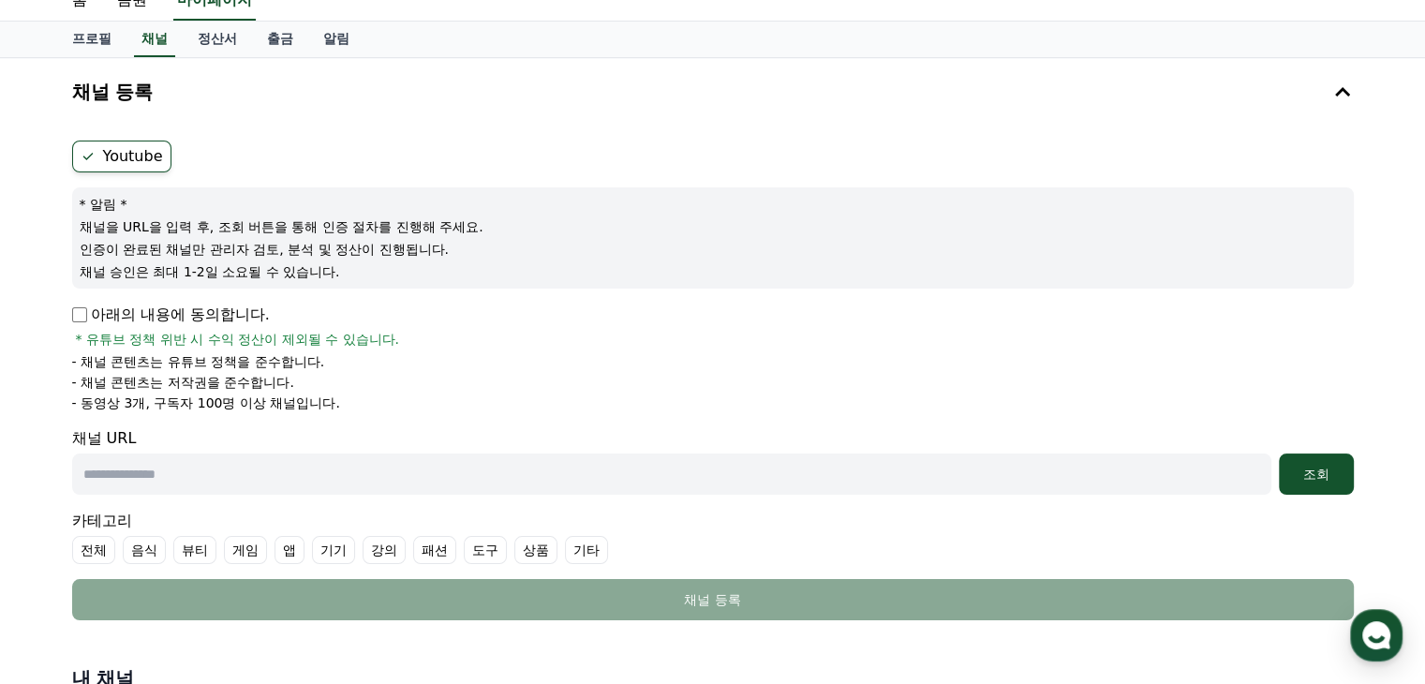
click at [306, 403] on p "- 동영상 3개, 구독자 100명 이상 채널입니다." at bounding box center [206, 403] width 268 height 19
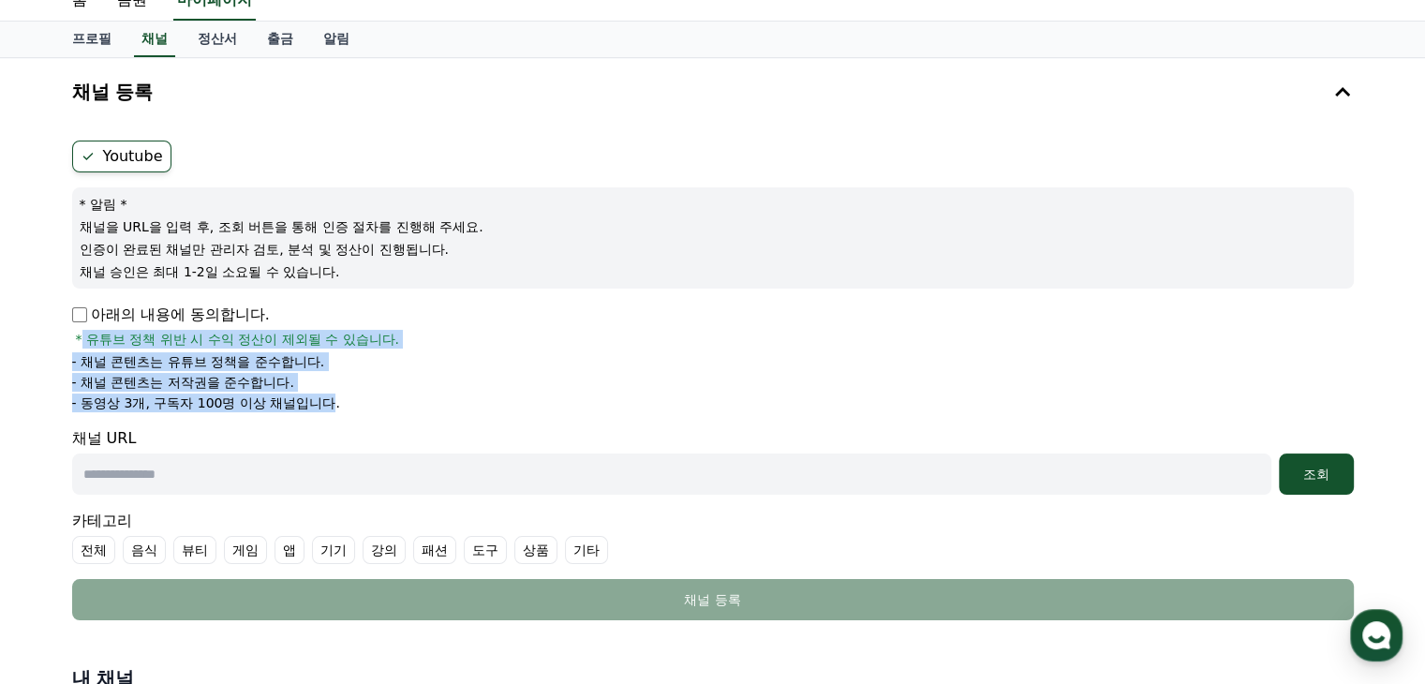
drag, startPoint x: 332, startPoint y: 397, endPoint x: 82, endPoint y: 338, distance: 256.2
click at [82, 338] on div "아래의 내용에 동의합니다. * 유튜브 정책 위반 시 수익 정산이 제외될 수 있습니다. - 채널 콘텐츠는 유튜브 정책을 준수합니다. - 채널 콘…" at bounding box center [713, 358] width 1282 height 109
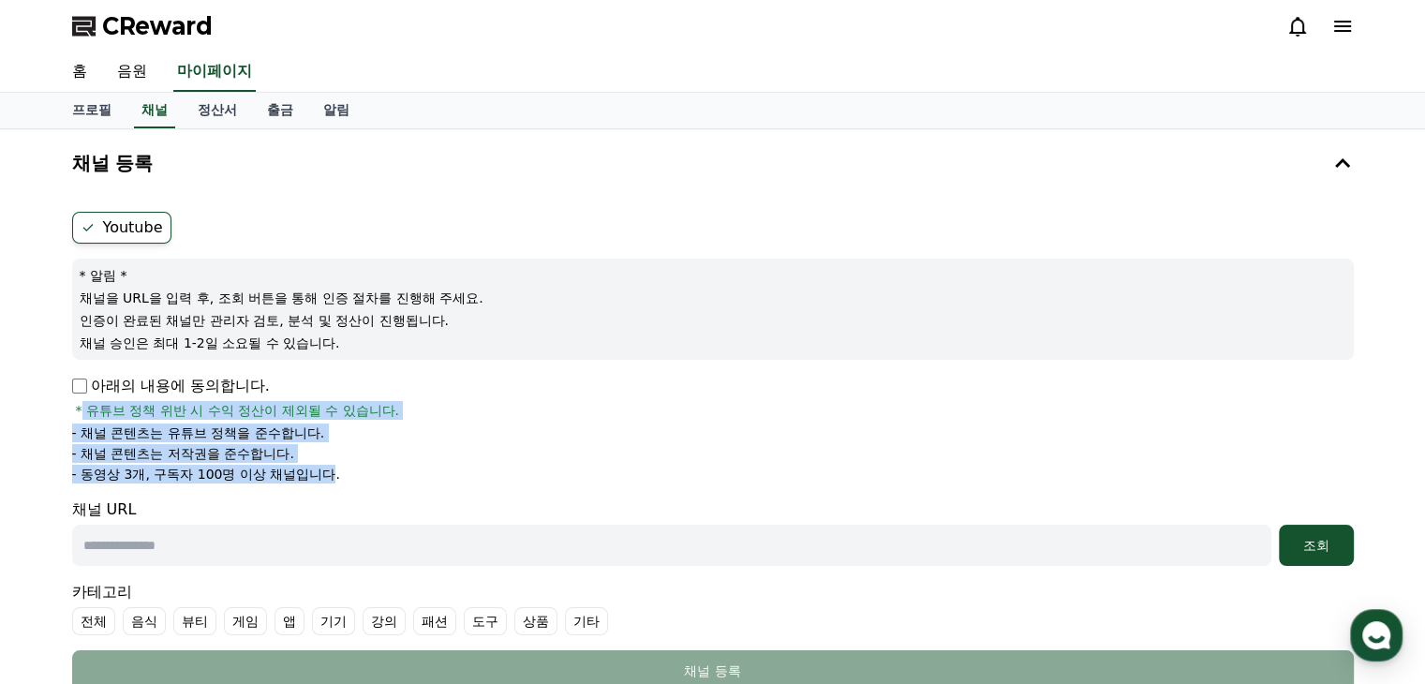
scroll to position [73, 0]
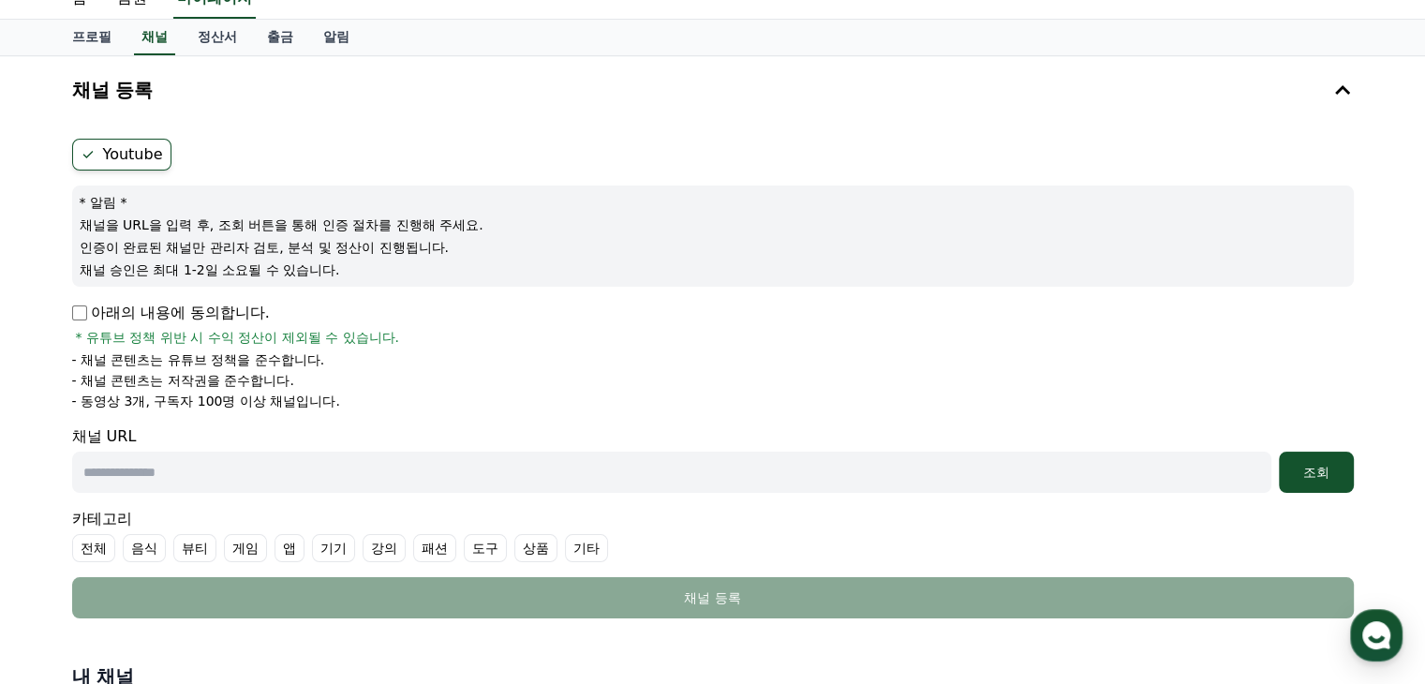
click at [318, 478] on input "text" at bounding box center [672, 472] width 1200 height 41
paste input "**********"
type input "**********"
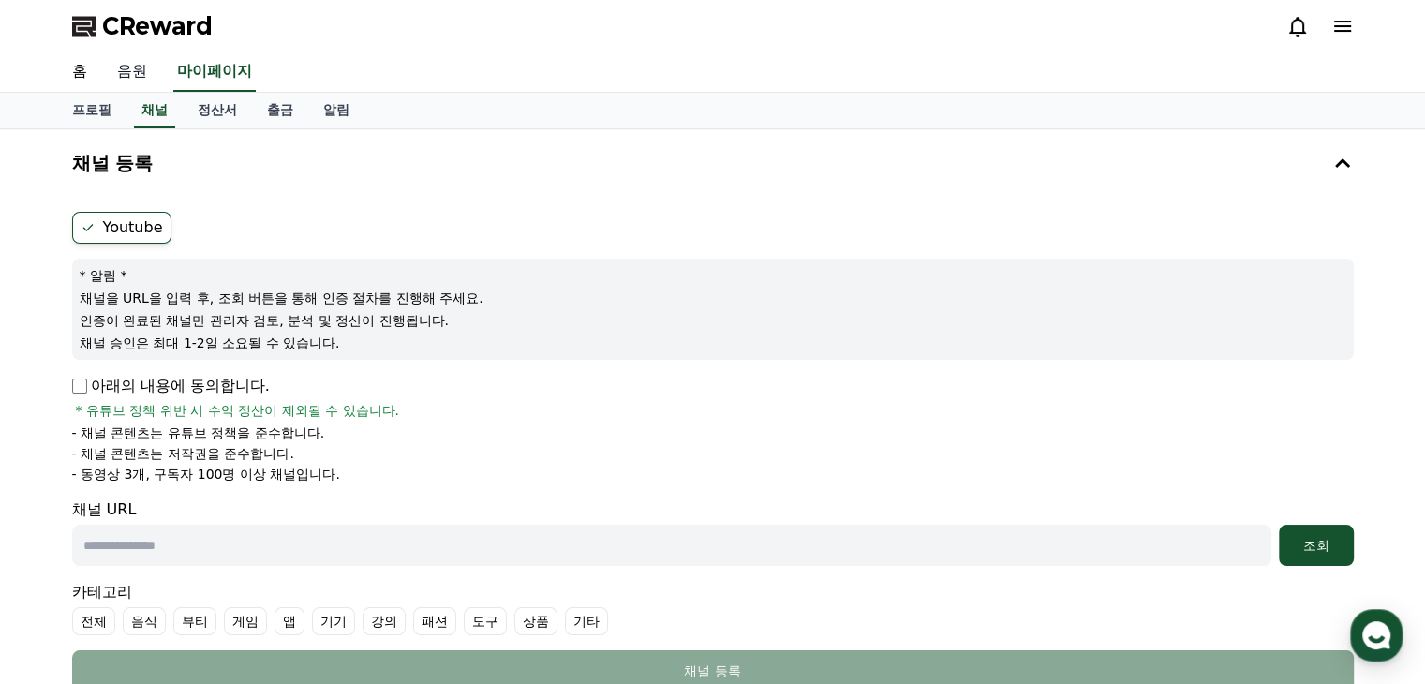
click at [102, 56] on link "음원" at bounding box center [132, 71] width 60 height 39
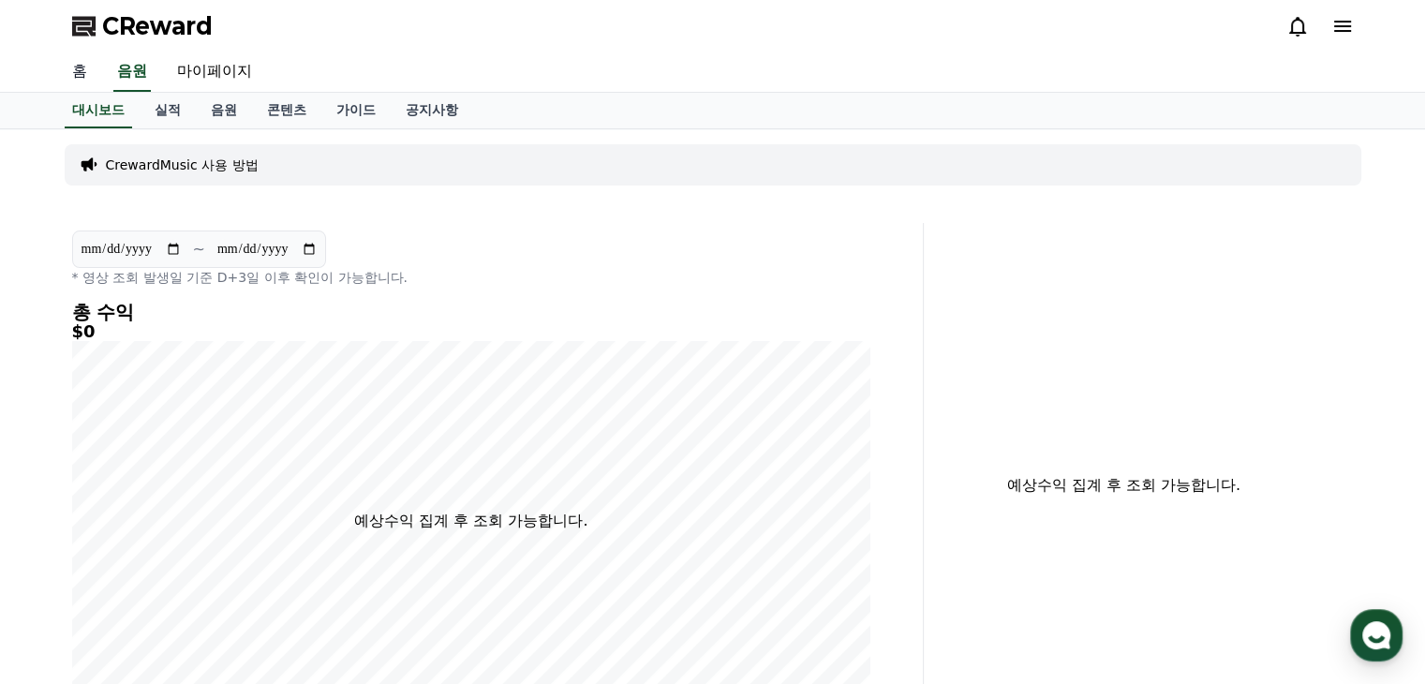
click at [87, 67] on link "홈" at bounding box center [79, 71] width 45 height 39
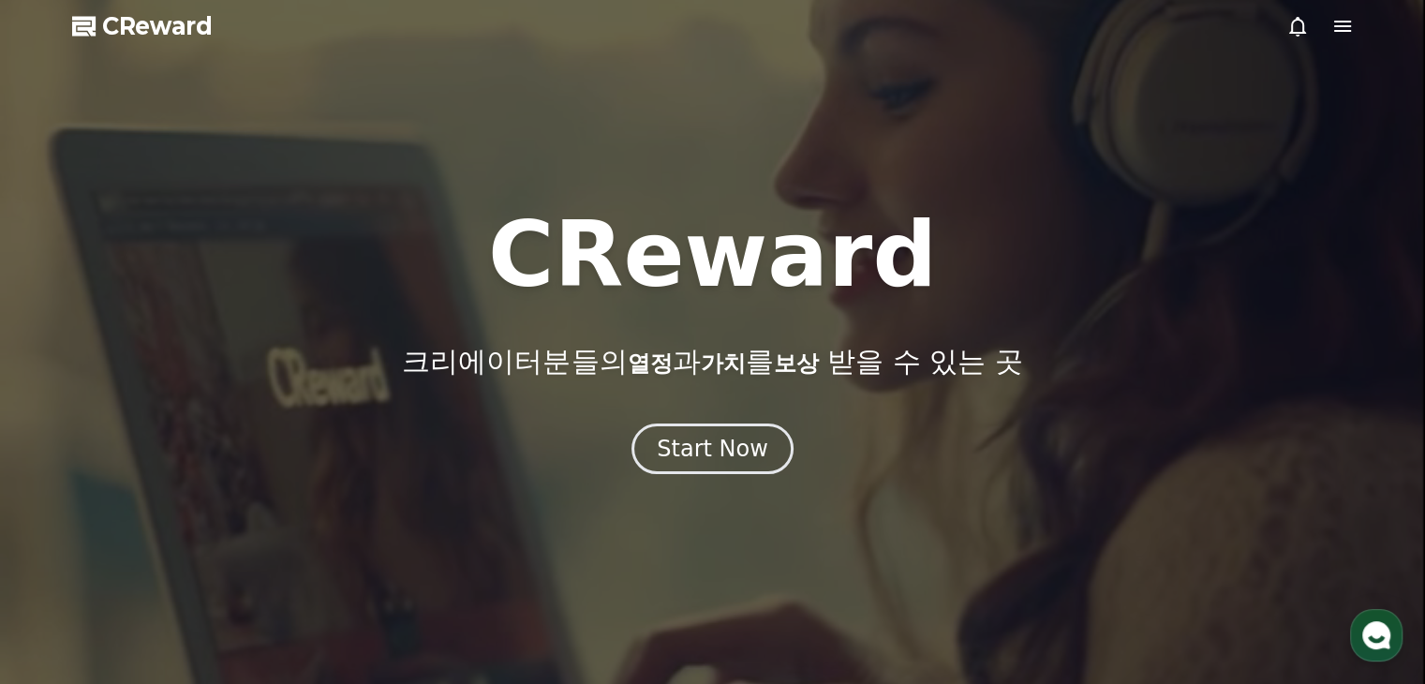
click at [186, 32] on span "CReward" at bounding box center [157, 26] width 111 height 30
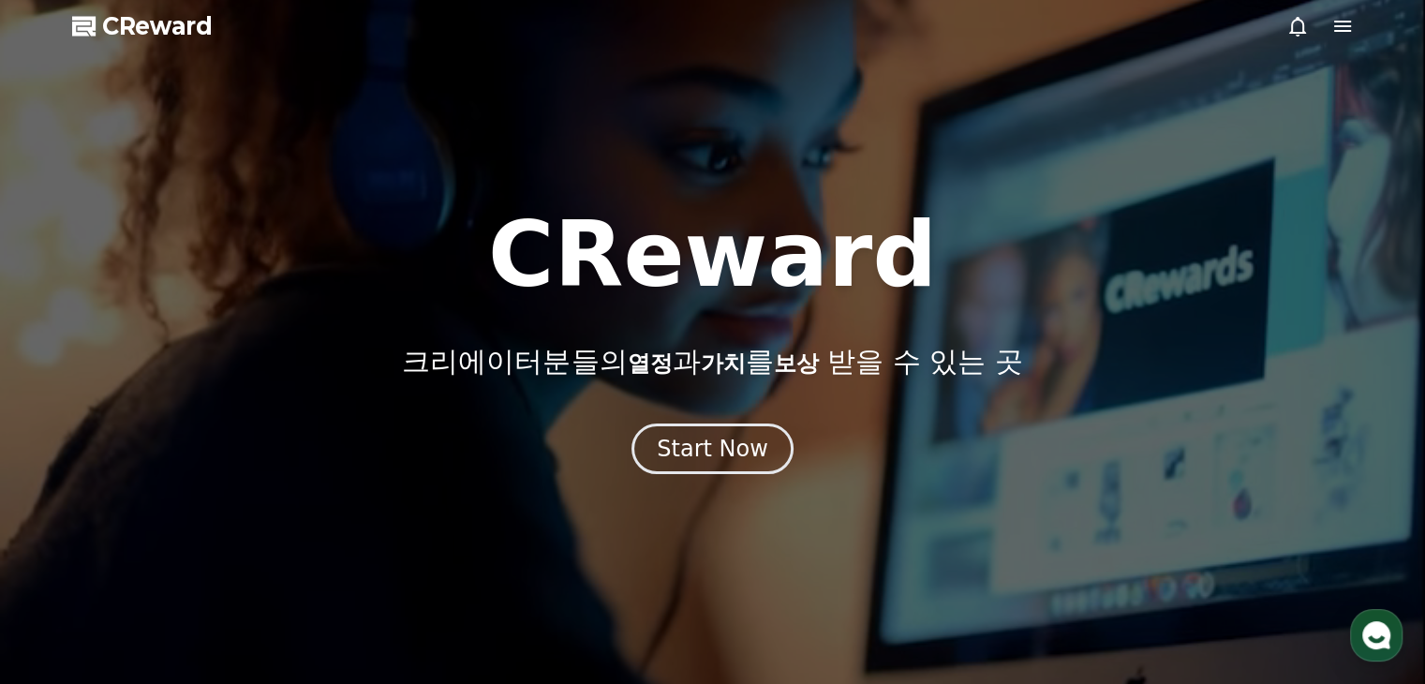
click at [186, 32] on span "CReward" at bounding box center [157, 26] width 111 height 30
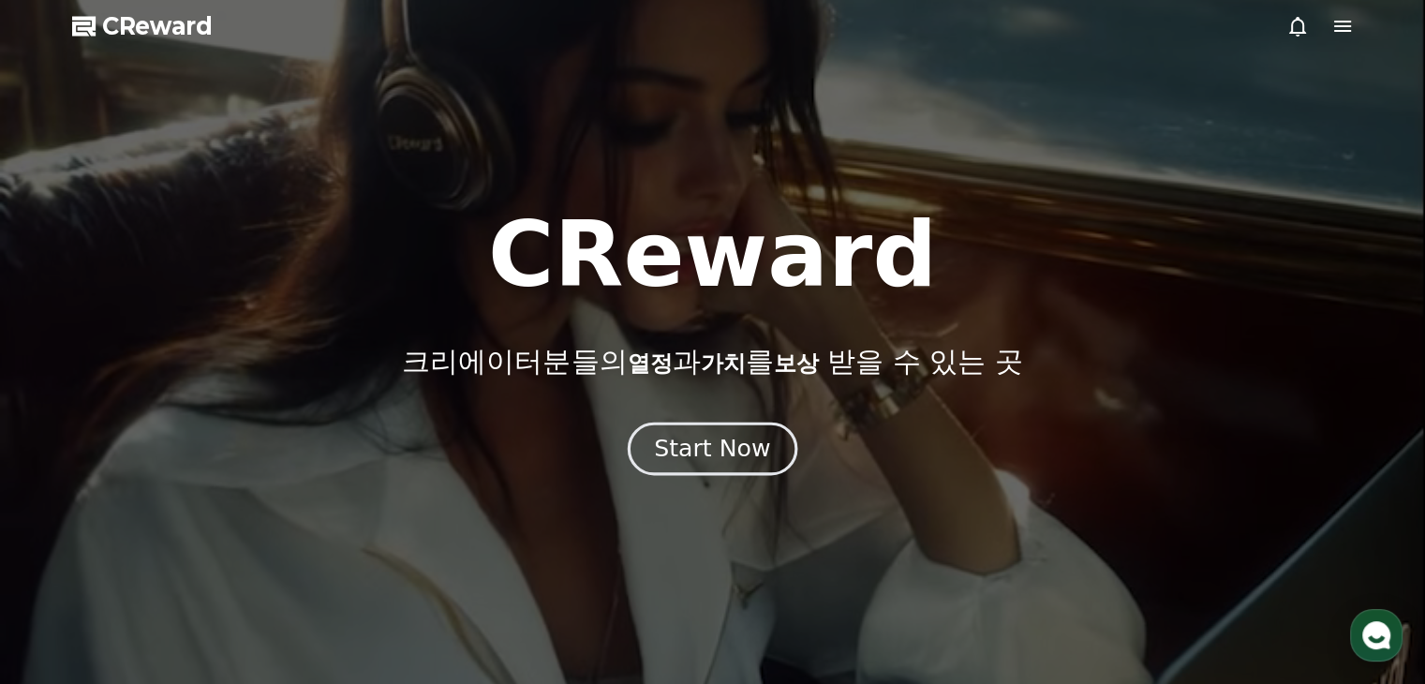
click at [728, 460] on div "Start Now" at bounding box center [712, 449] width 116 height 32
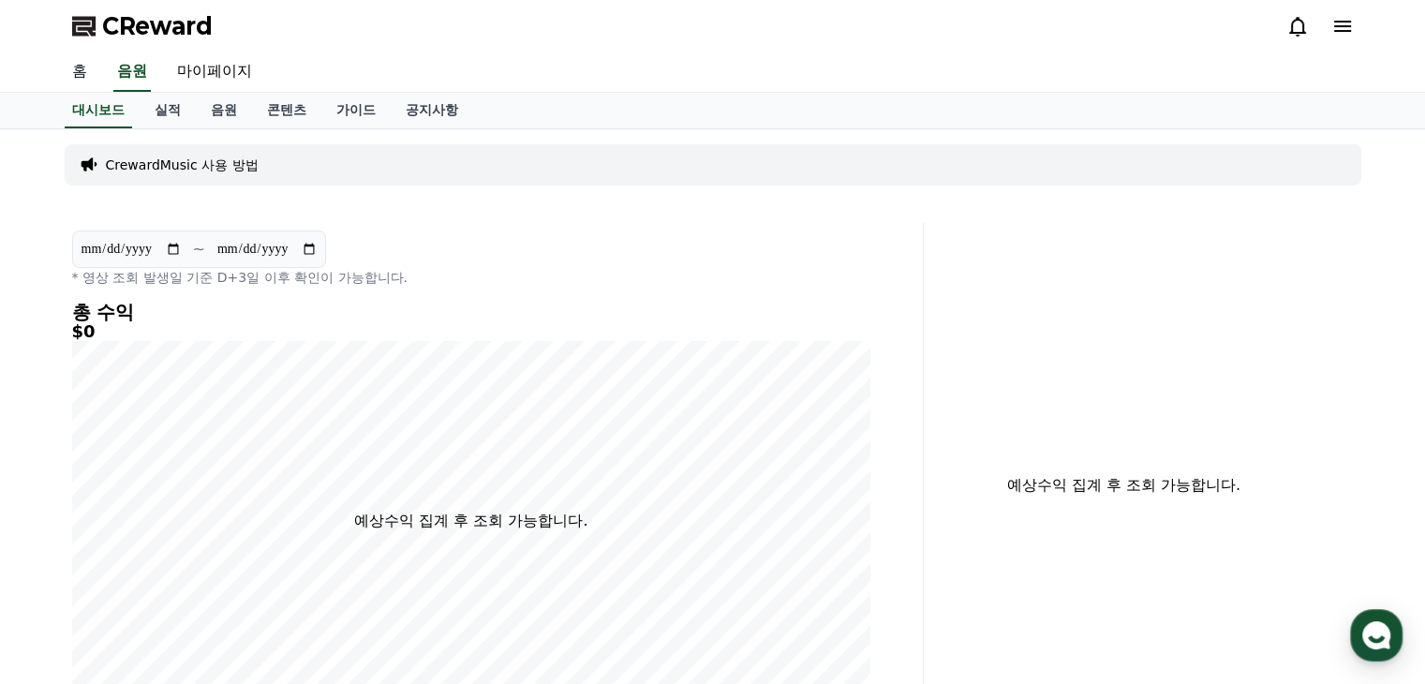
click at [82, 71] on link "홈" at bounding box center [79, 71] width 45 height 39
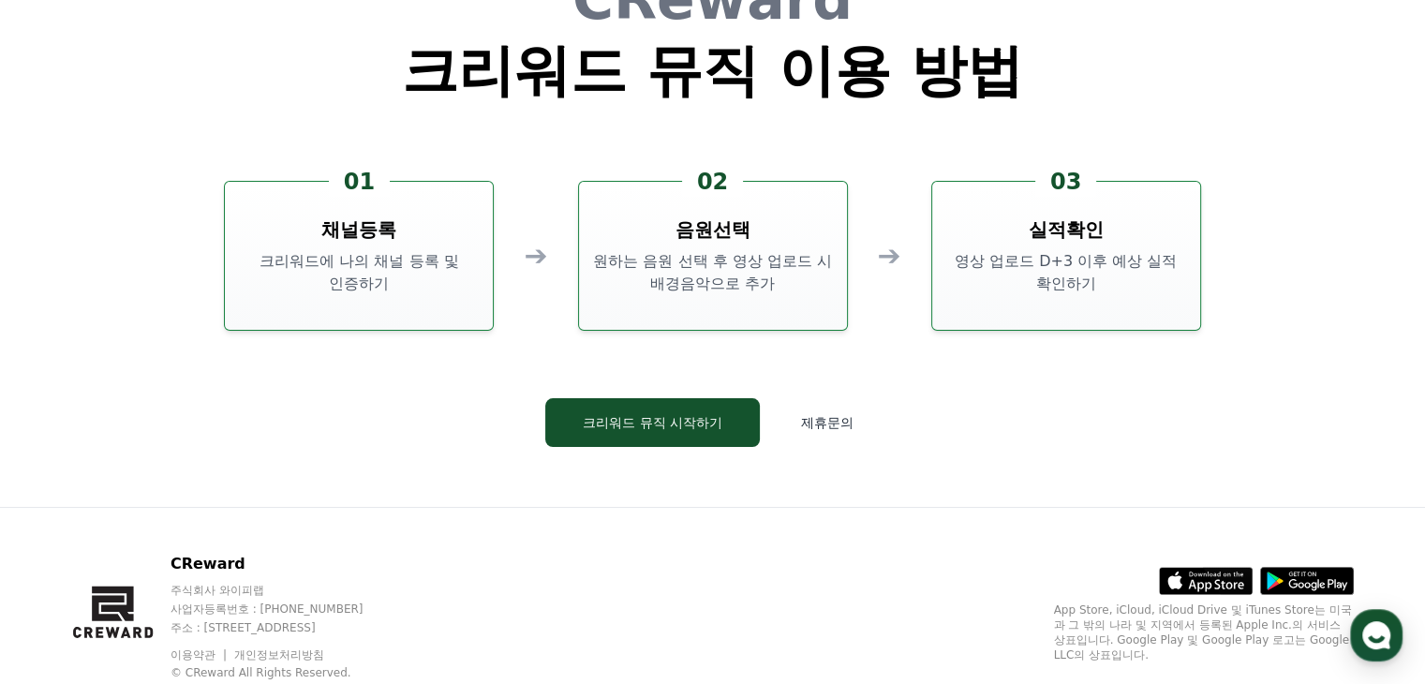
scroll to position [5078, 0]
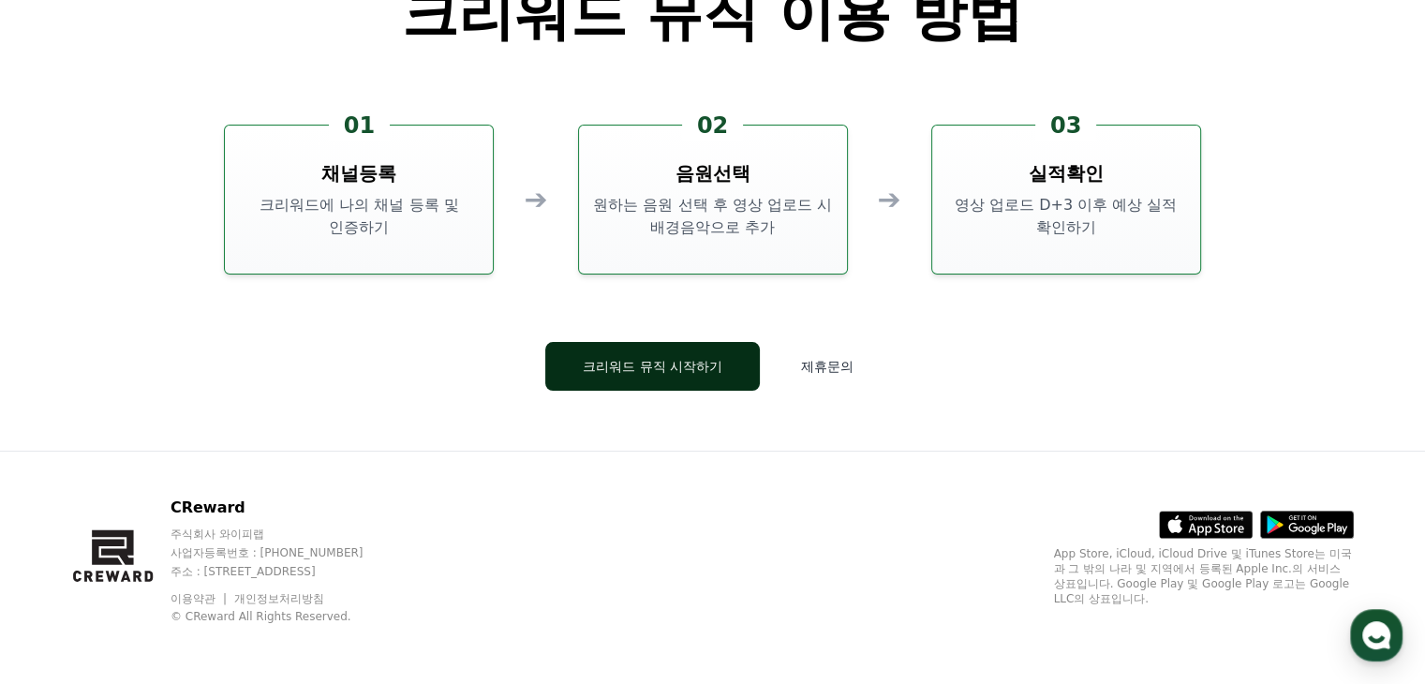
click at [587, 373] on button "크리워드 뮤직 시작하기" at bounding box center [652, 366] width 215 height 49
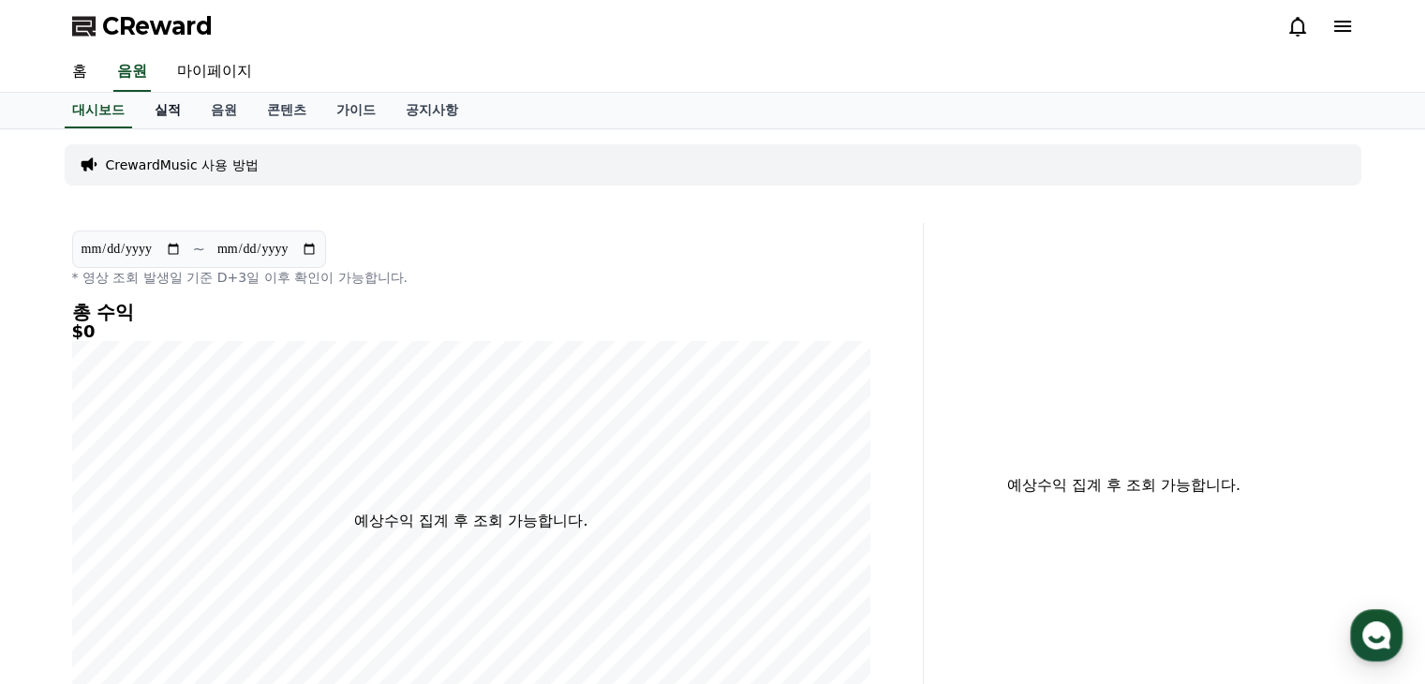
click at [179, 117] on link "실적" at bounding box center [168, 111] width 56 height 36
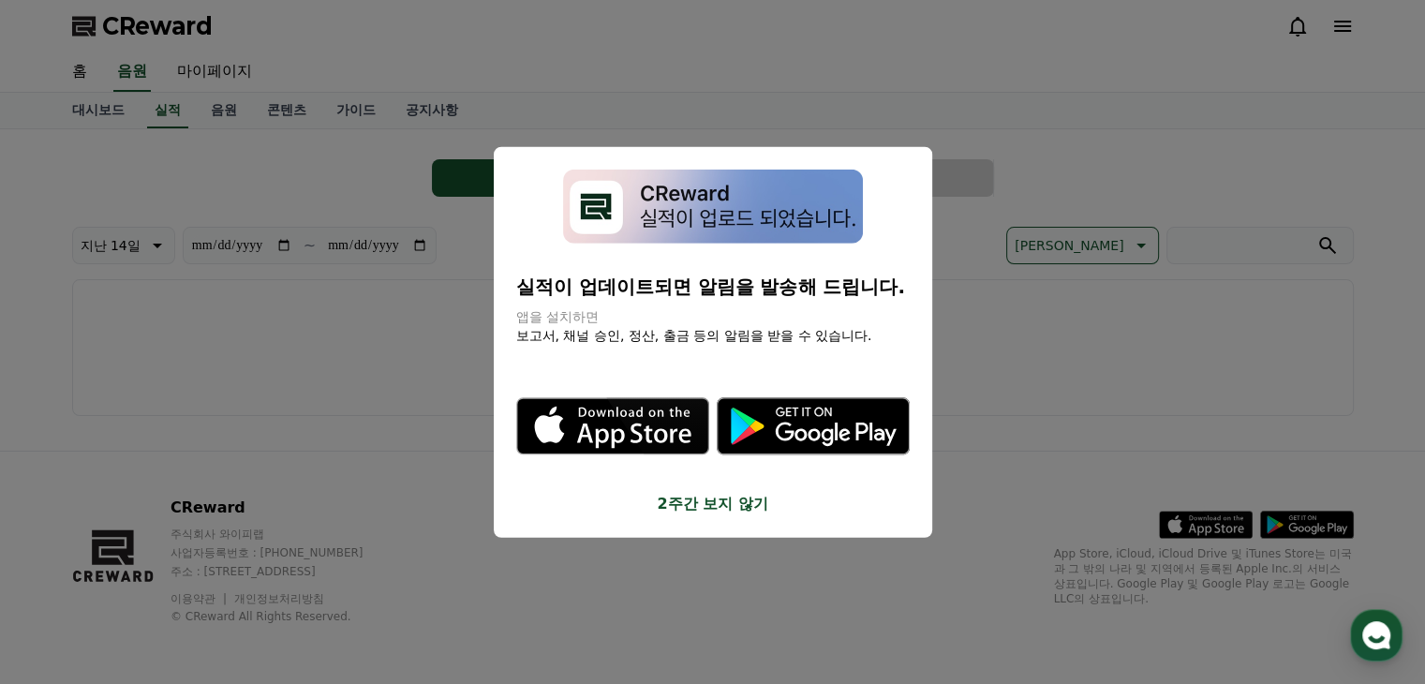
drag, startPoint x: 712, startPoint y: 507, endPoint x: 687, endPoint y: 477, distance: 39.2
click at [712, 507] on button "2주간 보지 않기" at bounding box center [713, 503] width 394 height 22
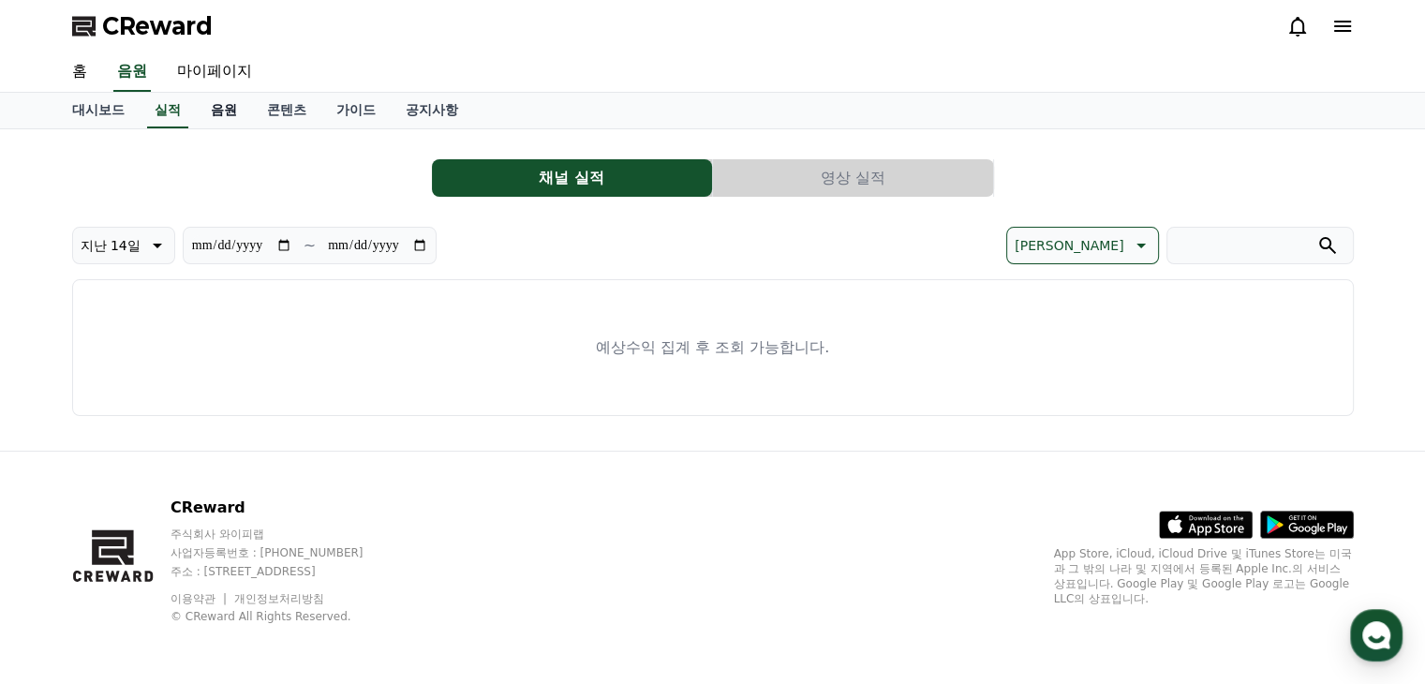
click at [219, 102] on link "음원" at bounding box center [224, 111] width 56 height 36
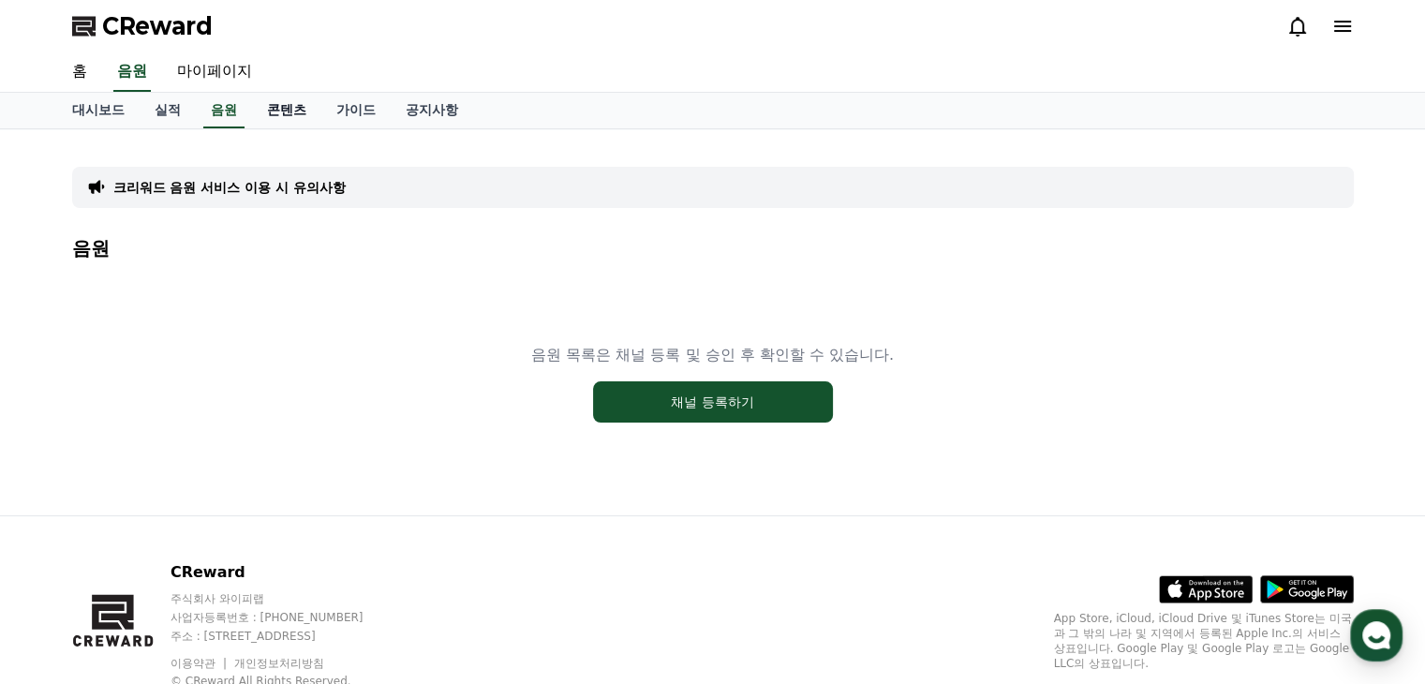
click at [289, 113] on link "콘텐츠" at bounding box center [286, 111] width 69 height 36
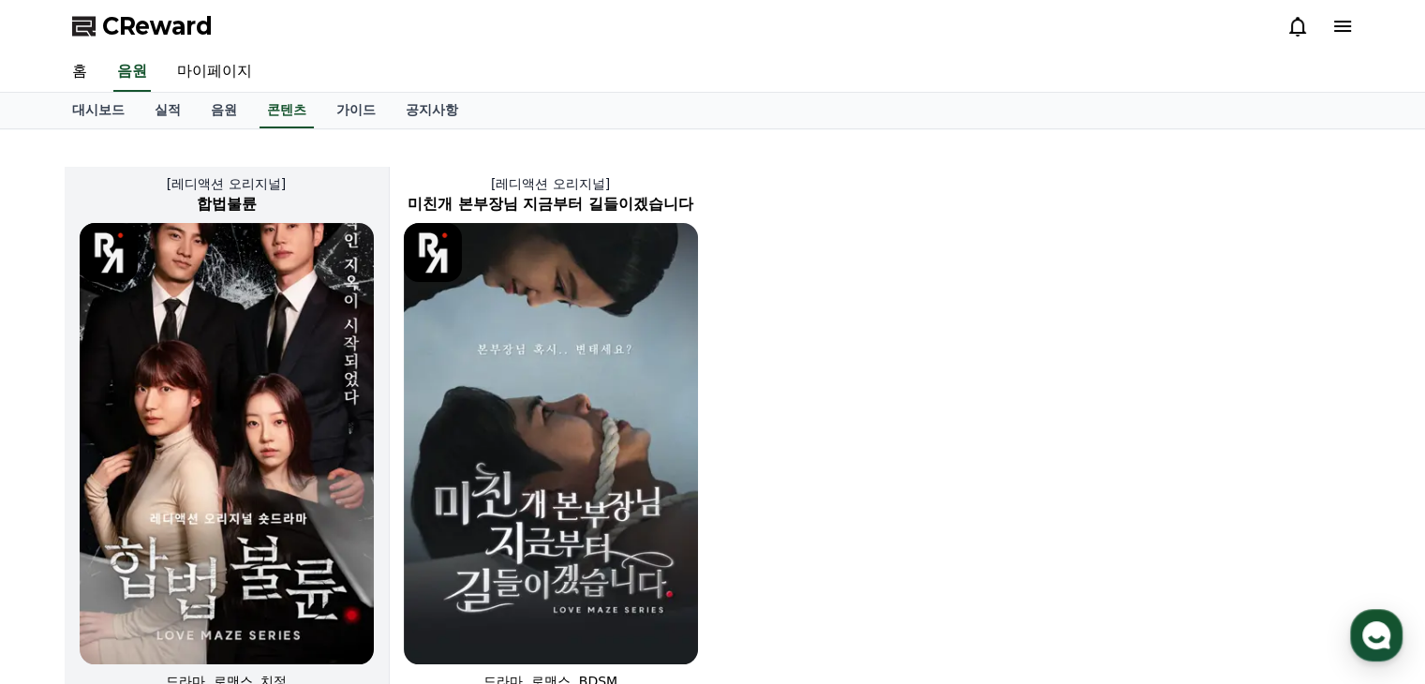
scroll to position [107, 0]
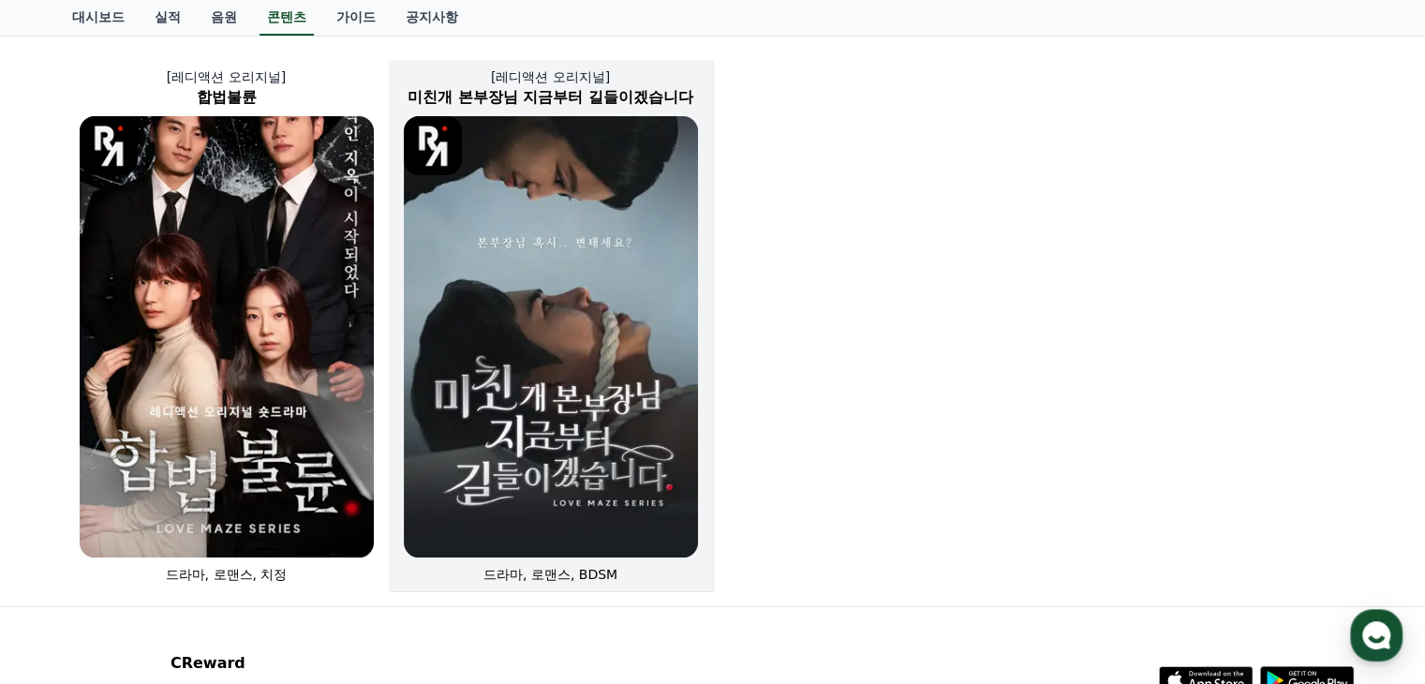
click at [513, 397] on img at bounding box center [551, 336] width 294 height 441
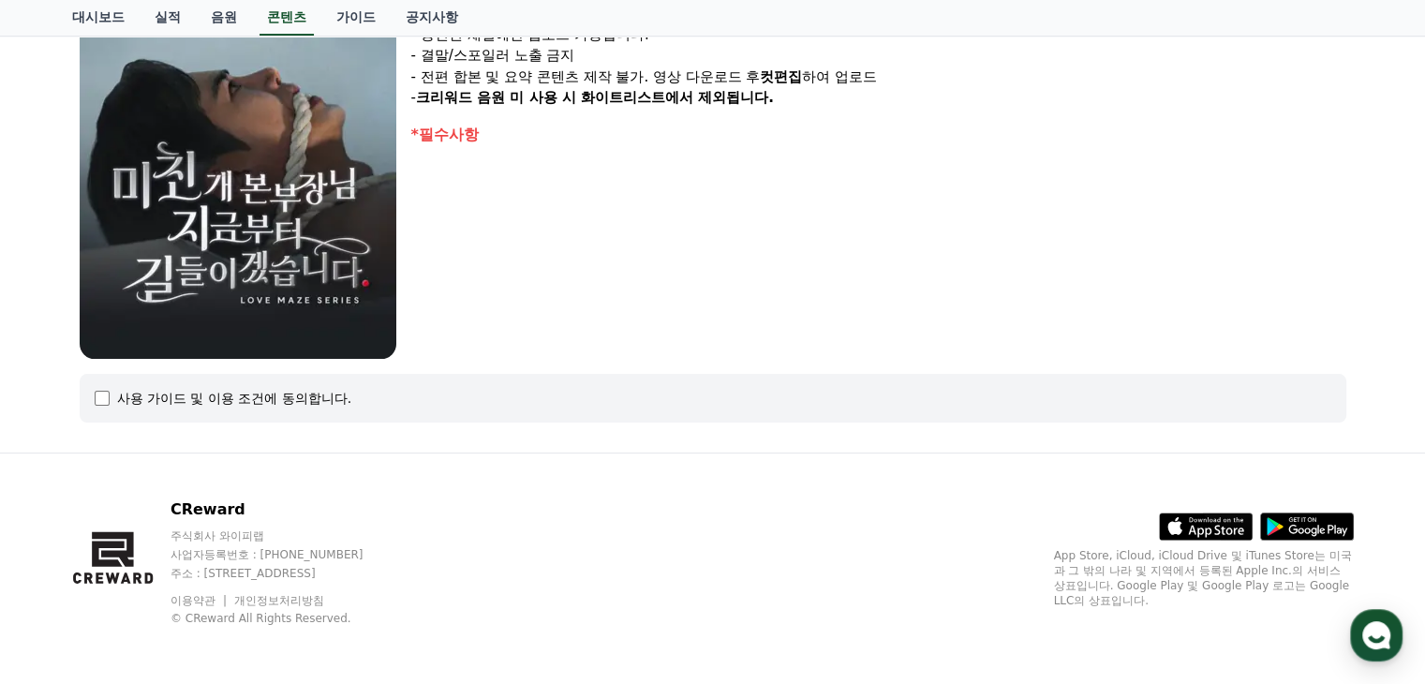
scroll to position [174, 0]
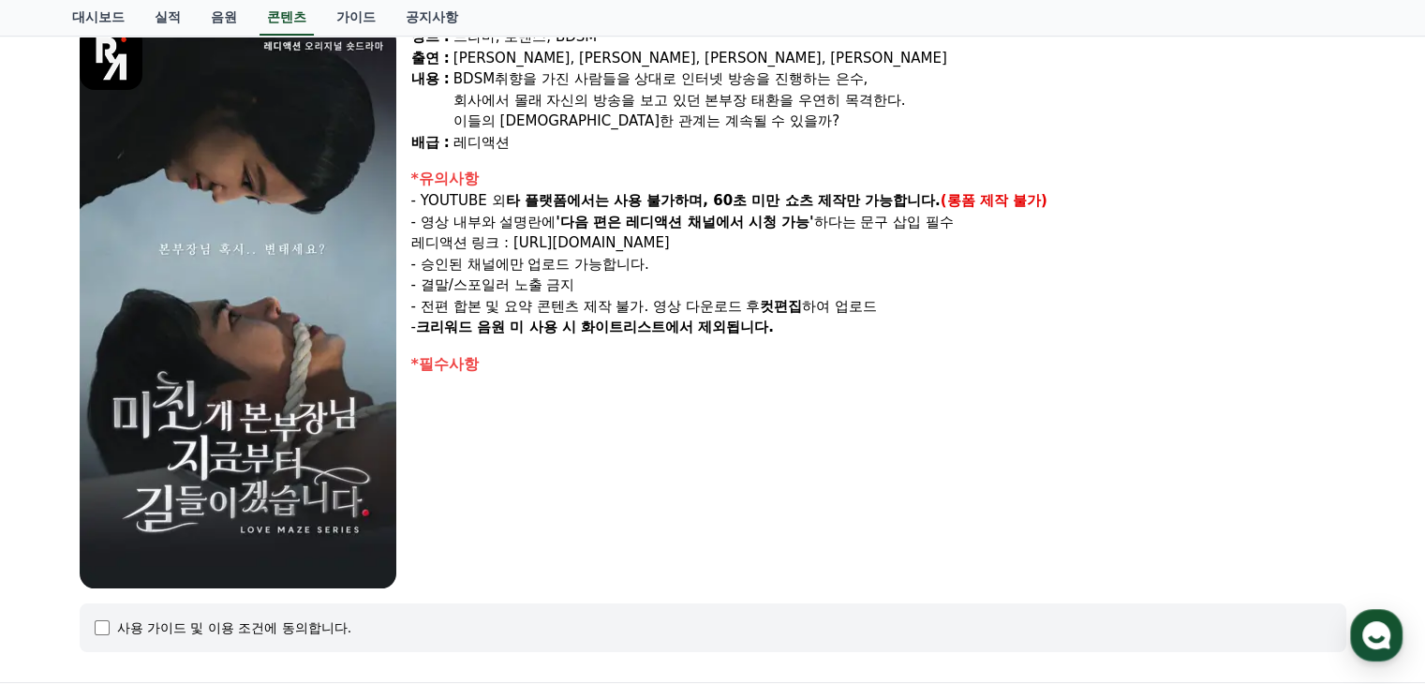
drag, startPoint x: 430, startPoint y: 200, endPoint x: 713, endPoint y: 200, distance: 283.0
click at [713, 200] on p "- YOUTUBE 외 타 플랫폼에서는 사용 불가하며, 60초 미만 쇼츠 제작만 가능합니다. (롱폼 제작 불가)" at bounding box center [878, 201] width 935 height 22
click at [713, 200] on strong "타 플랫폼에서는 사용 불가하며, 60초 미만 쇼츠 제작만 가능합니다." at bounding box center [723, 200] width 435 height 17
drag, startPoint x: 574, startPoint y: 189, endPoint x: 993, endPoint y: 183, distance: 419.9
click at [993, 183] on div "*유의사항 - YOUTUBE 외 타 플랫폼에서는 사용 불가하며, 60초 미만 쇼츠 제작만 가능합니다. (롱폼 제작 불가) - 영상 내부와 설명…" at bounding box center [878, 253] width 935 height 171
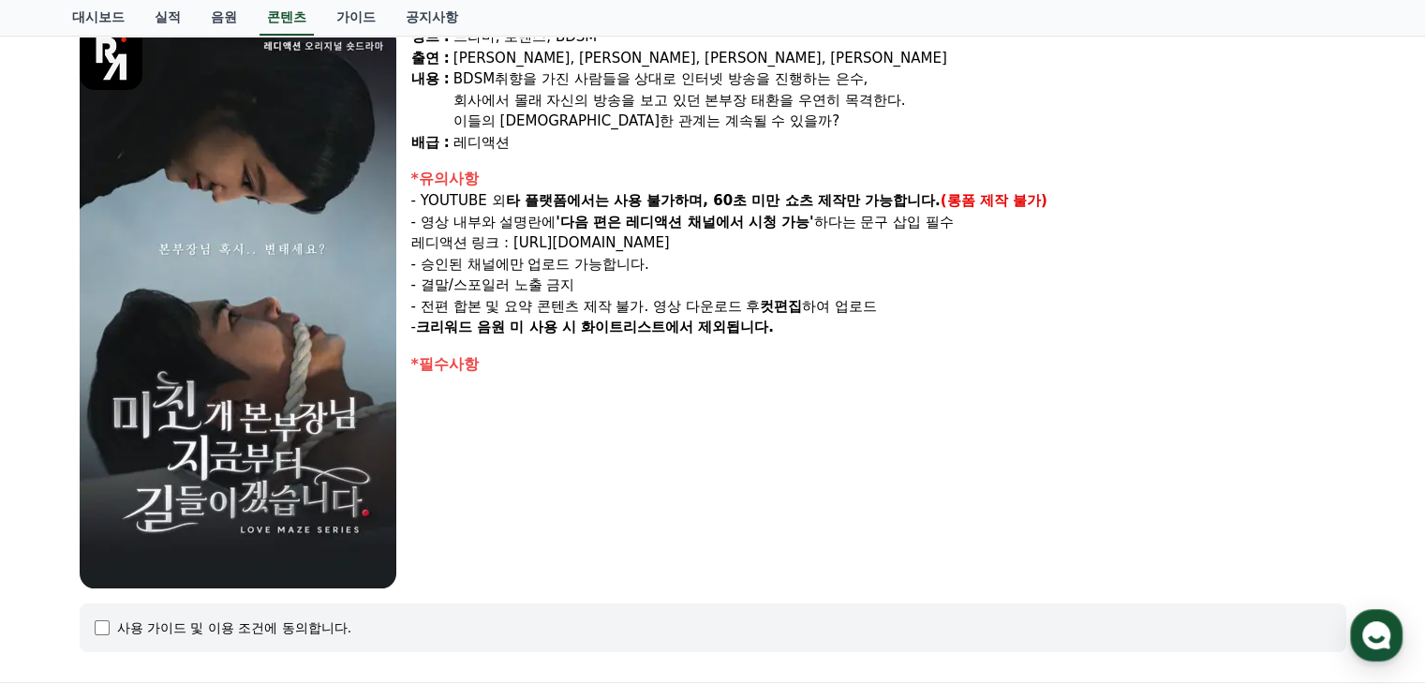
click at [987, 187] on div "*유의사항" at bounding box center [878, 179] width 935 height 22
drag, startPoint x: 759, startPoint y: 199, endPoint x: 1007, endPoint y: 217, distance: 249.1
click at [1007, 217] on div "*유의사항 - YOUTUBE 외 타 플랫폼에서는 사용 불가하며, 60초 미만 쇼츠 제작만 가능합니다. (롱폼 제작 불가) - 영상 내부와 설명…" at bounding box center [878, 253] width 935 height 171
click at [1007, 217] on p "- 영상 내부와 설명란에 '다음 편은 레디액션 채널에서 시청 가능' 하다는 문구 삽입 필수" at bounding box center [878, 223] width 935 height 22
drag, startPoint x: 428, startPoint y: 218, endPoint x: 979, endPoint y: 226, distance: 551.1
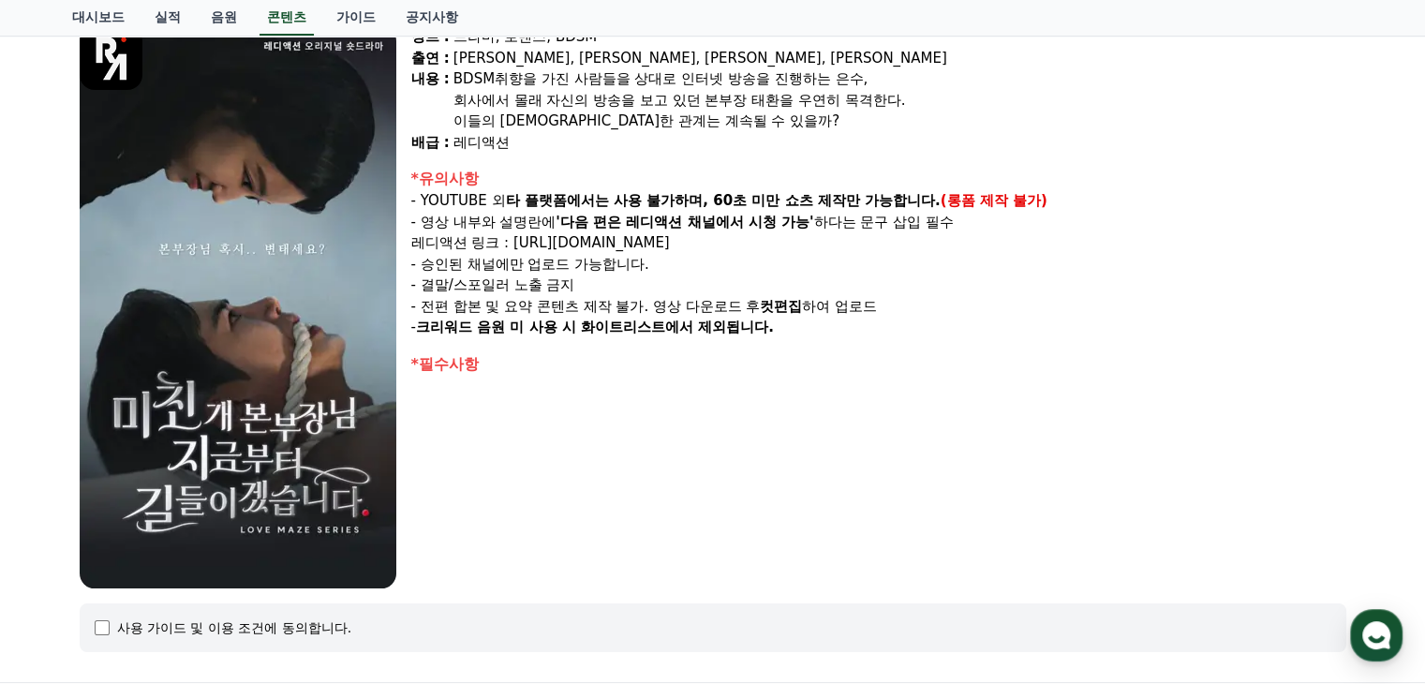
click at [979, 226] on p "- 영상 내부와 설명란에 '다음 편은 레디액션 채널에서 시청 가능' 하다는 문구 삽입 필수" at bounding box center [878, 223] width 935 height 22
click at [869, 214] on p "- 영상 내부와 설명란에 '다음 편은 레디액션 채널에서 시청 가능' 하다는 문구 삽입 필수" at bounding box center [878, 223] width 935 height 22
drag, startPoint x: 569, startPoint y: 214, endPoint x: 891, endPoint y: 239, distance: 323.4
click at [891, 239] on div "*유의사항 - YOUTUBE 외 타 플랫폼에서는 사용 불가하며, 60초 미만 쇼츠 제작만 가능합니다. (롱폼 제작 불가) - 영상 내부와 설명…" at bounding box center [878, 253] width 935 height 171
click at [891, 239] on p "레디액션 링크 : [URL][DOMAIN_NAME]" at bounding box center [878, 243] width 935 height 22
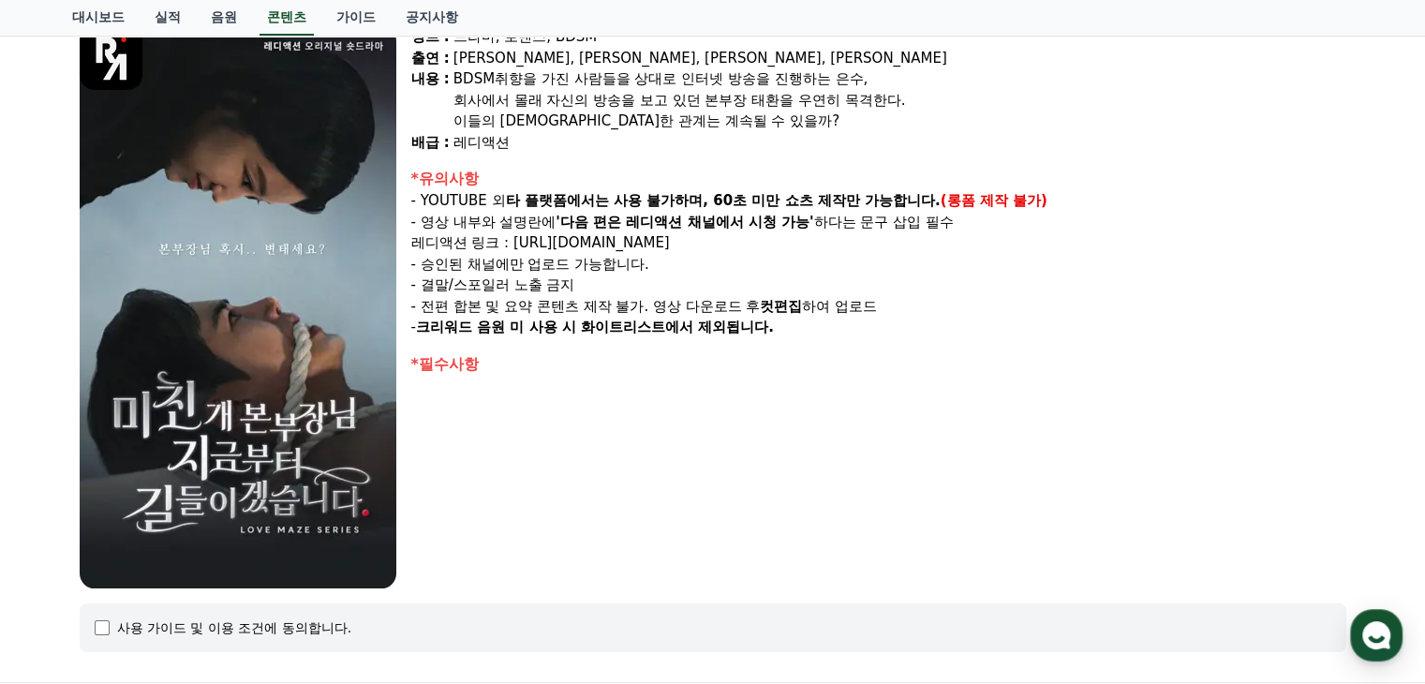
drag, startPoint x: 428, startPoint y: 220, endPoint x: 649, endPoint y: 237, distance: 221.8
click at [649, 237] on div "*유의사항 - YOUTUBE 외 타 플랫폼에서는 사용 불가하며, 60초 미만 쇼츠 제작만 가능합니다. (롱폼 제작 불가) - 영상 내부와 설명…" at bounding box center [878, 253] width 935 height 171
click at [649, 237] on p "레디액션 링크 : [URL][DOMAIN_NAME]" at bounding box center [878, 243] width 935 height 22
drag, startPoint x: 425, startPoint y: 246, endPoint x: 799, endPoint y: 260, distance: 374.2
click at [799, 260] on div "*유의사항 - YOUTUBE 외 타 플랫폼에서는 사용 불가하며, 60초 미만 쇼츠 제작만 가능합니다. (롱폼 제작 불가) - 영상 내부와 설명…" at bounding box center [878, 253] width 935 height 171
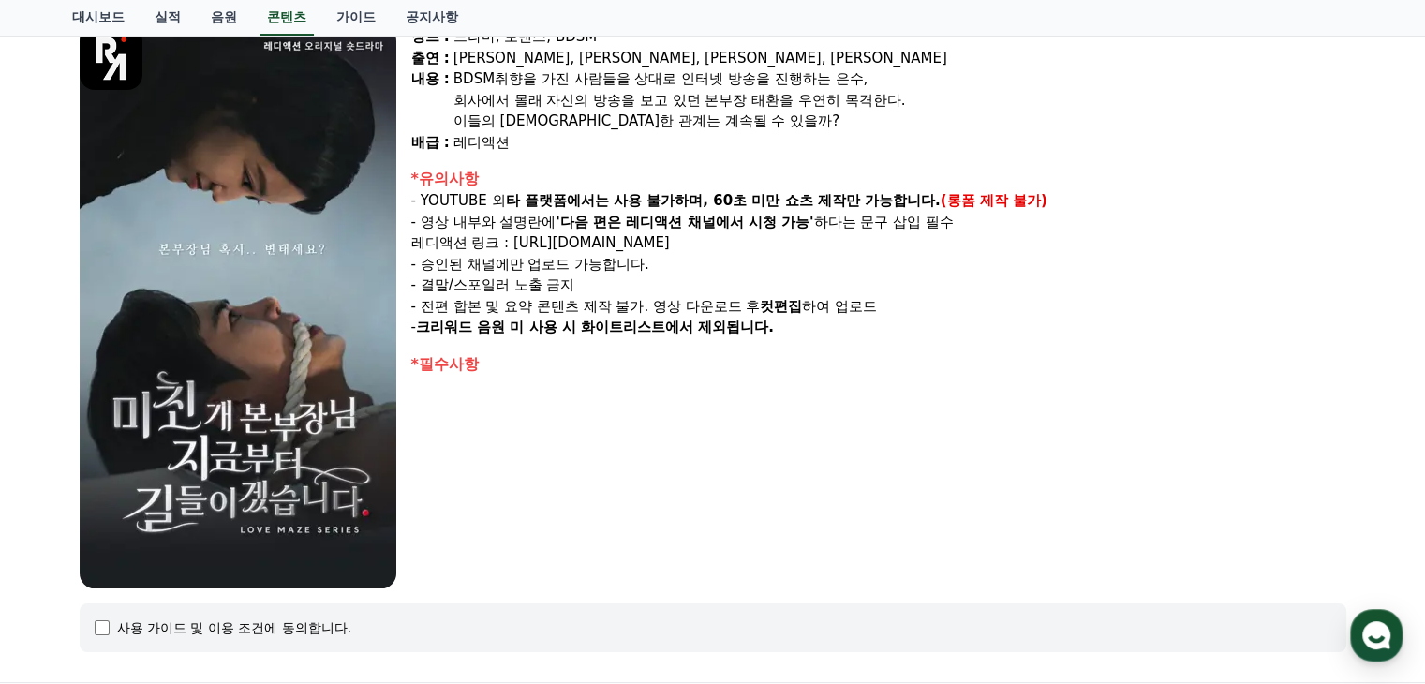
click at [780, 260] on p "- 승인된 채널에만 업로드 가능합니다." at bounding box center [878, 265] width 935 height 22
drag, startPoint x: 420, startPoint y: 268, endPoint x: 676, endPoint y: 270, distance: 255.9
click at [676, 270] on p "- 승인된 채널에만 업로드 가능합니다." at bounding box center [878, 265] width 935 height 22
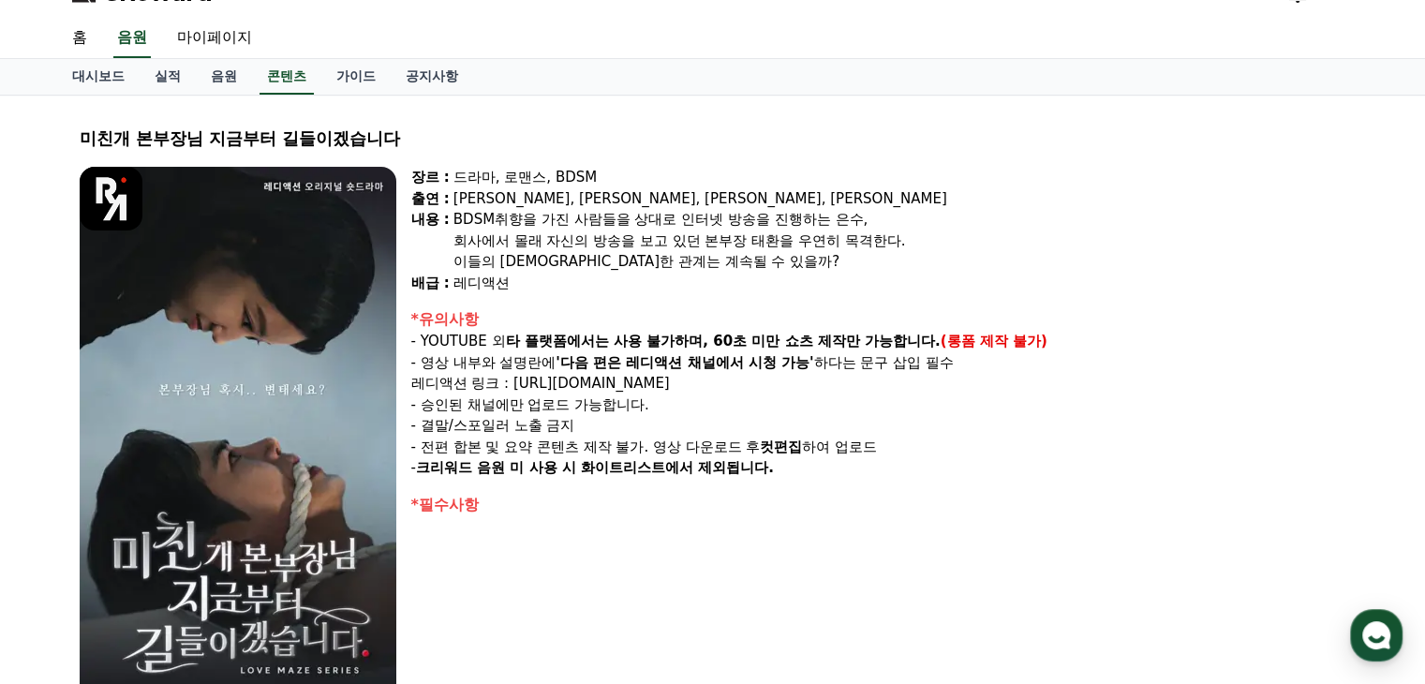
scroll to position [0, 0]
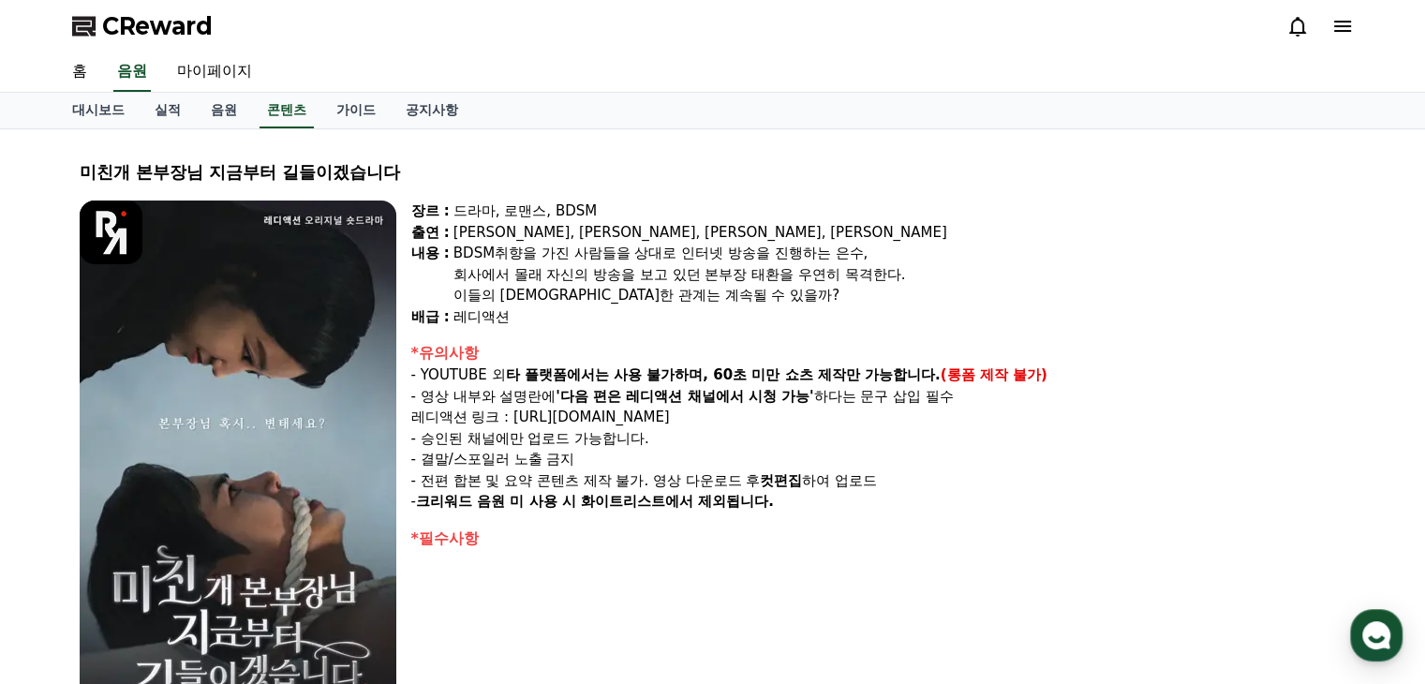
drag, startPoint x: 426, startPoint y: 485, endPoint x: 701, endPoint y: 589, distance: 294.0
click at [701, 589] on div "장르 : 드라마, 로맨스, BDSM 출연 : [PERSON_NAME], [PERSON_NAME], [PERSON_NAME], [PERSON_N…" at bounding box center [878, 482] width 935 height 562
drag, startPoint x: 418, startPoint y: 503, endPoint x: 656, endPoint y: 509, distance: 238.1
click at [656, 509] on p "- 크리워드 음원 미 사용 시 화이트리스트에서 제외됩니다." at bounding box center [878, 502] width 935 height 22
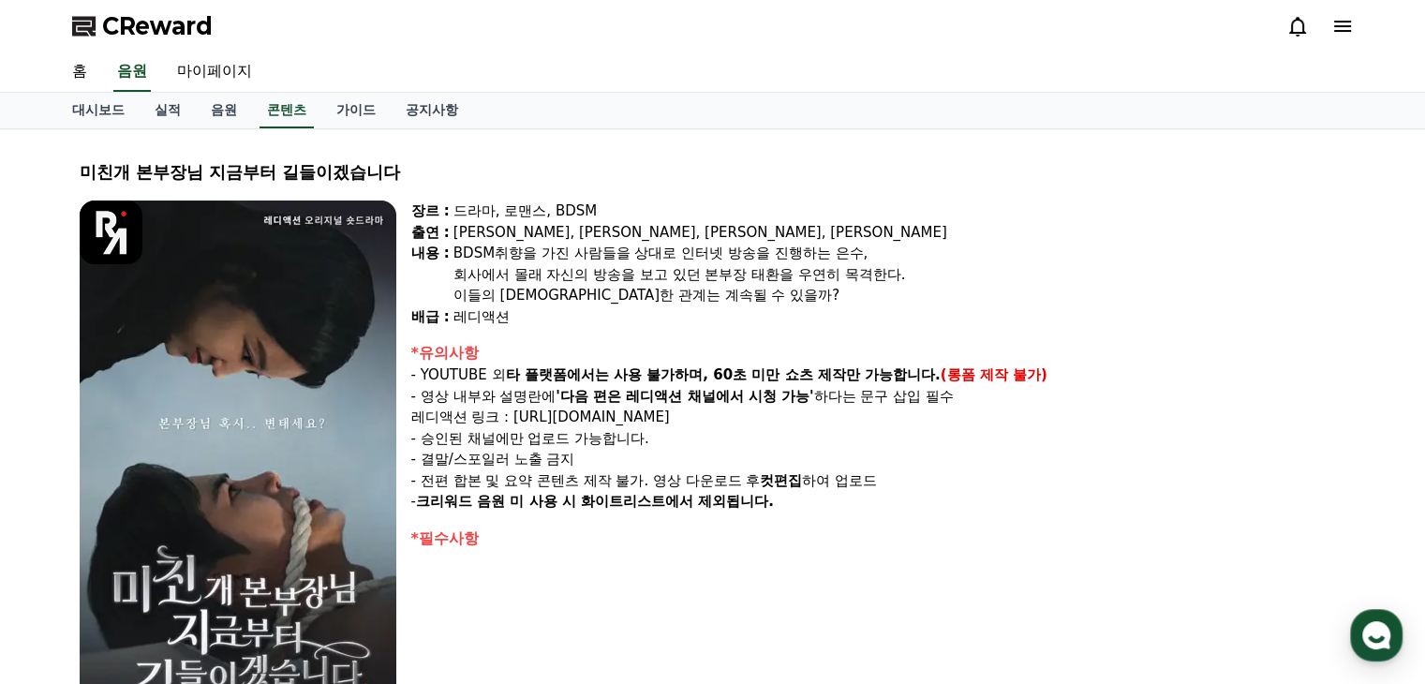
click at [656, 509] on strong "크리워드 음원 미 사용 시 화이트리스트에서 제외됩니다." at bounding box center [595, 501] width 358 height 17
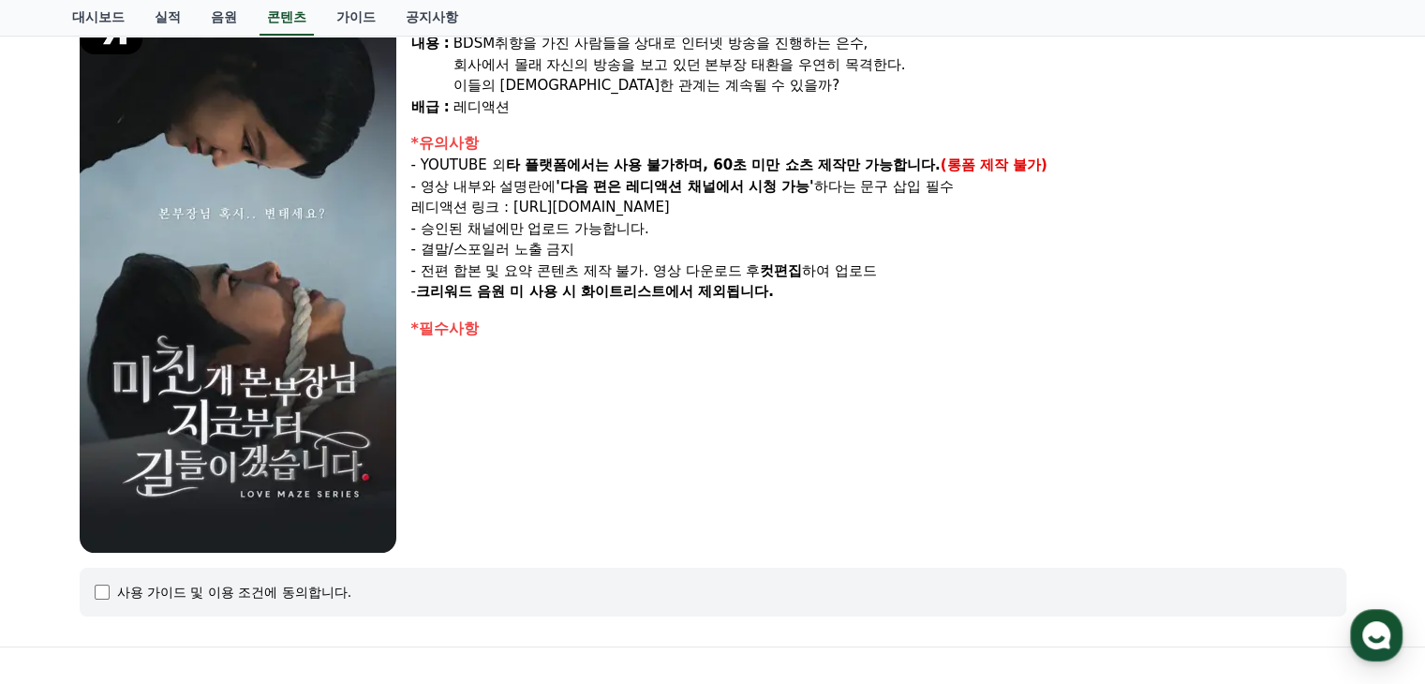
scroll to position [209, 0]
drag, startPoint x: 427, startPoint y: 167, endPoint x: 829, endPoint y: 218, distance: 405.3
click at [829, 218] on div "*유의사항 - YOUTUBE 외 타 플랫폼에서는 사용 불가하며, 60초 미만 쇼츠 제작만 가능합니다. (롱폼 제작 불가) - 영상 내부와 설명…" at bounding box center [878, 218] width 935 height 171
click at [829, 219] on p "- 승인된 채널에만 업로드 가능합니다." at bounding box center [878, 230] width 935 height 22
drag, startPoint x: 426, startPoint y: 226, endPoint x: 581, endPoint y: 260, distance: 158.3
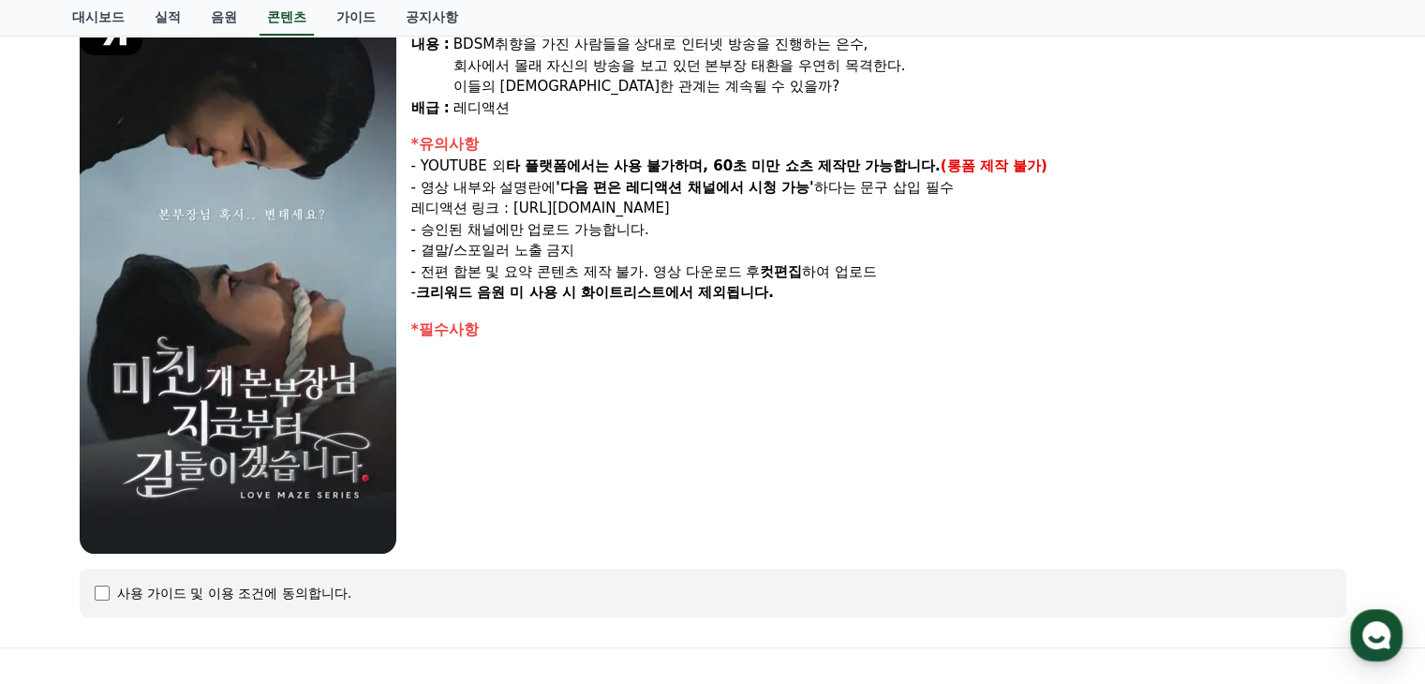
click at [581, 260] on div "*유의사항 - YOUTUBE 외 타 플랫폼에서는 사용 불가하며, 60초 미만 쇼츠 제작만 가능합니다. (롱폼 제작 불가) - 영상 내부와 설명…" at bounding box center [878, 218] width 935 height 171
click at [580, 261] on p "- 전편 합본 및 요약 콘텐츠 제작 불가. 영상 다운로드 후 컷편집 하여 업로드" at bounding box center [878, 272] width 935 height 22
drag, startPoint x: 424, startPoint y: 247, endPoint x: 568, endPoint y: 268, distance: 145.8
click at [568, 268] on div "*유의사항 - YOUTUBE 외 타 플랫폼에서는 사용 불가하며, 60초 미만 쇼츠 제작만 가능합니다. (롱폼 제작 불가) - 영상 내부와 설명…" at bounding box center [878, 218] width 935 height 171
click at [568, 268] on p "- 전편 합본 및 요약 콘텐츠 제작 불가. 영상 다운로드 후 컷편집 하여 업로드" at bounding box center [878, 272] width 935 height 22
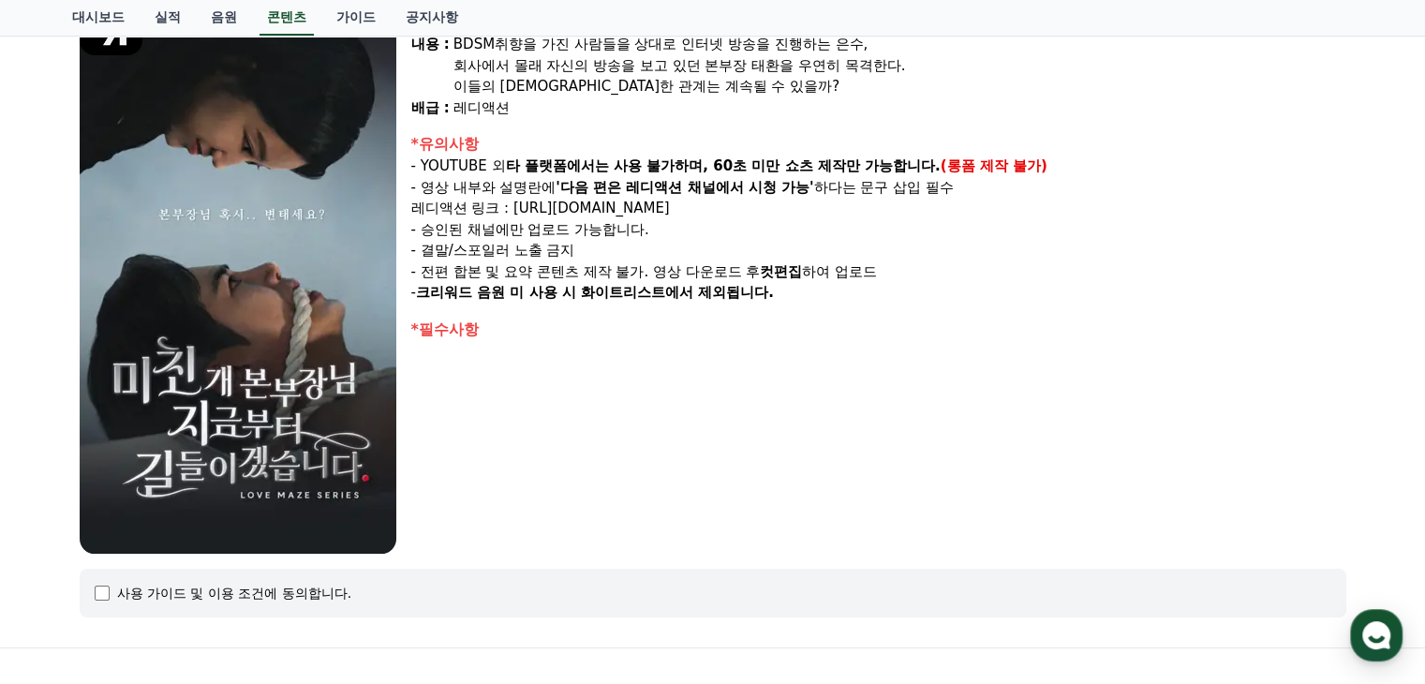
drag, startPoint x: 426, startPoint y: 267, endPoint x: 773, endPoint y: 316, distance: 350.2
click at [773, 316] on div "장르 : 드라마, 로맨스, BDSM 출연 : [PERSON_NAME], [PERSON_NAME], [PERSON_NAME], [PERSON_N…" at bounding box center [878, 273] width 935 height 562
drag, startPoint x: 424, startPoint y: 262, endPoint x: 888, endPoint y: 264, distance: 464.8
click at [888, 264] on p "- 전편 합본 및 요약 콘텐츠 제작 불가. 영상 다운로드 후 컷편집 하여 업로드" at bounding box center [878, 272] width 935 height 22
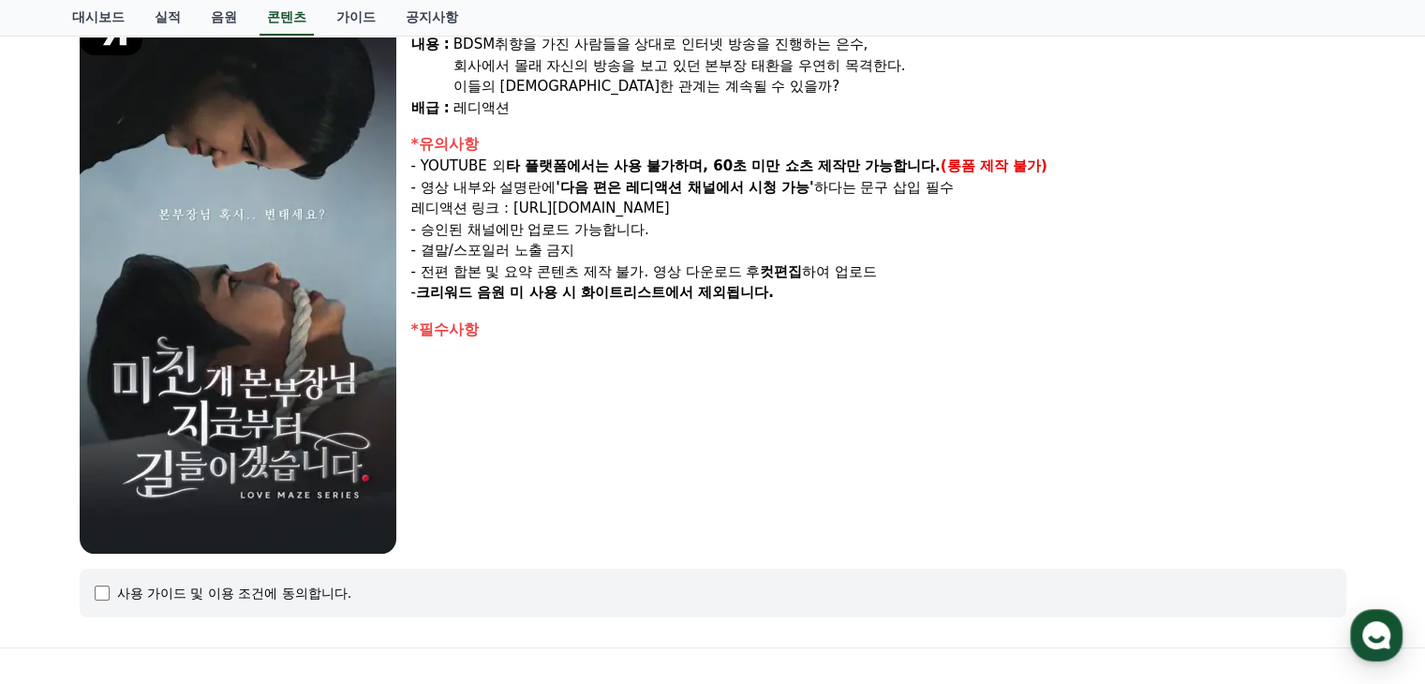
click at [888, 264] on p "- 전편 합본 및 요약 콘텐츠 제작 불가. 영상 다운로드 후 컷편집 하여 업로드" at bounding box center [878, 272] width 935 height 22
drag, startPoint x: 427, startPoint y: 292, endPoint x: 783, endPoint y: 302, distance: 356.2
click at [783, 302] on div "장르 : 드라마, 로맨스, BDSM 출연 : [PERSON_NAME], [PERSON_NAME], [PERSON_NAME], [PERSON_N…" at bounding box center [878, 273] width 935 height 562
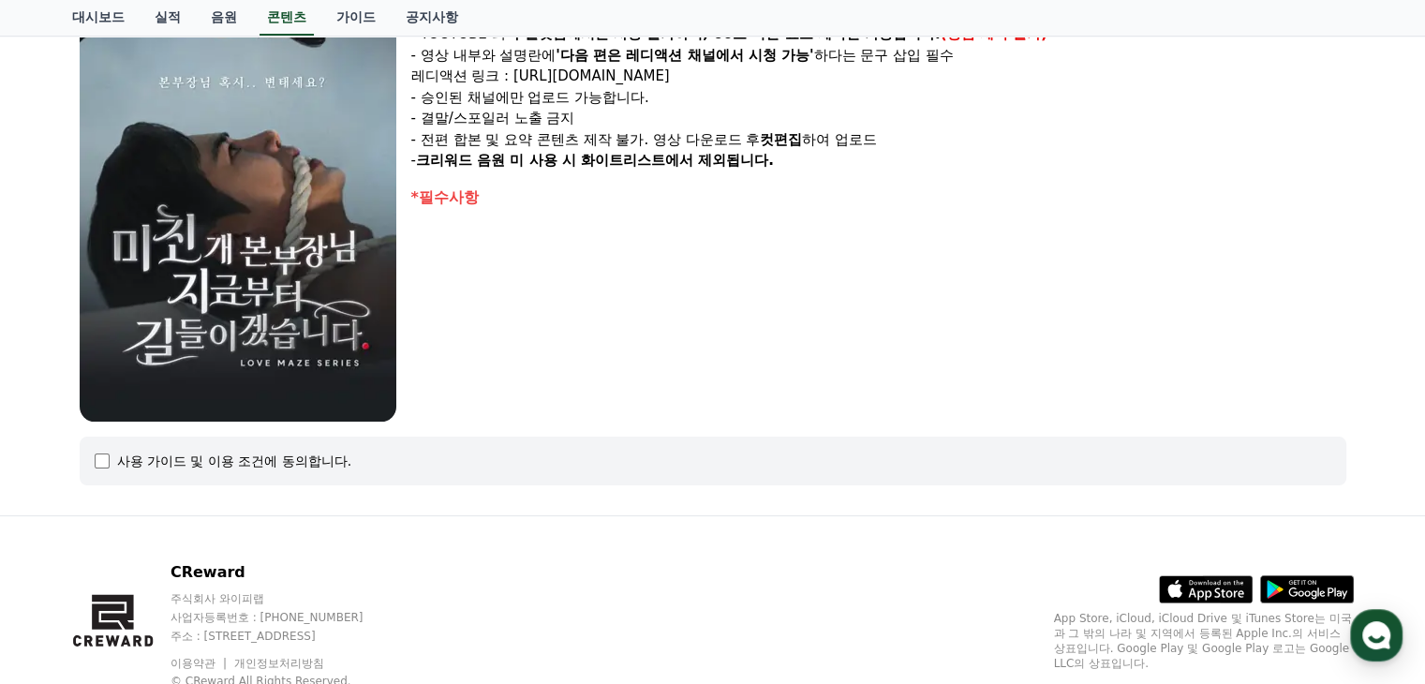
scroll to position [344, 0]
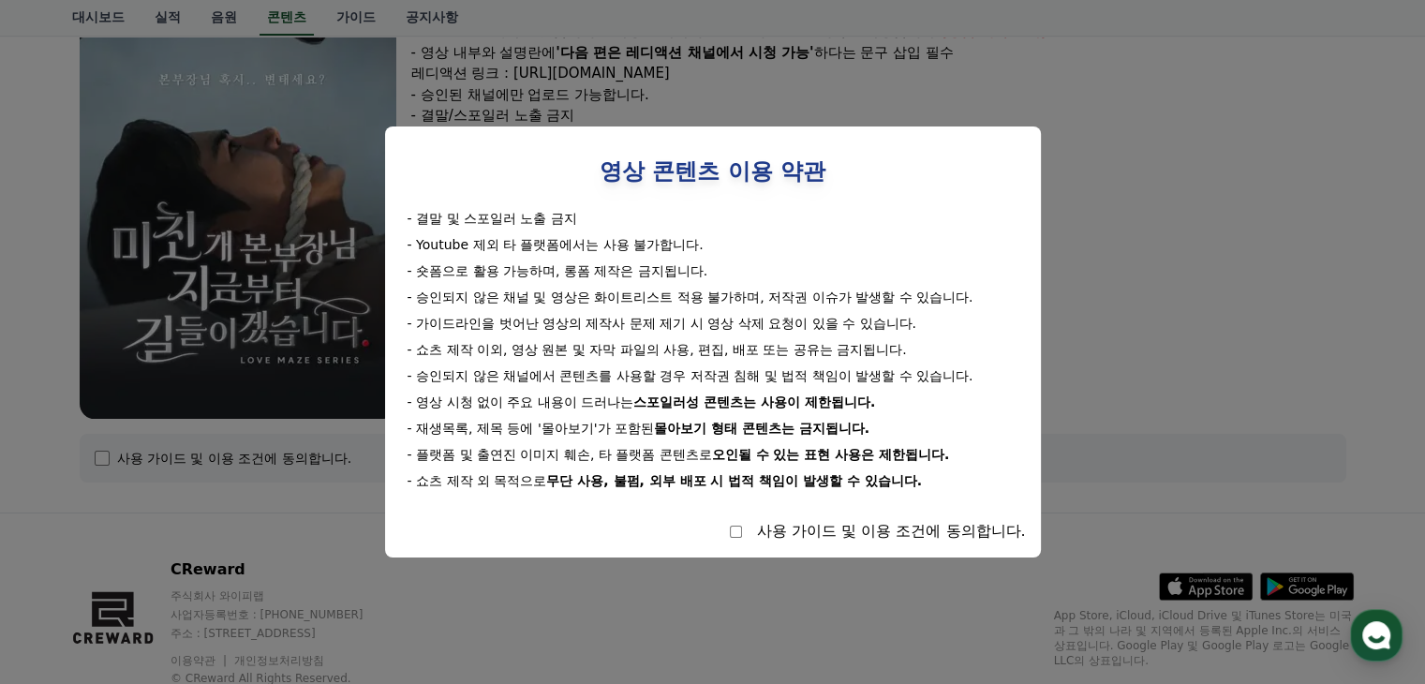
select select
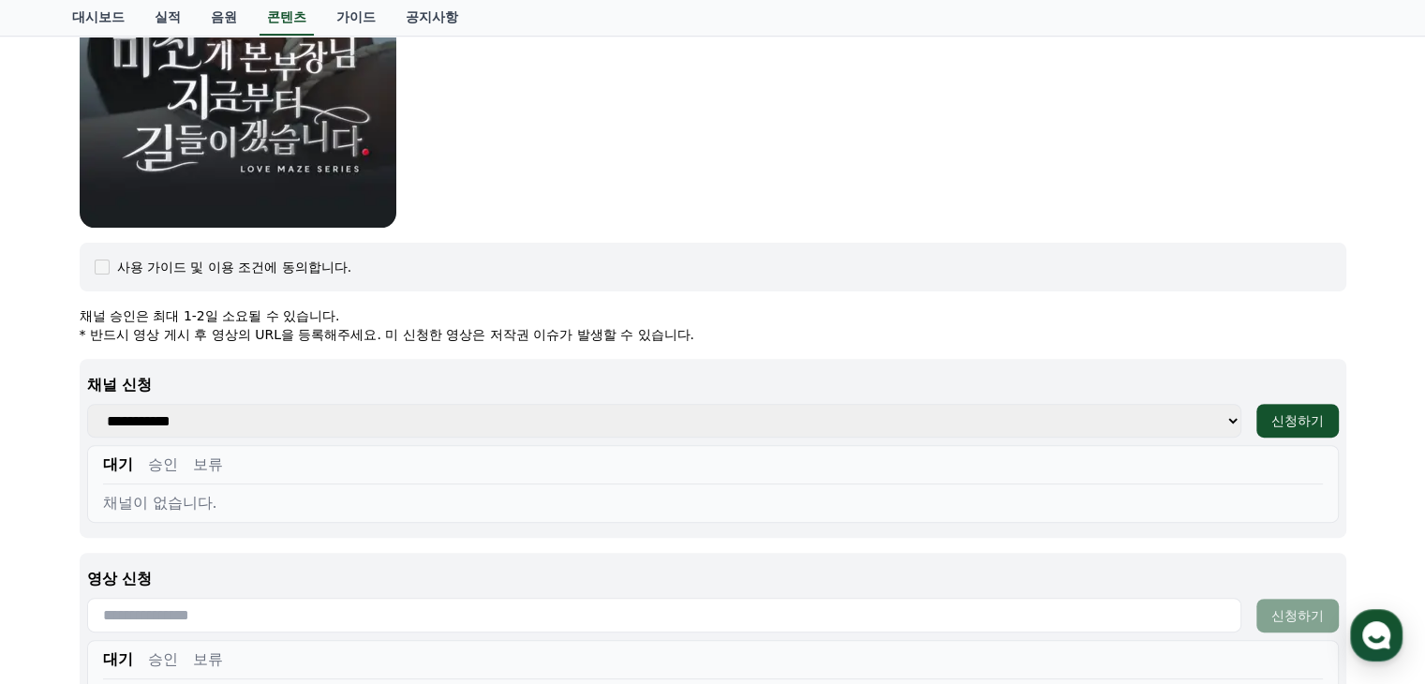
scroll to position [539, 0]
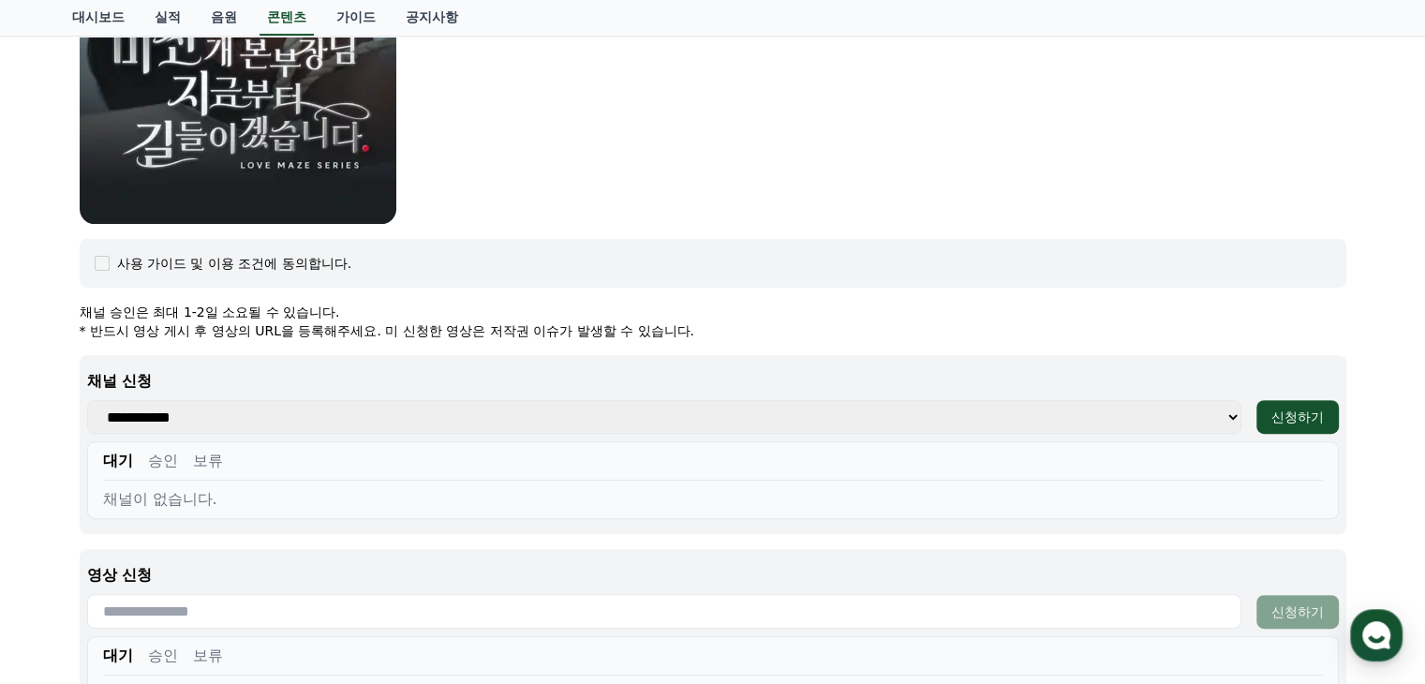
click at [801, 414] on select "**********" at bounding box center [664, 417] width 1155 height 34
click at [786, 422] on select "**********" at bounding box center [664, 417] width 1155 height 34
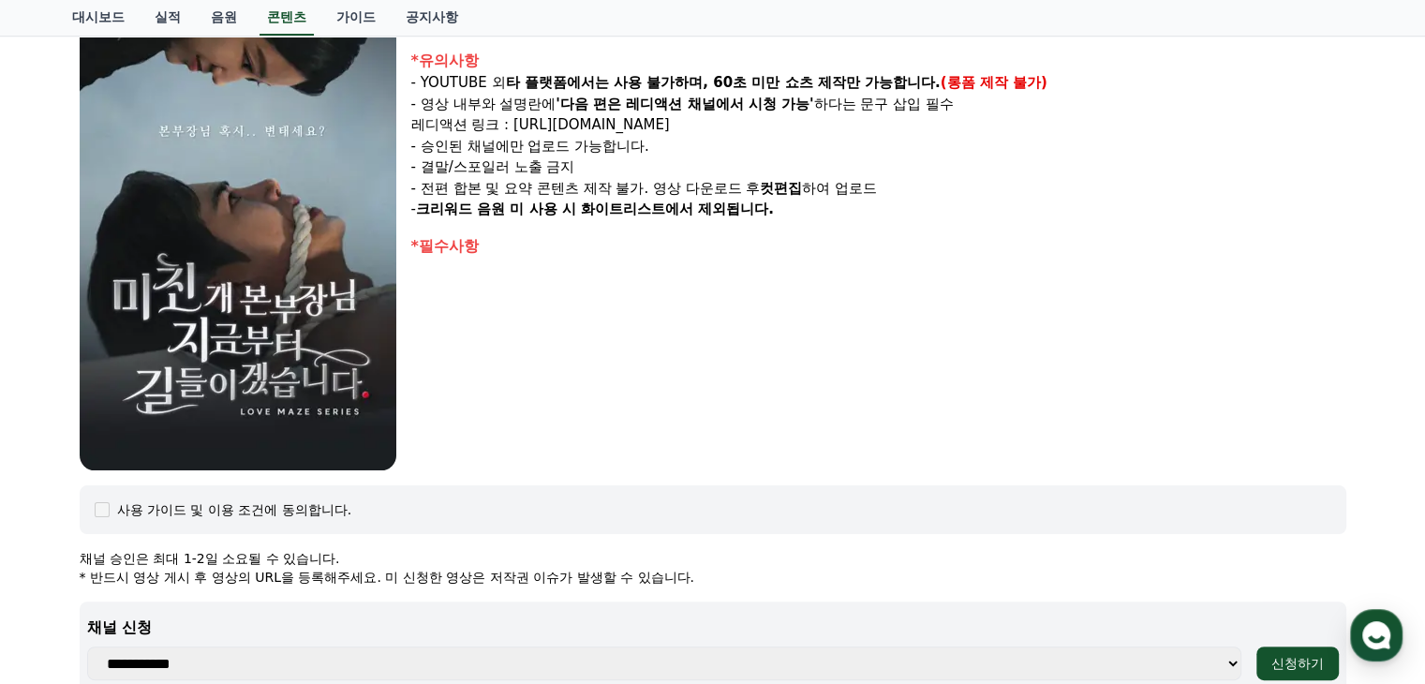
scroll to position [0, 0]
